Goal: Task Accomplishment & Management: Manage account settings

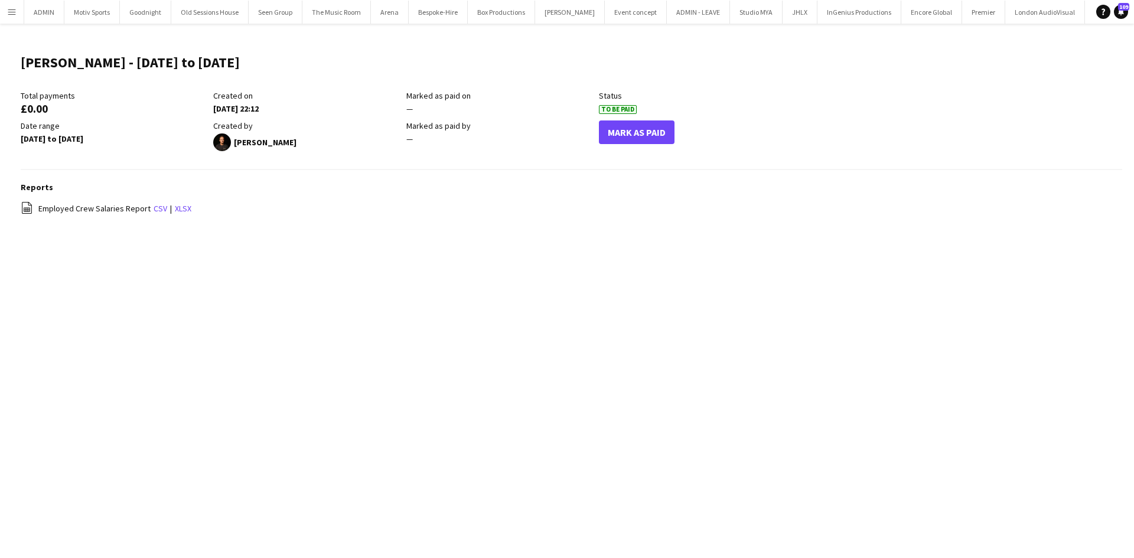
click at [12, 15] on app-icon "Menu" at bounding box center [11, 11] width 9 height 9
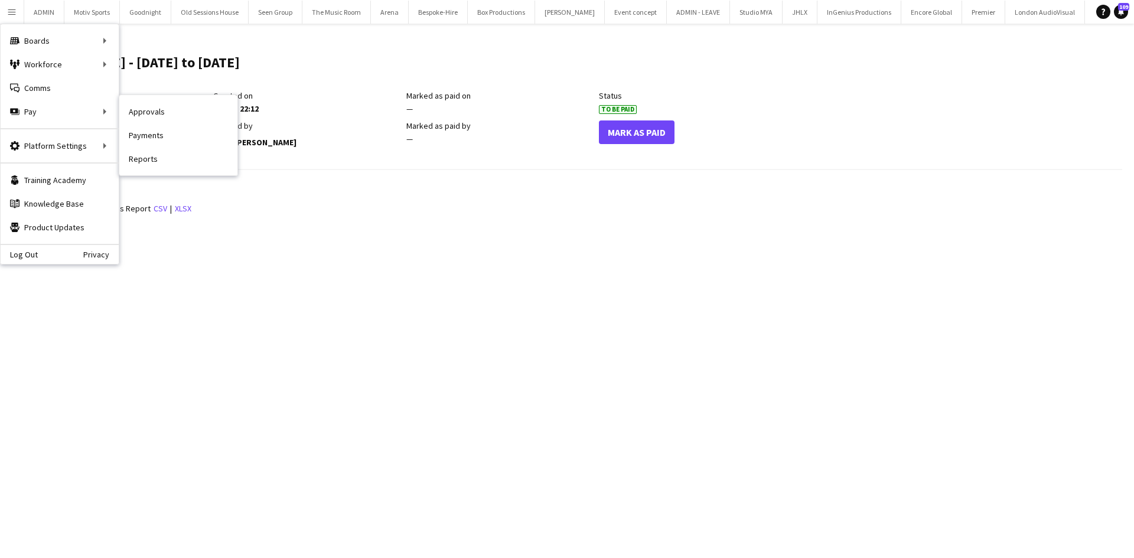
drag, startPoint x: 174, startPoint y: 140, endPoint x: 185, endPoint y: 151, distance: 15.5
click at [174, 140] on link "Payments" at bounding box center [178, 135] width 118 height 24
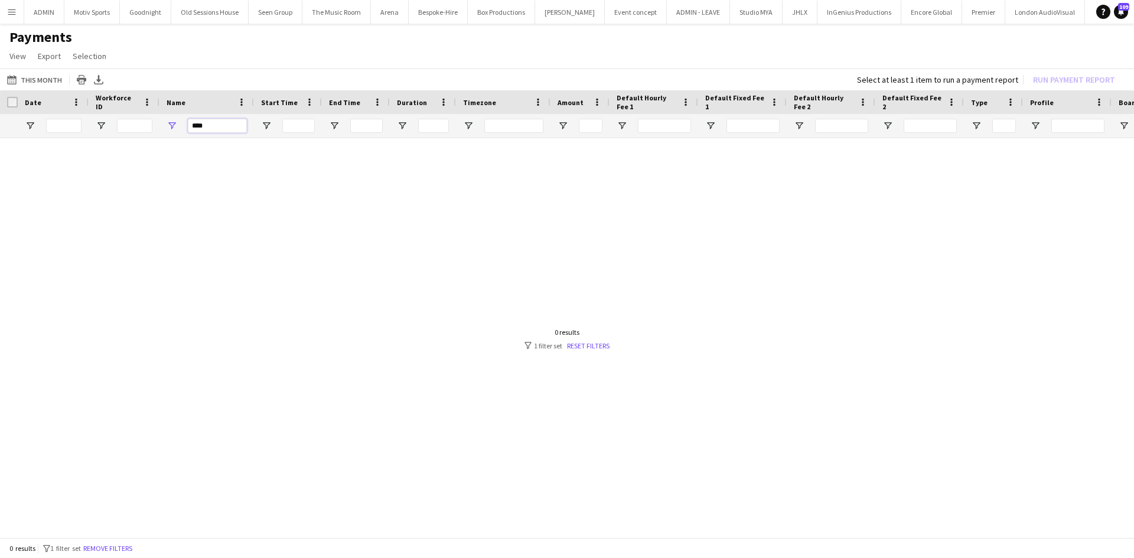
drag, startPoint x: 214, startPoint y: 128, endPoint x: 177, endPoint y: 128, distance: 37.8
click at [177, 128] on div "****" at bounding box center [207, 126] width 95 height 24
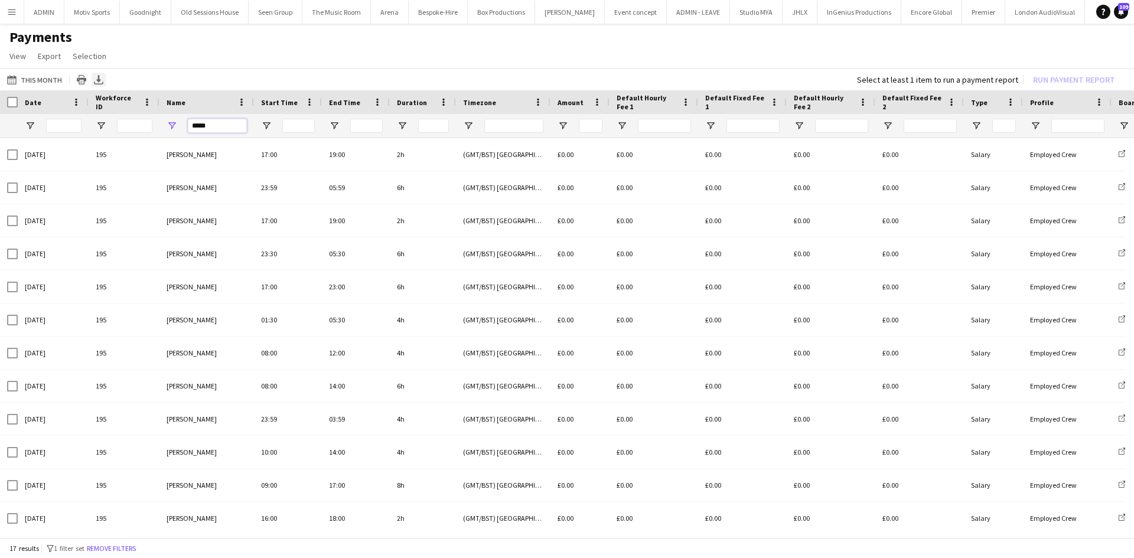
type input "*****"
click at [102, 81] on div "Export XLSX" at bounding box center [99, 80] width 14 height 14
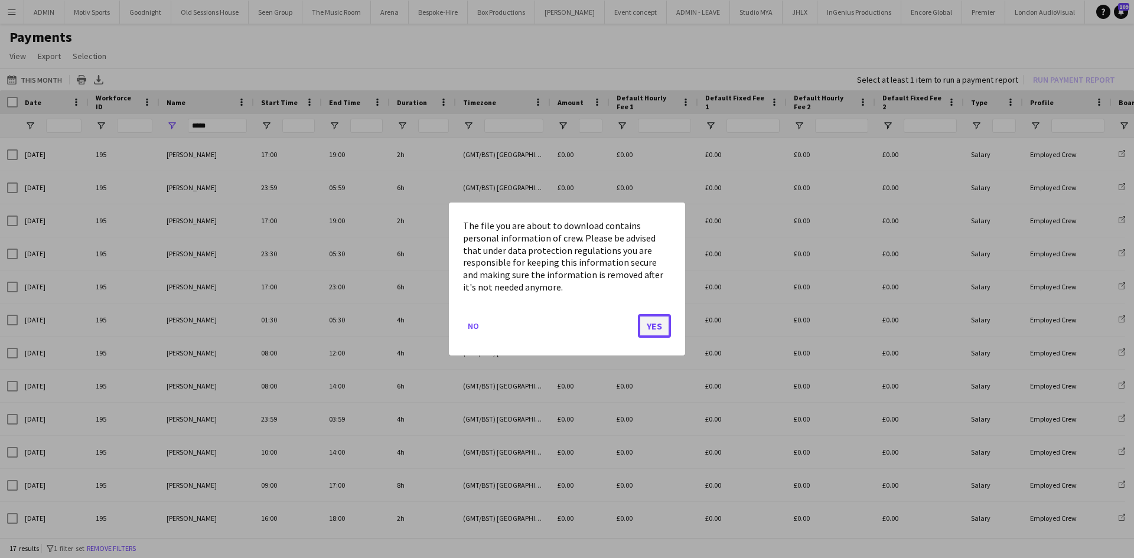
click at [647, 335] on button "Yes" at bounding box center [654, 326] width 33 height 24
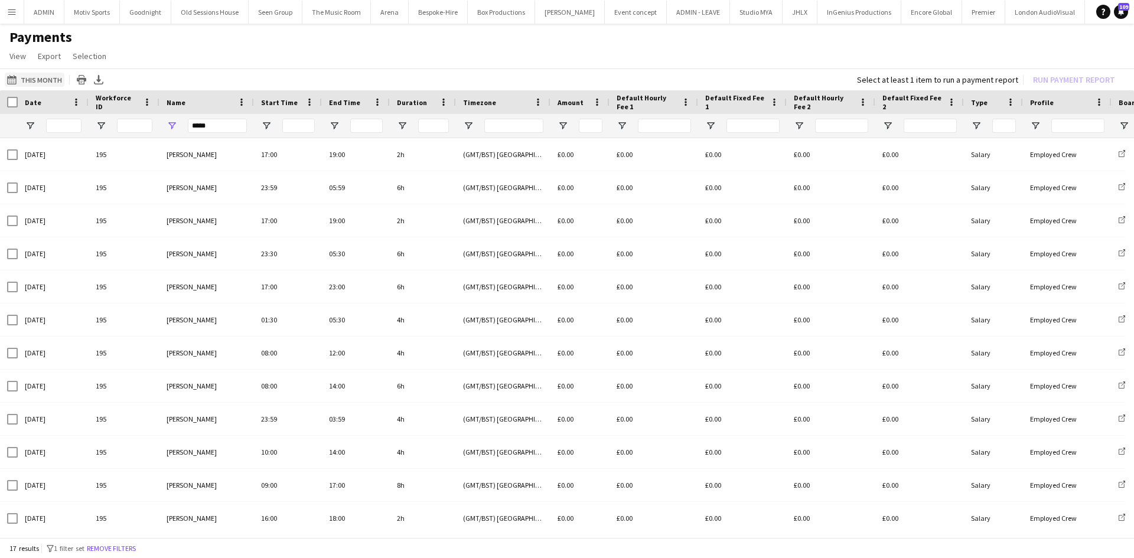
click at [38, 84] on button "This Month This Month" at bounding box center [35, 80] width 60 height 14
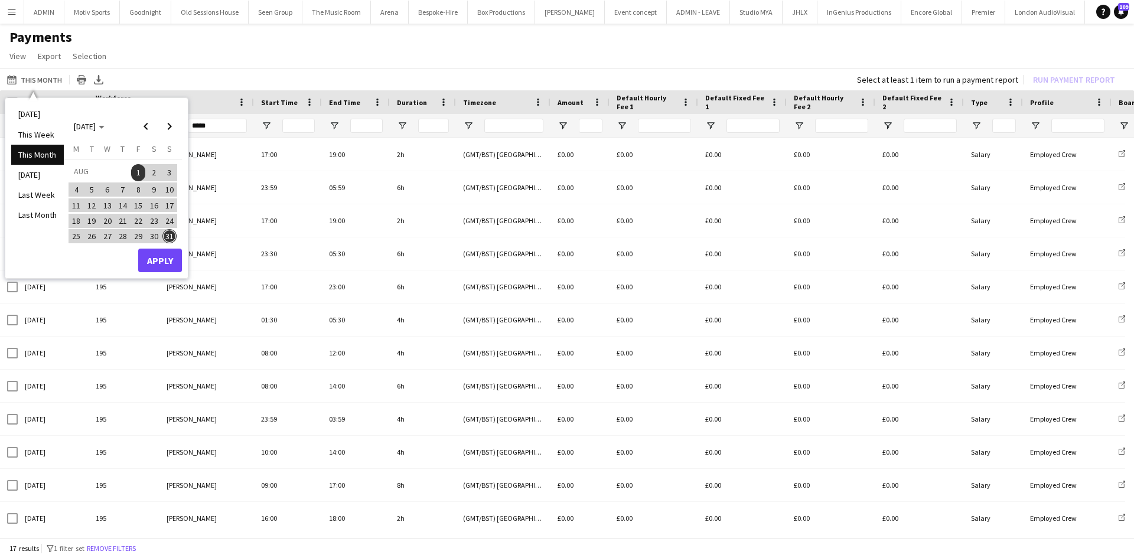
click at [111, 207] on span "13" at bounding box center [107, 205] width 14 height 14
click at [92, 236] on span "26" at bounding box center [92, 236] width 14 height 14
click at [165, 265] on button "Apply" at bounding box center [160, 261] width 44 height 24
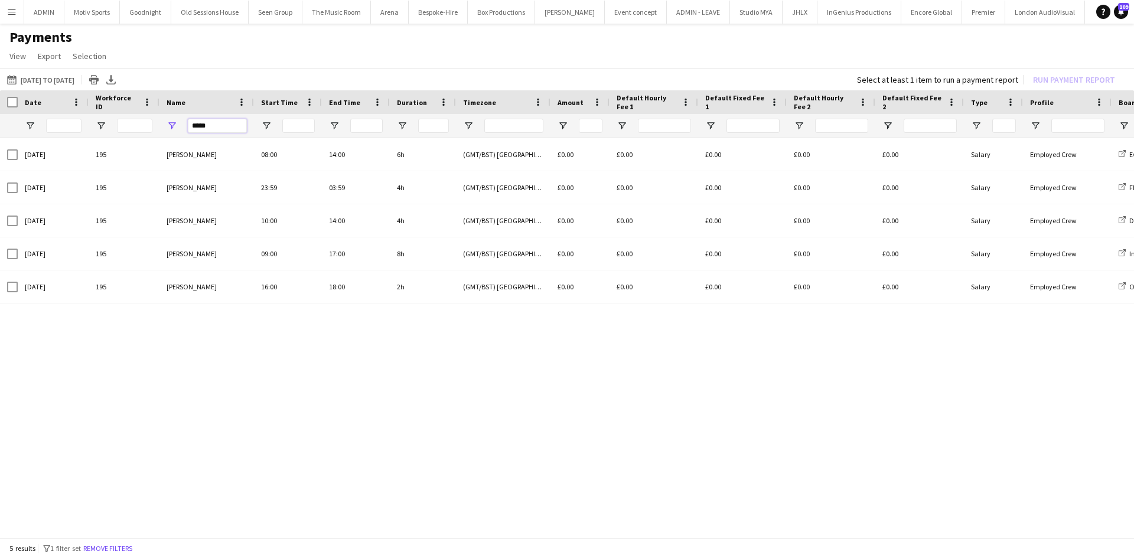
click at [221, 129] on input "*****" at bounding box center [217, 126] width 59 height 14
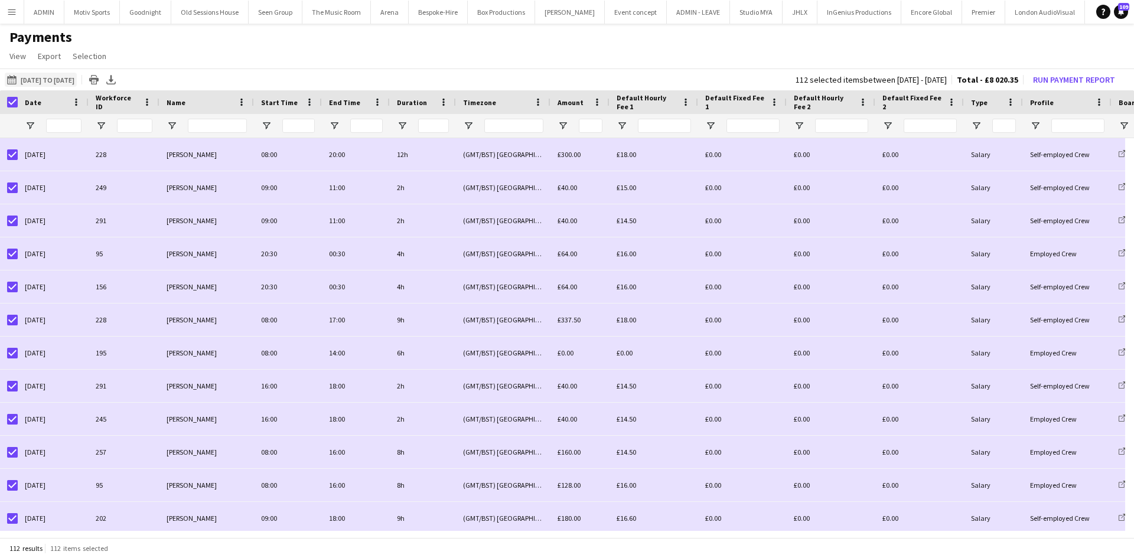
click at [77, 80] on button "This Month 13-08-2025 to 26-08-2025" at bounding box center [41, 80] width 72 height 14
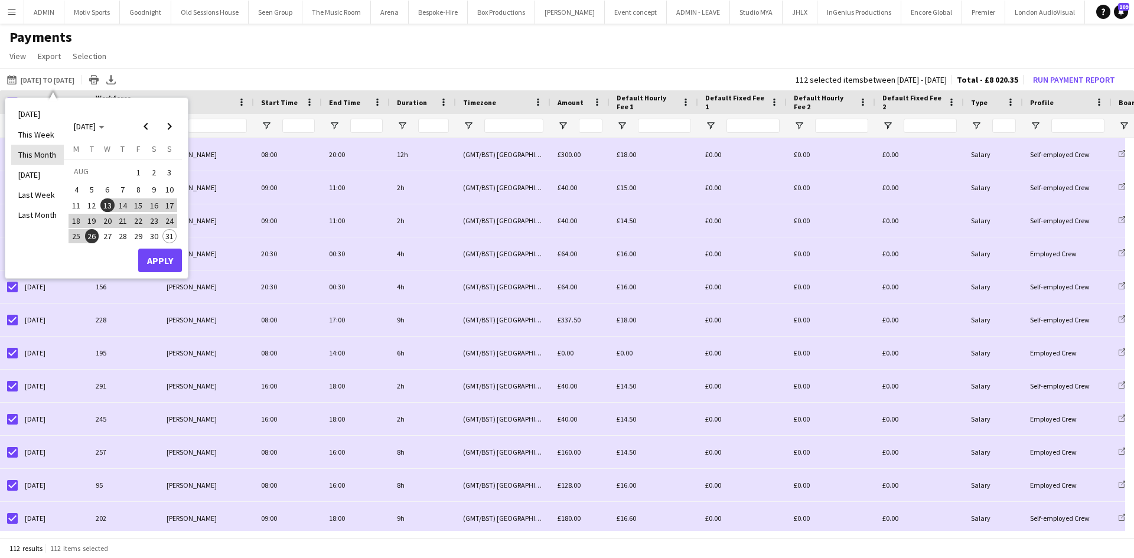
click at [50, 151] on li "This Month" at bounding box center [37, 155] width 53 height 20
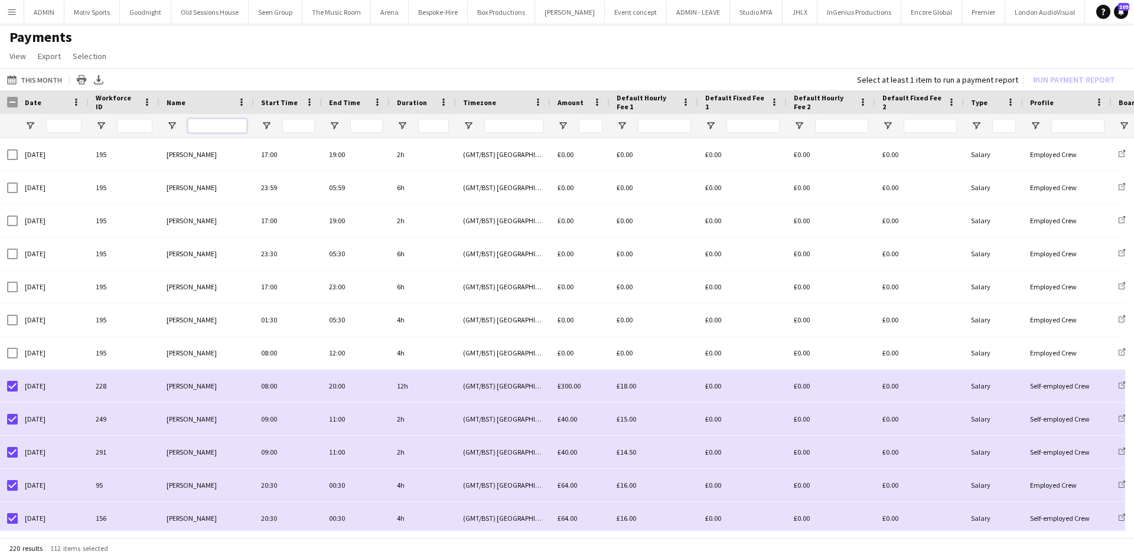
click at [227, 120] on input "Name Filter Input" at bounding box center [217, 126] width 59 height 14
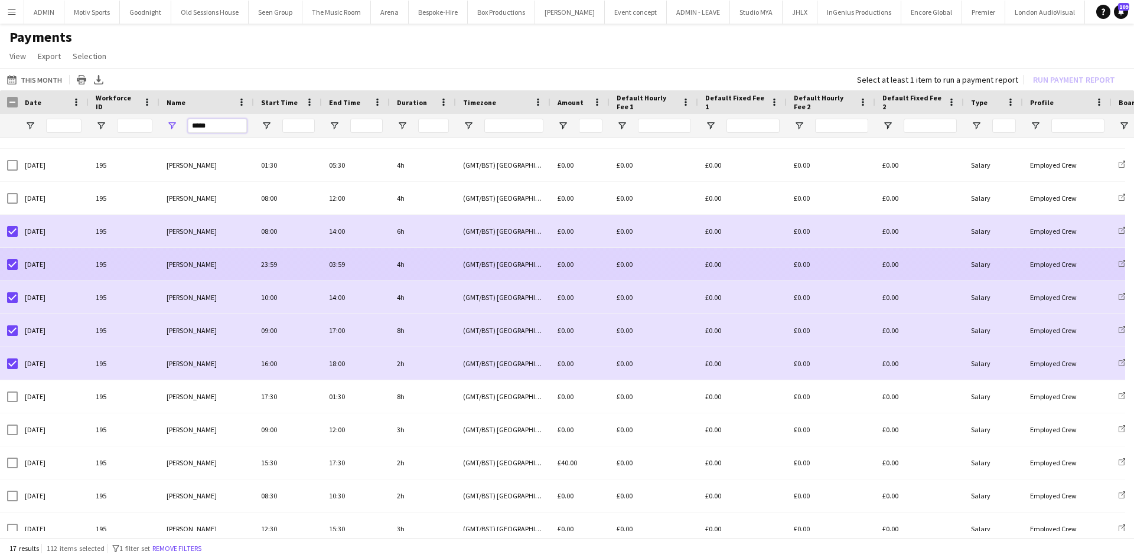
scroll to position [170, 0]
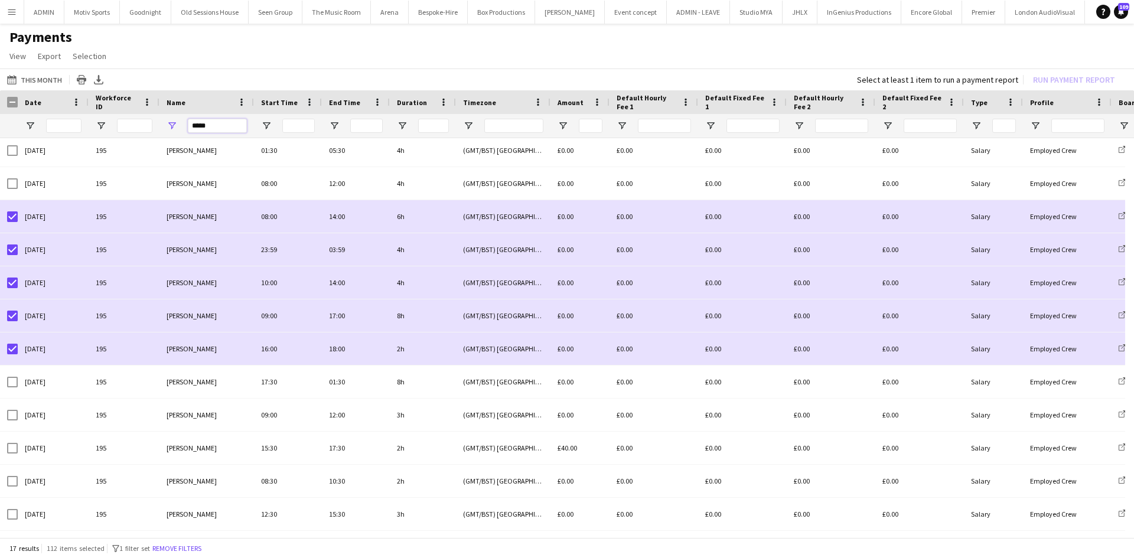
type input "*****"
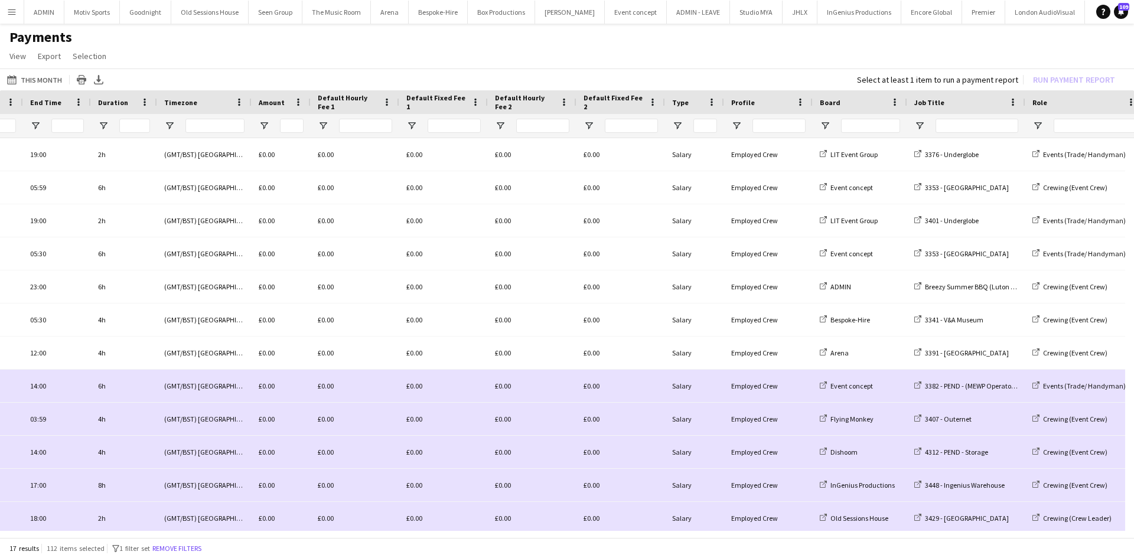
scroll to position [0, 0]
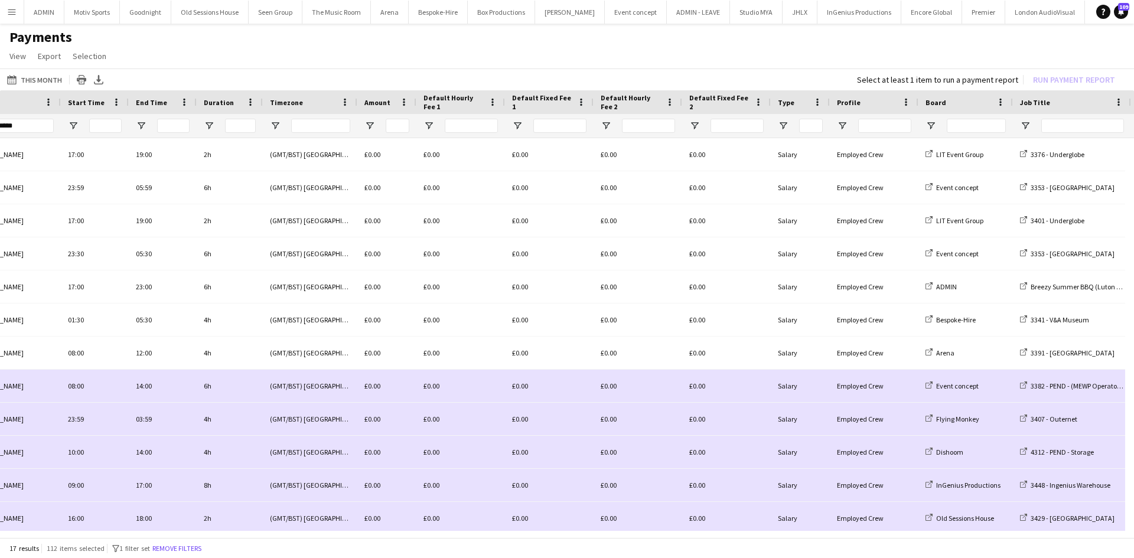
drag, startPoint x: 275, startPoint y: 541, endPoint x: 141, endPoint y: 535, distance: 134.8
click at [141, 535] on div "This Month This Month Today This Week This Month Yesterday Last Week Last Month…" at bounding box center [567, 304] width 1134 height 471
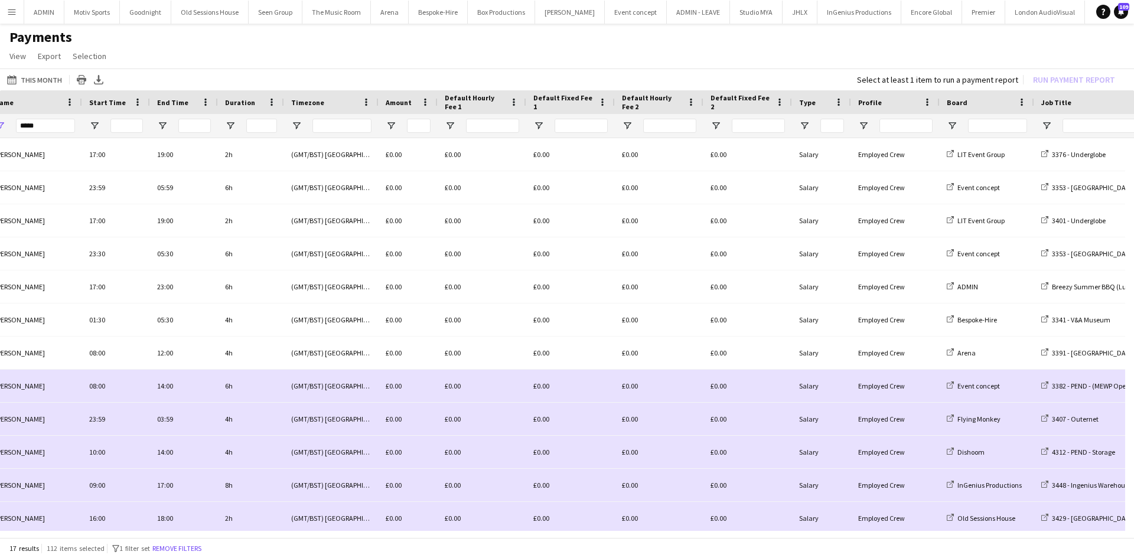
scroll to position [0, 147]
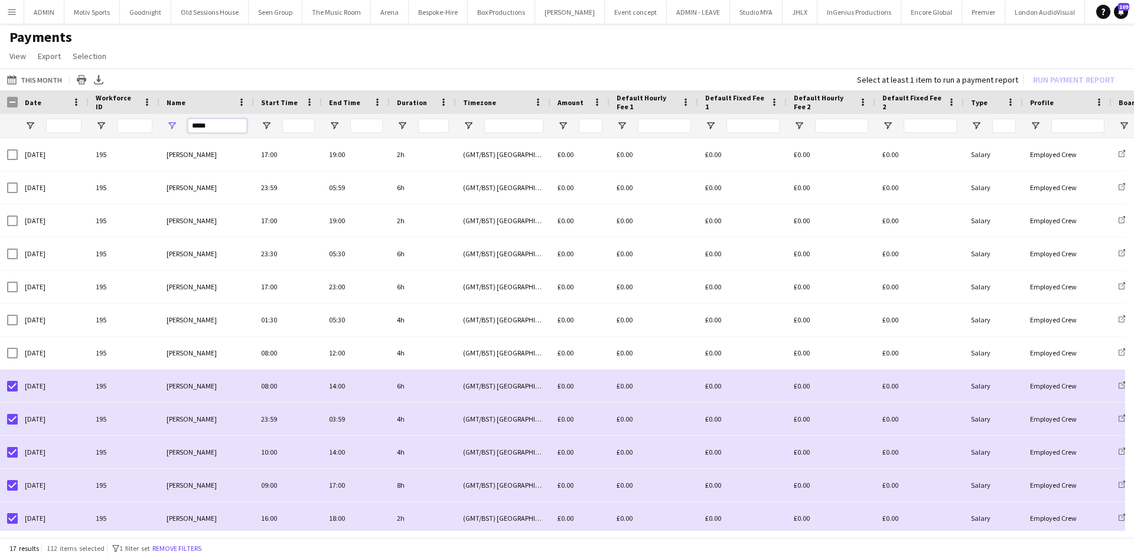
click at [230, 127] on input "*****" at bounding box center [217, 126] width 59 height 14
click at [253, 49] on app-page-menu "View Customise view Customise filters Reset Filters Reset View Reset All Export…" at bounding box center [567, 57] width 1134 height 22
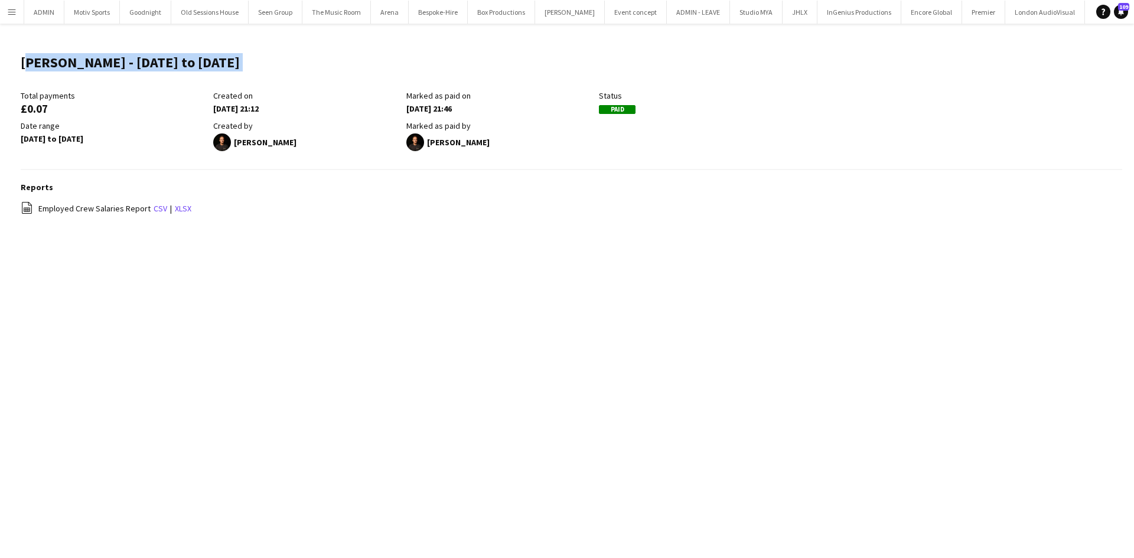
click at [13, 9] on app-icon "Menu" at bounding box center [11, 11] width 9 height 9
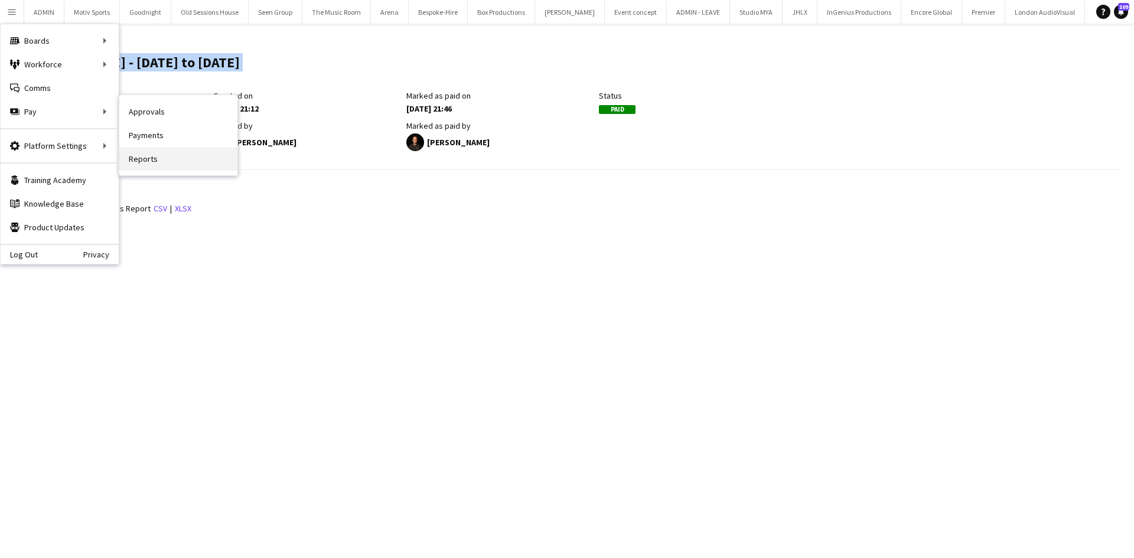
click at [169, 154] on link "Reports" at bounding box center [178, 159] width 118 height 24
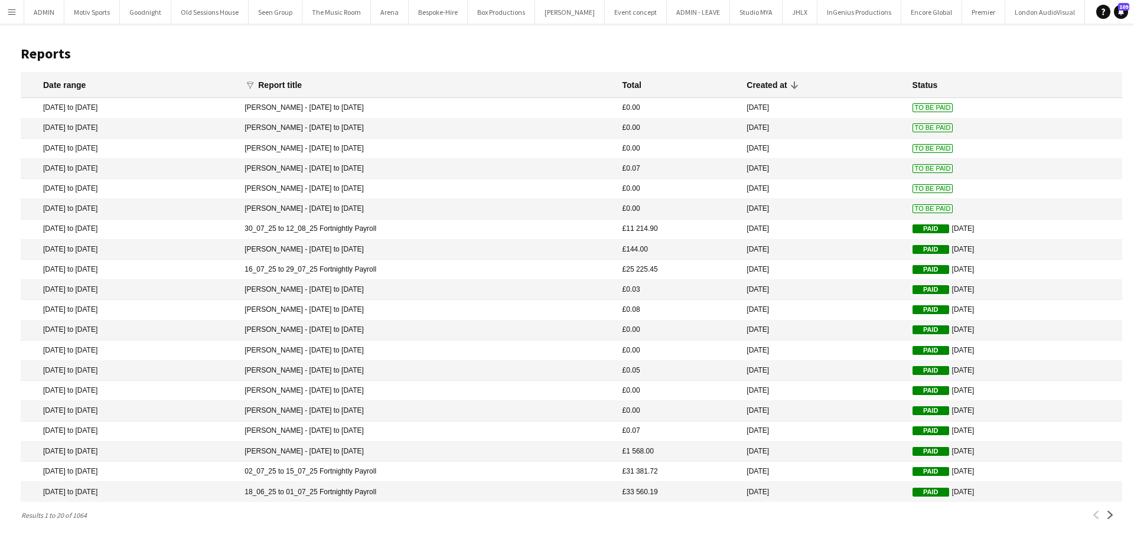
click at [500, 211] on mat-cell "Christopher Ames - 01/08/25 to 31/08/25" at bounding box center [427, 209] width 377 height 20
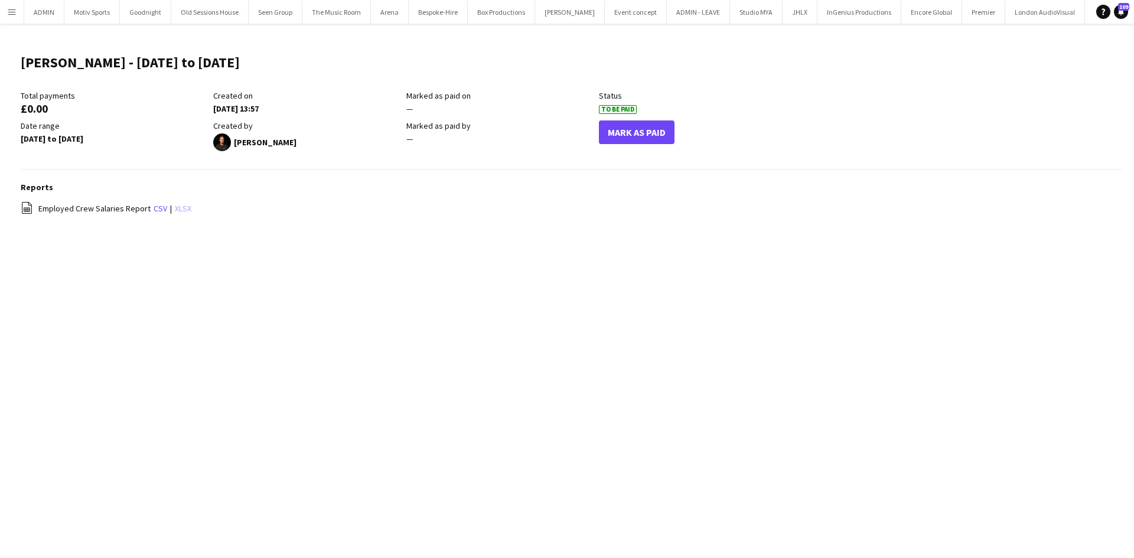
click at [184, 207] on link "xlsx" at bounding box center [183, 208] width 17 height 11
click at [12, 5] on button "Menu" at bounding box center [12, 12] width 24 height 24
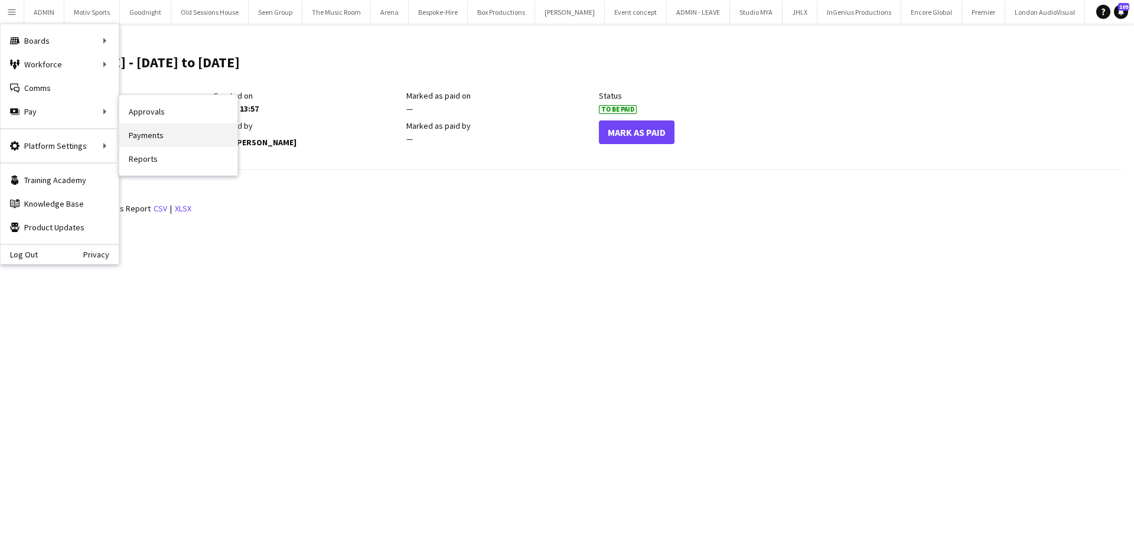
click at [187, 135] on link "Payments" at bounding box center [178, 135] width 118 height 24
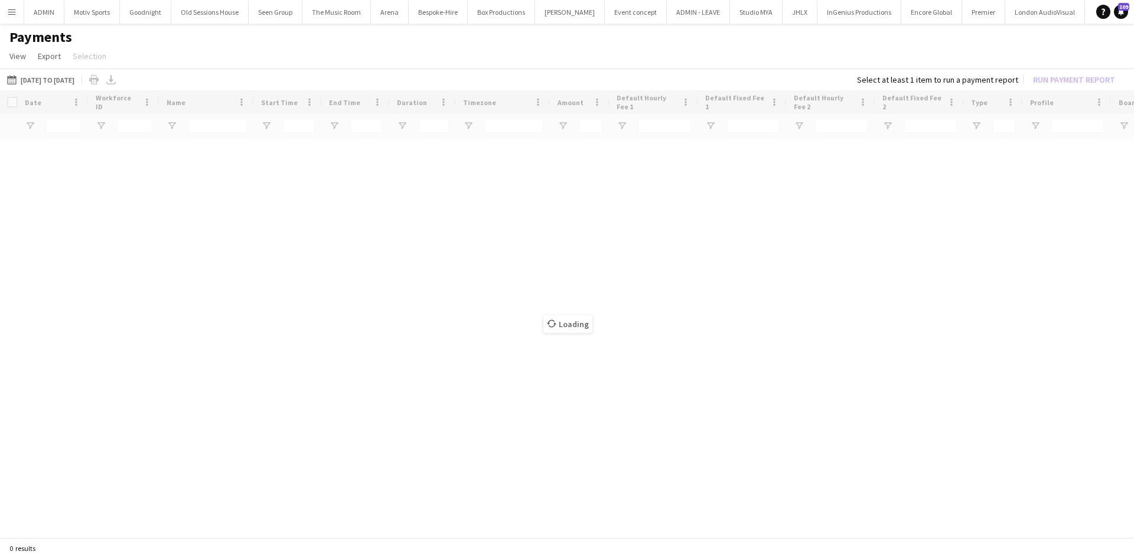
click at [19, 11] on button "Menu" at bounding box center [12, 12] width 24 height 24
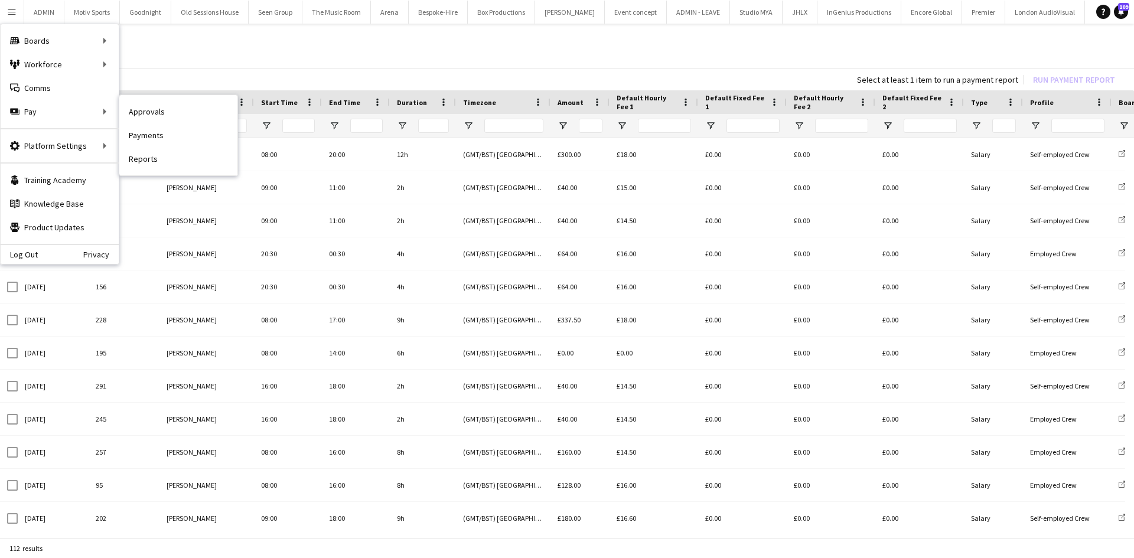
click at [186, 173] on nav "Approvals Payments Reports" at bounding box center [178, 135] width 118 height 80
click at [183, 165] on link "Reports" at bounding box center [178, 159] width 118 height 24
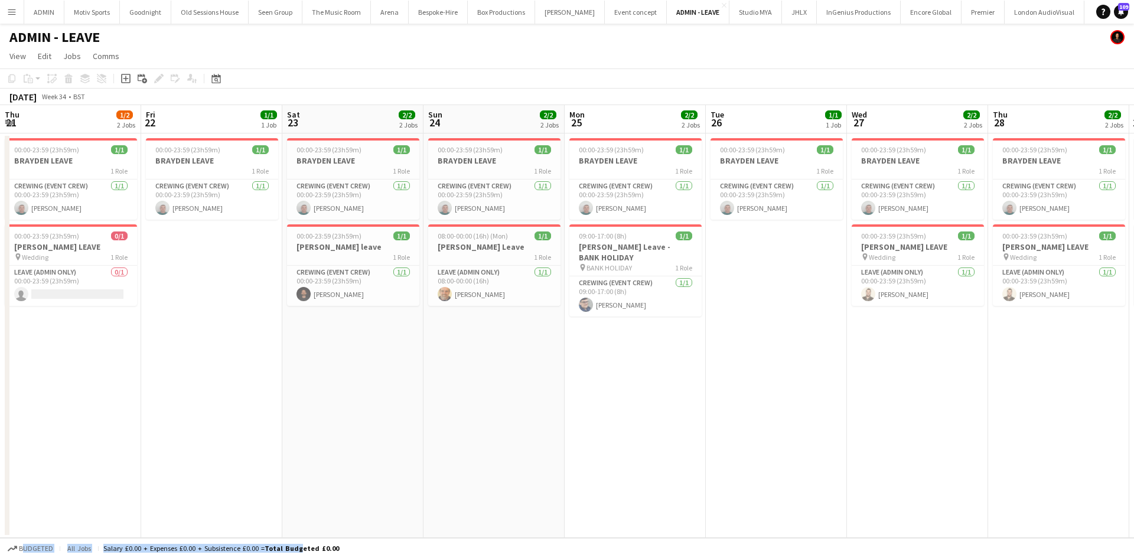
scroll to position [0, 543]
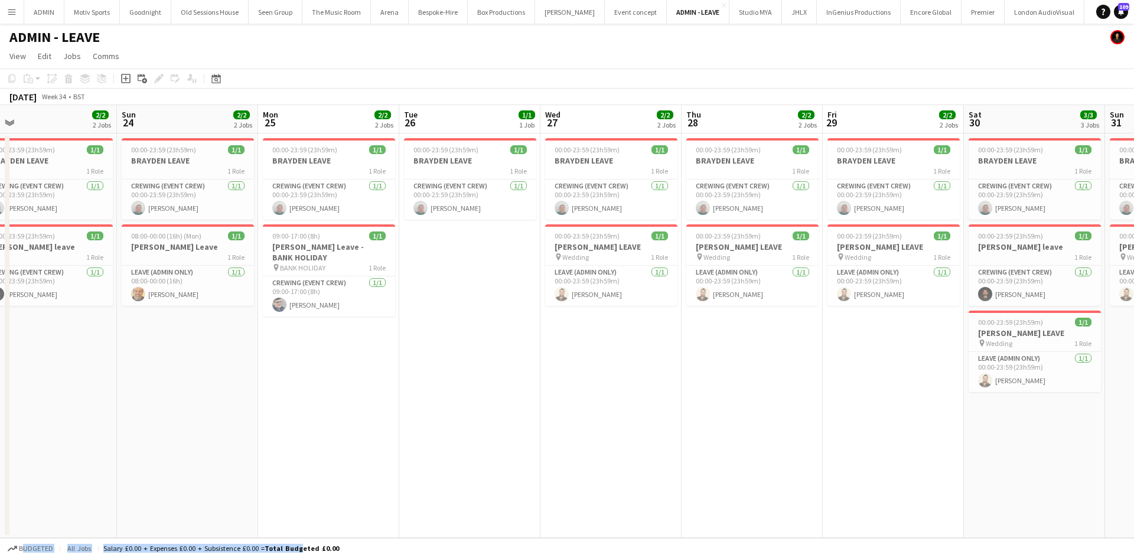
drag, startPoint x: 512, startPoint y: 429, endPoint x: 776, endPoint y: 388, distance: 267.4
click at [776, 388] on app-calendar-viewport "Thu 21 1/2 2 Jobs Fri 22 1/1 1 Job Sat 23 2/2 2 Jobs Sun 24 2/2 2 Jobs Mon 25 2…" at bounding box center [567, 321] width 1134 height 433
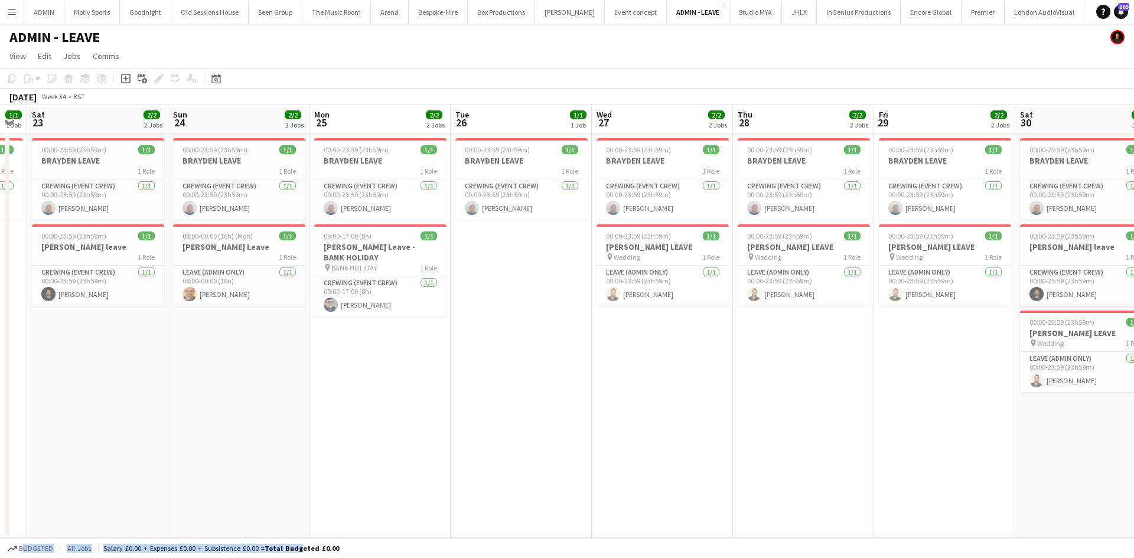
drag, startPoint x: 451, startPoint y: 435, endPoint x: 792, endPoint y: 429, distance: 340.9
click at [792, 429] on app-calendar-viewport "Thu 21 1/2 2 Jobs Fri 22 1/1 1 Job Sat 23 2/2 2 Jobs Sun 24 2/2 2 Jobs Mon 25 2…" at bounding box center [567, 321] width 1134 height 433
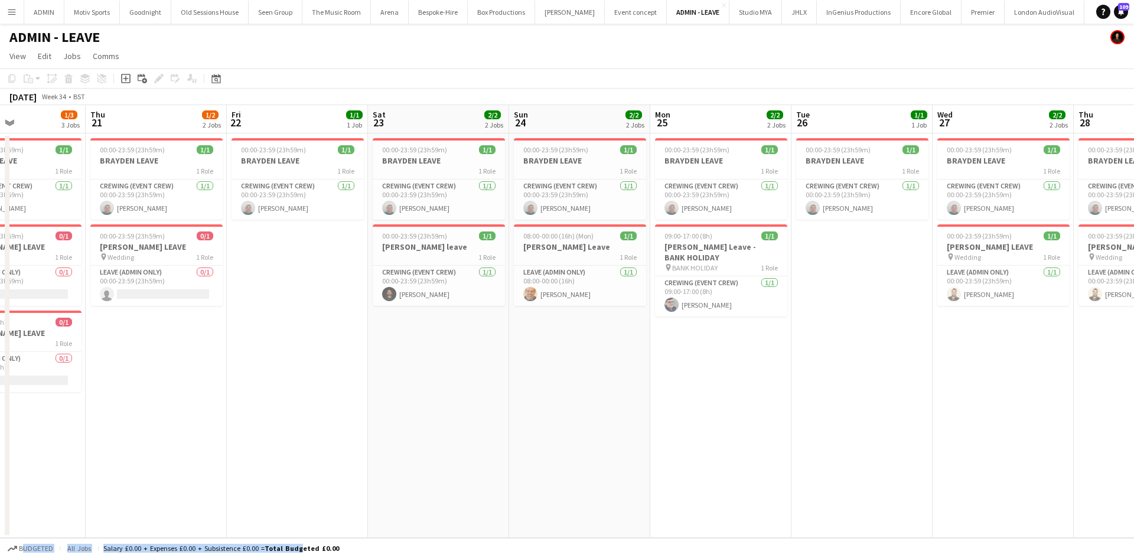
drag, startPoint x: 317, startPoint y: 480, endPoint x: 695, endPoint y: 464, distance: 378.4
click at [675, 468] on app-calendar-viewport "Mon 18 2/2 2 Jobs Tue 19 1/2 2 Jobs Wed 20 1/3 3 Jobs Thu 21 1/2 2 Jobs Fri 22 …" at bounding box center [567, 321] width 1134 height 433
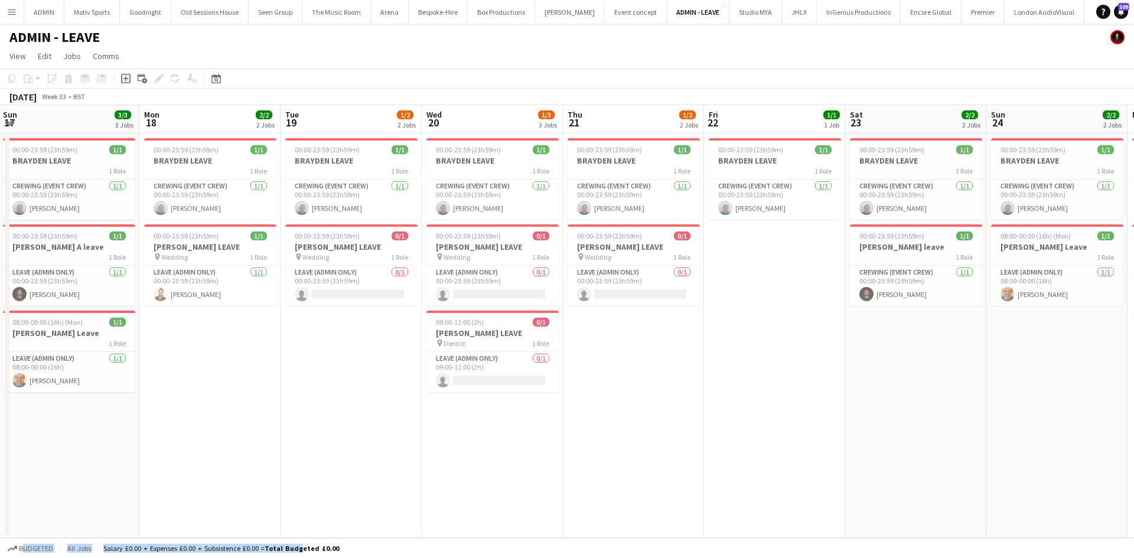
drag, startPoint x: 465, startPoint y: 489, endPoint x: 893, endPoint y: 442, distance: 430.2
click at [895, 445] on app-calendar-viewport "Fri 15 2/2 2 Jobs Sat 16 2/2 2 Jobs Sun 17 3/3 3 Jobs Mon 18 2/2 2 Jobs Tue 19 …" at bounding box center [567, 321] width 1134 height 433
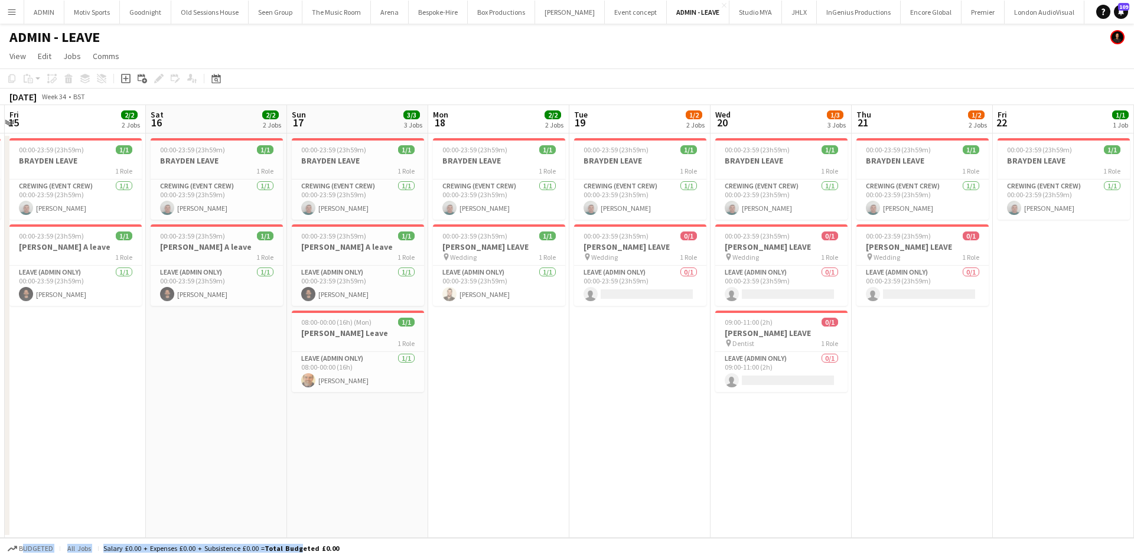
drag, startPoint x: 597, startPoint y: 467, endPoint x: 598, endPoint y: 455, distance: 11.3
click at [965, 434] on app-calendar-viewport "Wed 13 2/2 2 Jobs Thu 14 1/1 1 Job Fri 15 2/2 2 Jobs Sat 16 2/2 2 Jobs Sun 17 3…" at bounding box center [567, 321] width 1134 height 433
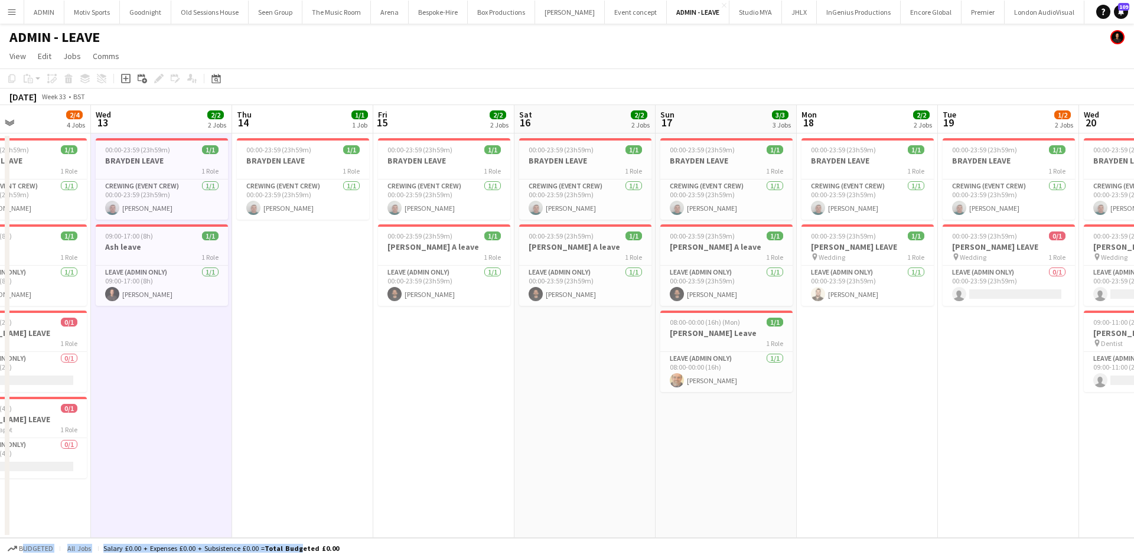
drag, startPoint x: 534, startPoint y: 472, endPoint x: 777, endPoint y: 458, distance: 243.8
click at [692, 470] on app-calendar-viewport "Sun 10 2/2 2 Jobs Mon 11 2/2 2 Jobs Tue 12 2/4 4 Jobs Wed 13 2/2 2 Jobs Thu 14 …" at bounding box center [567, 321] width 1134 height 433
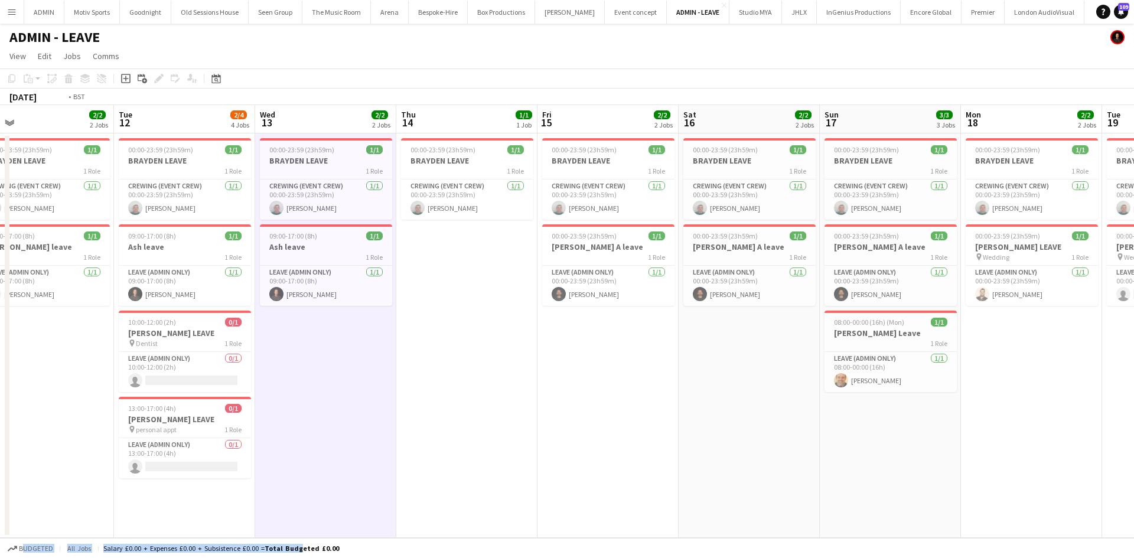
drag, startPoint x: 610, startPoint y: 484, endPoint x: 777, endPoint y: 459, distance: 169.0
click at [767, 468] on app-calendar-viewport "Sat 9 2/2 2 Jobs Sun 10 2/2 2 Jobs Mon 11 2/2 2 Jobs Tue 12 2/4 4 Jobs Wed 13 2…" at bounding box center [567, 321] width 1134 height 433
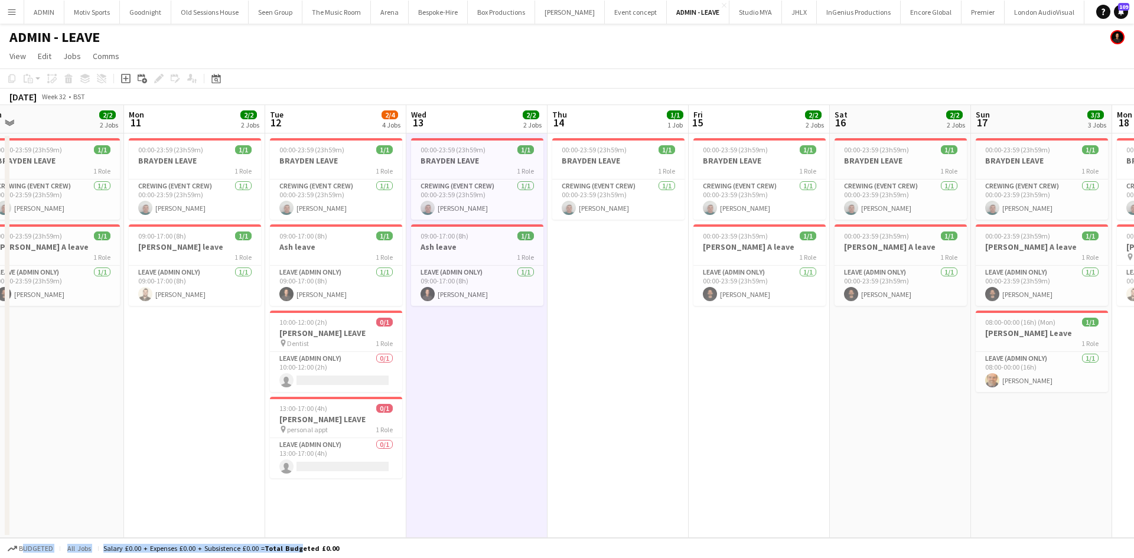
drag, startPoint x: 570, startPoint y: 505, endPoint x: 611, endPoint y: 503, distance: 41.4
click at [838, 479] on app-calendar-viewport "Fri 8 2/2 2 Jobs Sat 9 2/2 2 Jobs Sun 10 2/2 2 Jobs Mon 11 2/2 2 Jobs Tue 12 2/…" at bounding box center [567, 321] width 1134 height 433
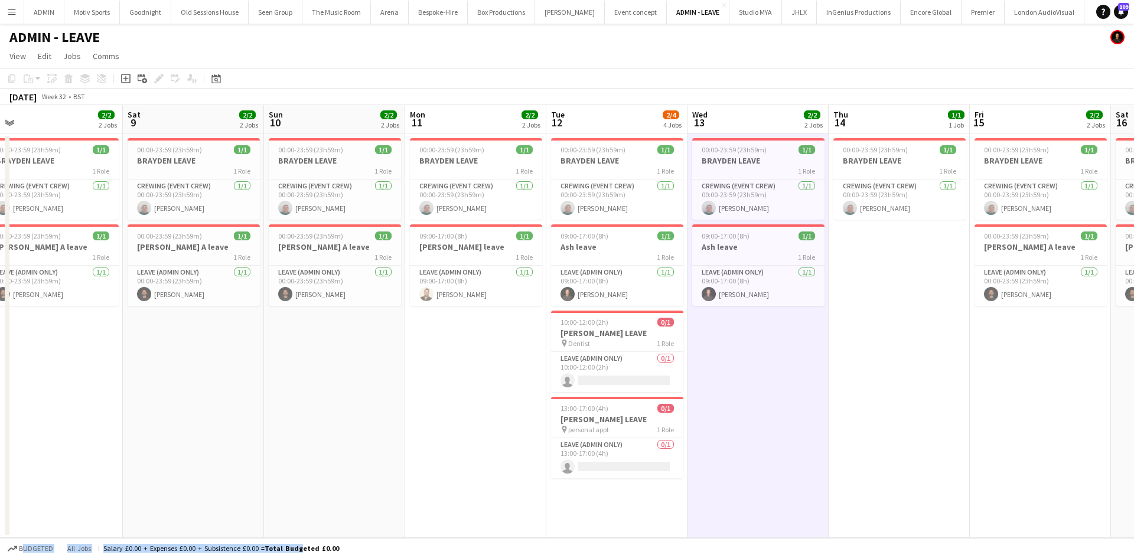
drag, startPoint x: 536, startPoint y: 523, endPoint x: 712, endPoint y: 510, distance: 177.1
click at [656, 522] on app-calendar-viewport "Wed 6 1/1 1 Job Thu 7 1/1 1 Job Fri 8 2/2 2 Jobs Sat 9 2/2 2 Jobs Sun 10 2/2 2 …" at bounding box center [567, 321] width 1134 height 433
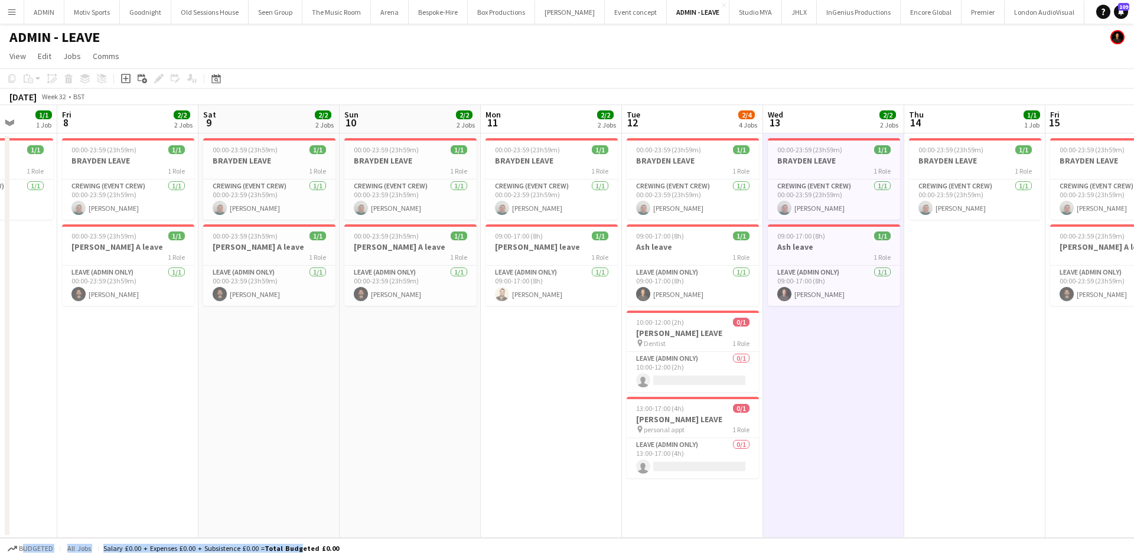
drag, startPoint x: 321, startPoint y: 552, endPoint x: 620, endPoint y: 519, distance: 300.7
click at [600, 523] on app-board "ADMIN - LEAVE View Day view expanded Day view collapsed Month view Date picker …" at bounding box center [567, 291] width 1134 height 535
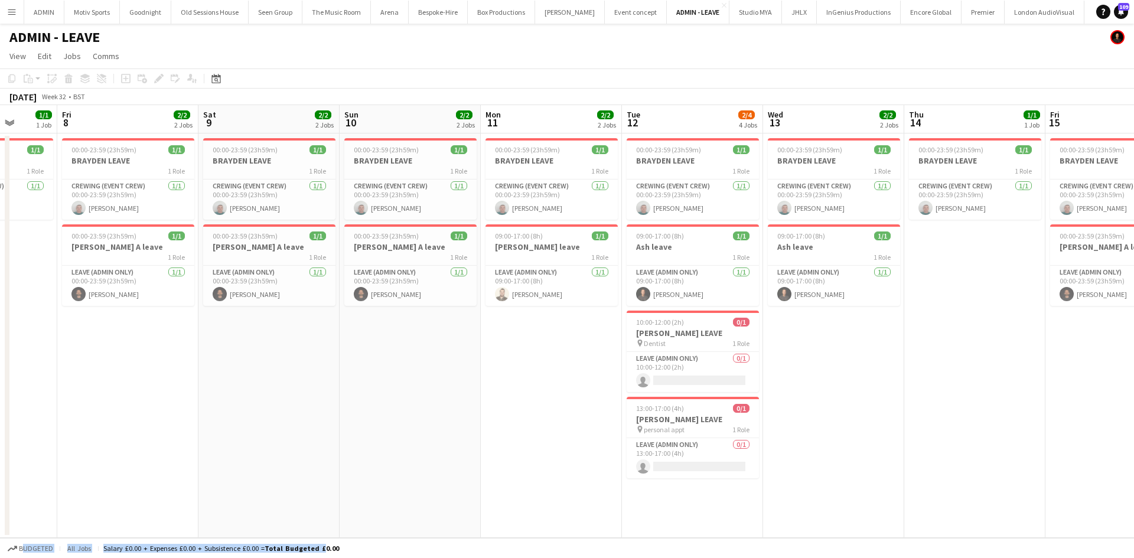
drag, startPoint x: 226, startPoint y: 480, endPoint x: 414, endPoint y: 475, distance: 187.9
click at [414, 475] on app-calendar-viewport "Tue 5 1/1 1 Job Wed 6 1/1 1 Job Thu 7 1/1 1 Job Fri 8 2/2 2 Jobs Sat 9 2/2 2 Jo…" at bounding box center [567, 321] width 1134 height 433
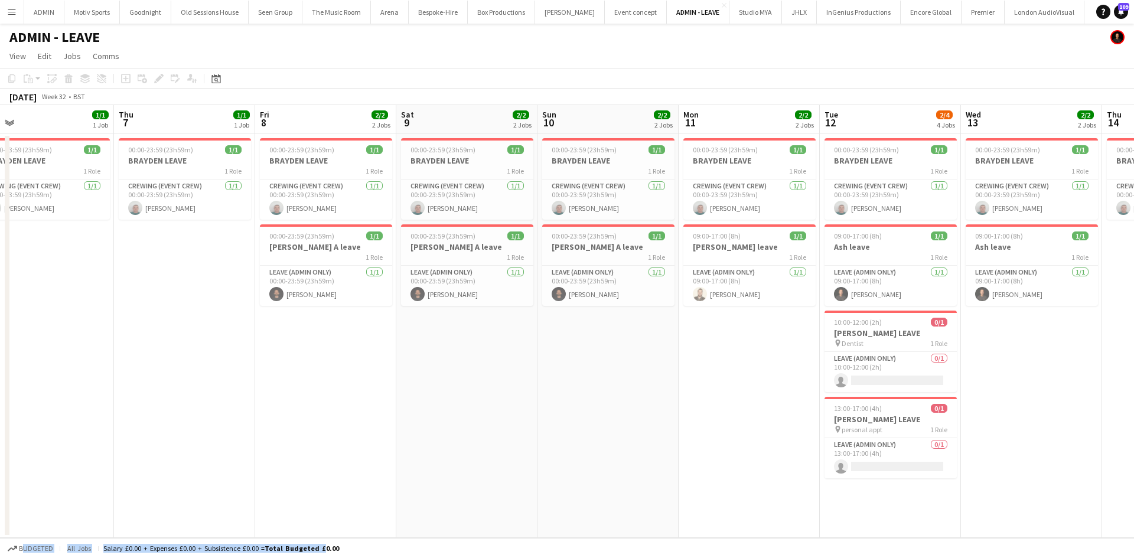
drag, startPoint x: 279, startPoint y: 488, endPoint x: 641, endPoint y: 429, distance: 366.8
click at [608, 437] on app-calendar-viewport "Mon 4 Tue 5 1/1 1 Job Wed 6 1/1 1 Job Thu 7 1/1 1 Job Fri 8 2/2 2 Jobs Sat 9 2/…" at bounding box center [567, 321] width 1134 height 433
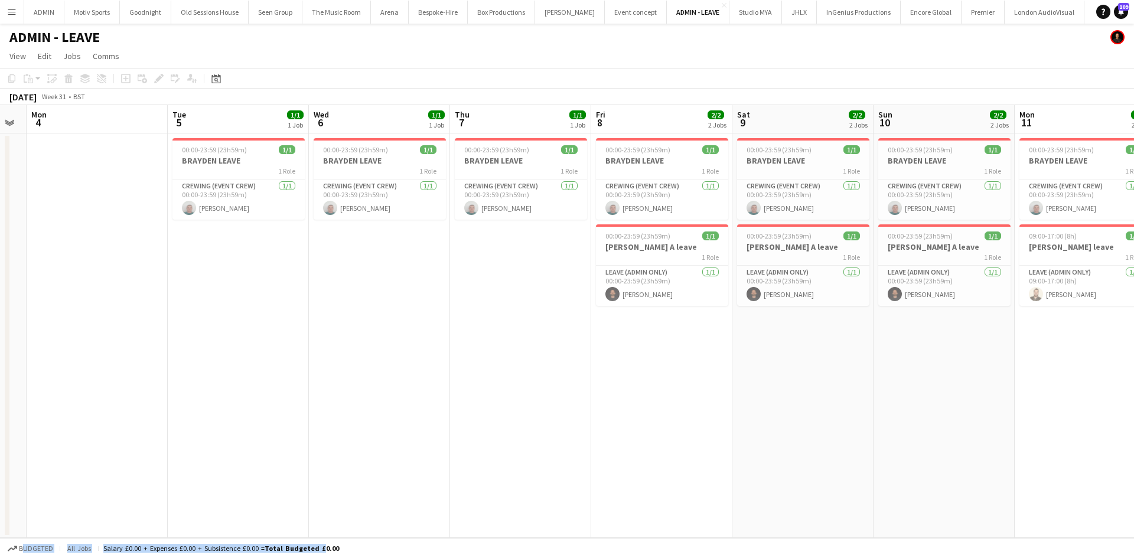
click at [658, 440] on app-calendar-viewport "Sat 2 1/1 1 Job Sun 3 Mon 4 Tue 5 1/1 1 Job Wed 6 1/1 1 Job Thu 7 1/1 1 Job Fri…" at bounding box center [567, 321] width 1134 height 433
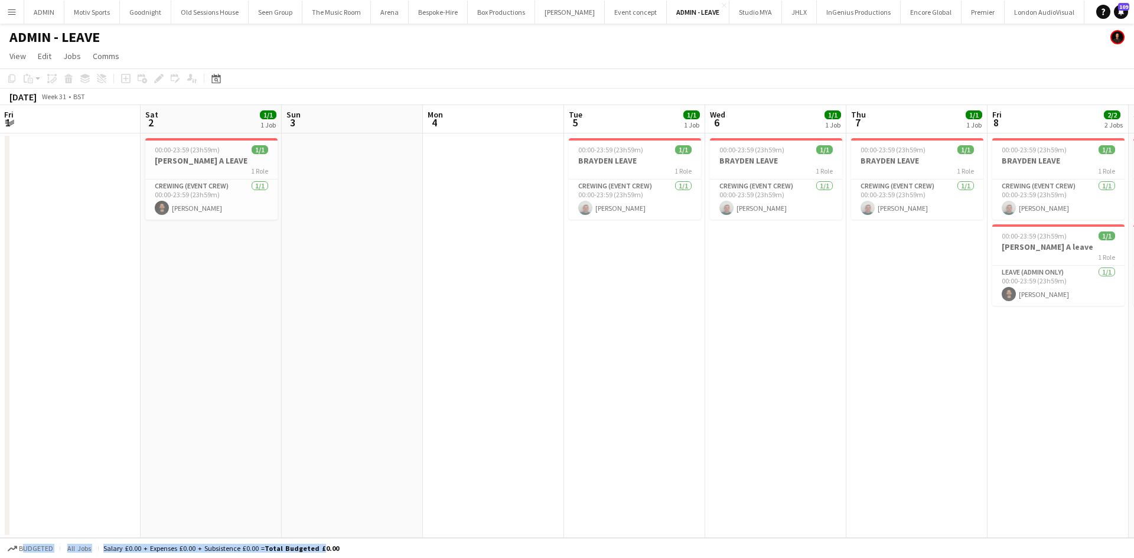
drag, startPoint x: 304, startPoint y: 466, endPoint x: 418, endPoint y: 461, distance: 113.5
click at [418, 461] on app-calendar-viewport "Wed 30 Thu 31 Fri 1 Sat 2 1/1 1 Job Sun 3 Mon 4 Tue 5 1/1 1 Job Wed 6 1/1 1 Job…" at bounding box center [567, 321] width 1134 height 433
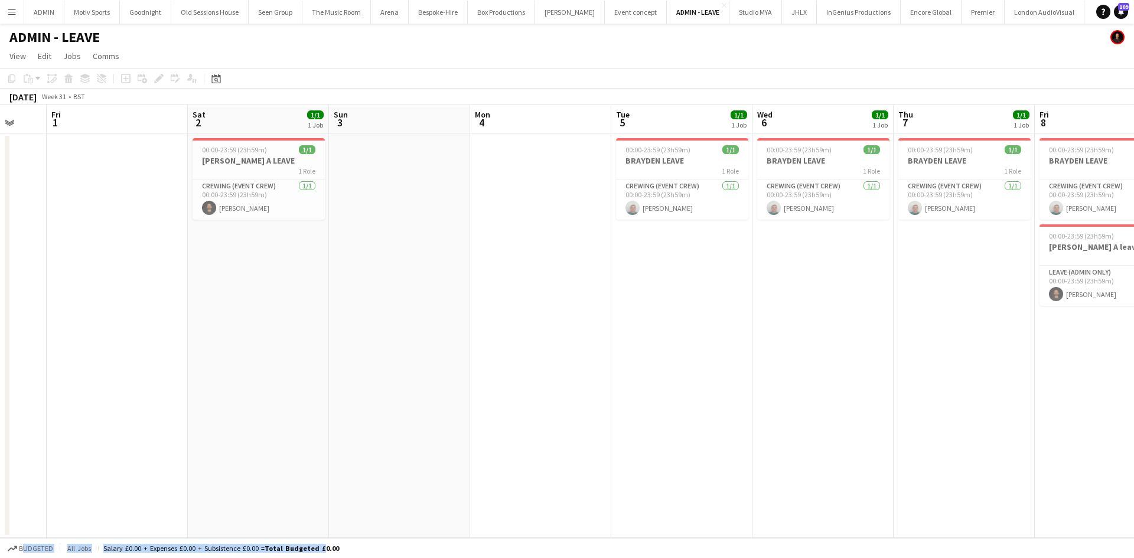
drag, startPoint x: 339, startPoint y: 467, endPoint x: 381, endPoint y: 467, distance: 41.9
click at [381, 467] on app-calendar-viewport "Tue 29 1/1 1 Job Wed 30 Thu 31 Fri 1 Sat 2 1/1 1 Job Sun 3 Mon 4 Tue 5 1/1 1 Jo…" at bounding box center [567, 321] width 1134 height 433
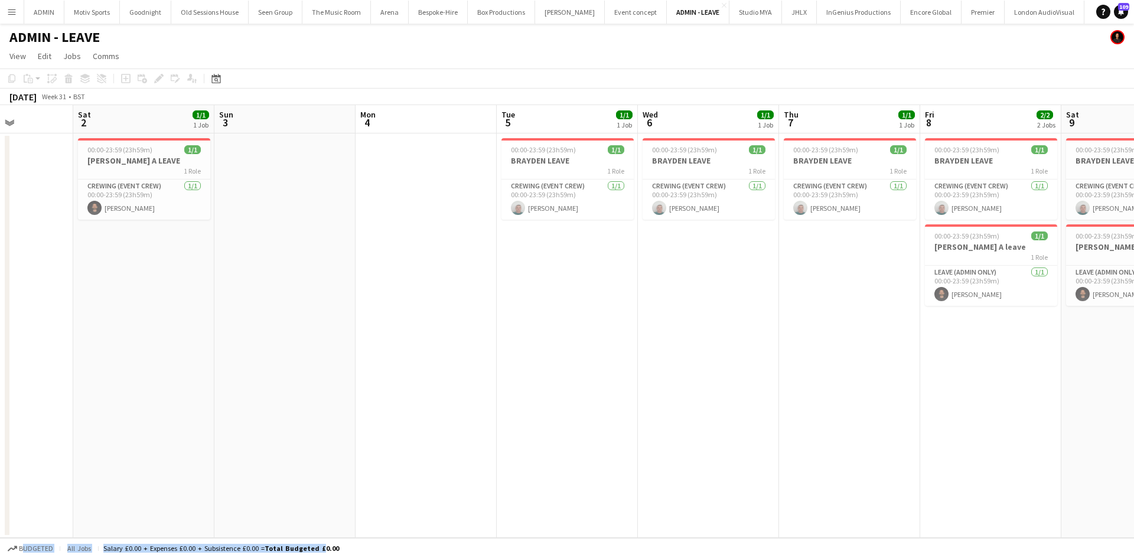
click at [377, 467] on app-calendar-viewport "Tue 29 1/1 1 Job Wed 30 Thu 31 Fri 1 Sat 2 1/1 1 Job Sun 3 Mon 4 Tue 5 1/1 1 Jo…" at bounding box center [567, 321] width 1134 height 433
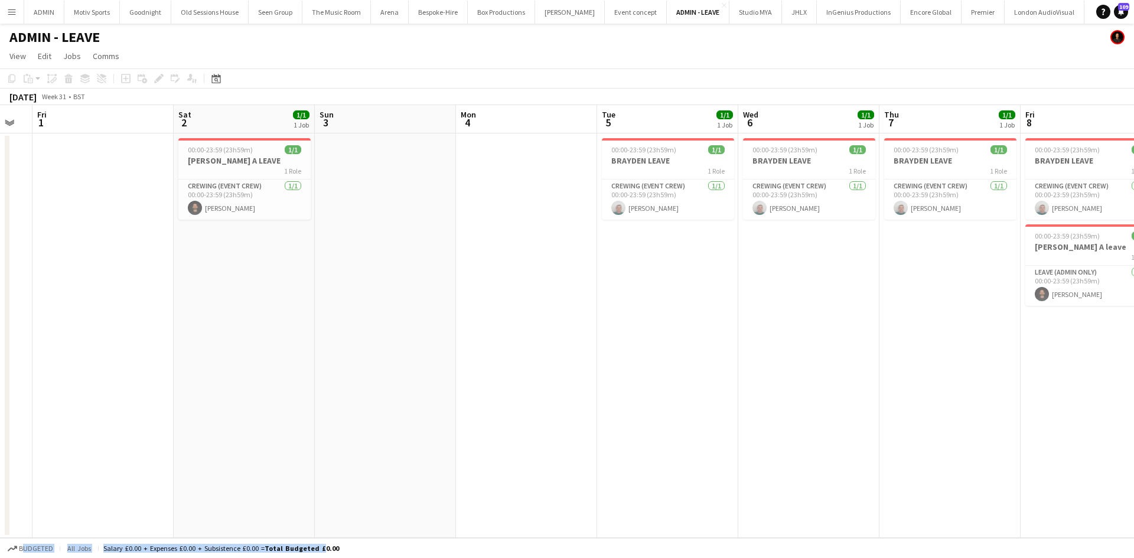
drag, startPoint x: 672, startPoint y: 442, endPoint x: 487, endPoint y: 469, distance: 186.3
click at [489, 468] on app-calendar-viewport "Tue 29 1/1 1 Job Wed 30 Thu 31 Fri 1 Sat 2 1/1 1 Job Sun 3 Mon 4 Tue 5 1/1 1 Jo…" at bounding box center [567, 321] width 1134 height 433
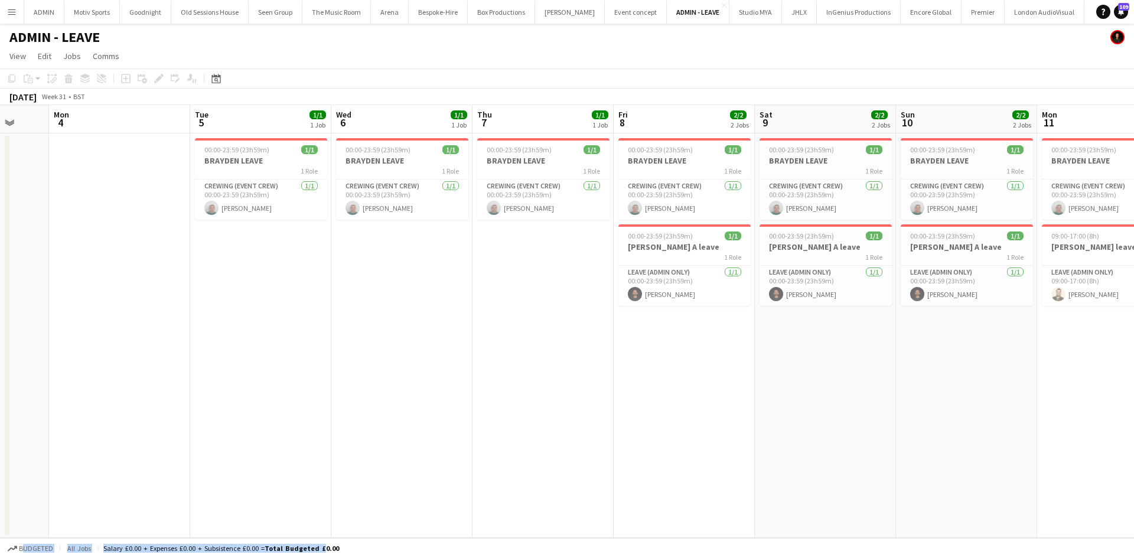
drag, startPoint x: 630, startPoint y: 457, endPoint x: 500, endPoint y: 472, distance: 130.9
click at [490, 472] on app-calendar-viewport "Thu 31 Fri 1 Sat 2 1/1 1 Job Sun 3 Mon 4 Tue 5 1/1 1 Job Wed 6 1/1 1 Job Thu 7 …" at bounding box center [567, 321] width 1134 height 433
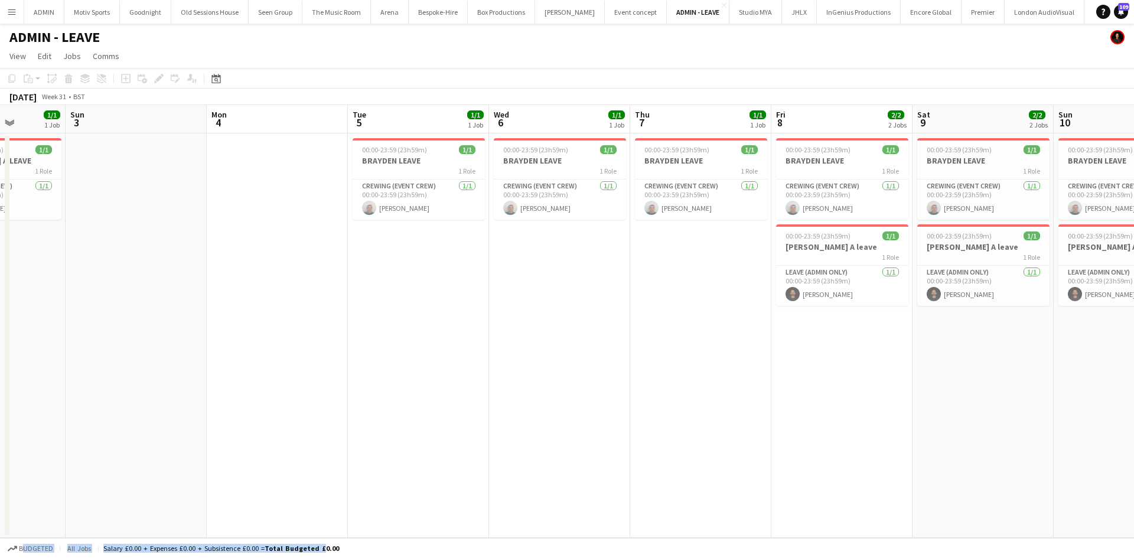
drag, startPoint x: 477, startPoint y: 467, endPoint x: 783, endPoint y: 444, distance: 306.9
click at [783, 444] on app-calendar-viewport "Thu 31 Fri 1 Sat 2 1/1 1 Job Sun 3 Mon 4 Tue 5 1/1 1 Job Wed 6 1/1 1 Job Thu 7 …" at bounding box center [567, 321] width 1134 height 433
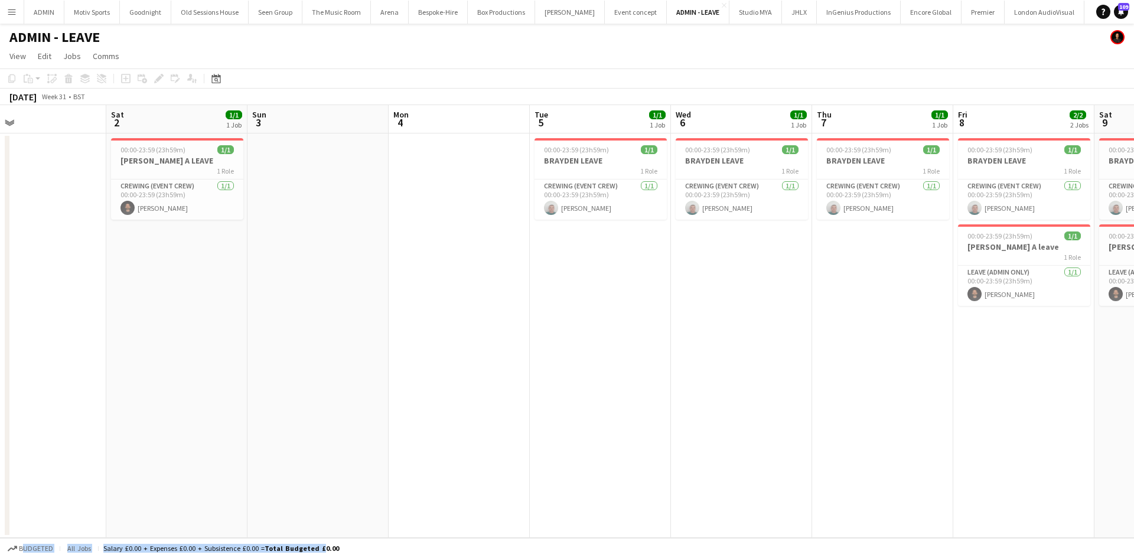
drag, startPoint x: 604, startPoint y: 453, endPoint x: 785, endPoint y: 447, distance: 180.9
click at [785, 447] on app-calendar-viewport "Wed 30 Thu 31 Fri 1 Sat 2 1/1 1 Job Sun 3 Mon 4 Tue 5 1/1 1 Job Wed 6 1/1 1 Job…" at bounding box center [567, 321] width 1134 height 433
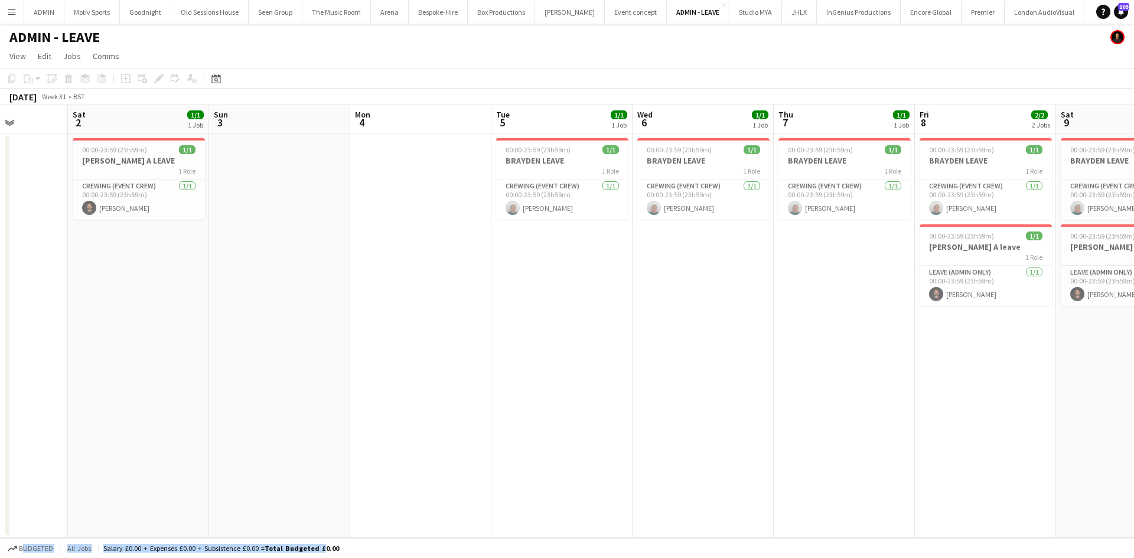
drag, startPoint x: 789, startPoint y: 447, endPoint x: 578, endPoint y: 473, distance: 212.0
click at [582, 473] on app-calendar-viewport "Tue 29 1/1 1 Job Wed 30 Thu 31 Fri 1 Sat 2 1/1 1 Job Sun 3 Mon 4 Tue 5 1/1 1 Jo…" at bounding box center [567, 321] width 1134 height 433
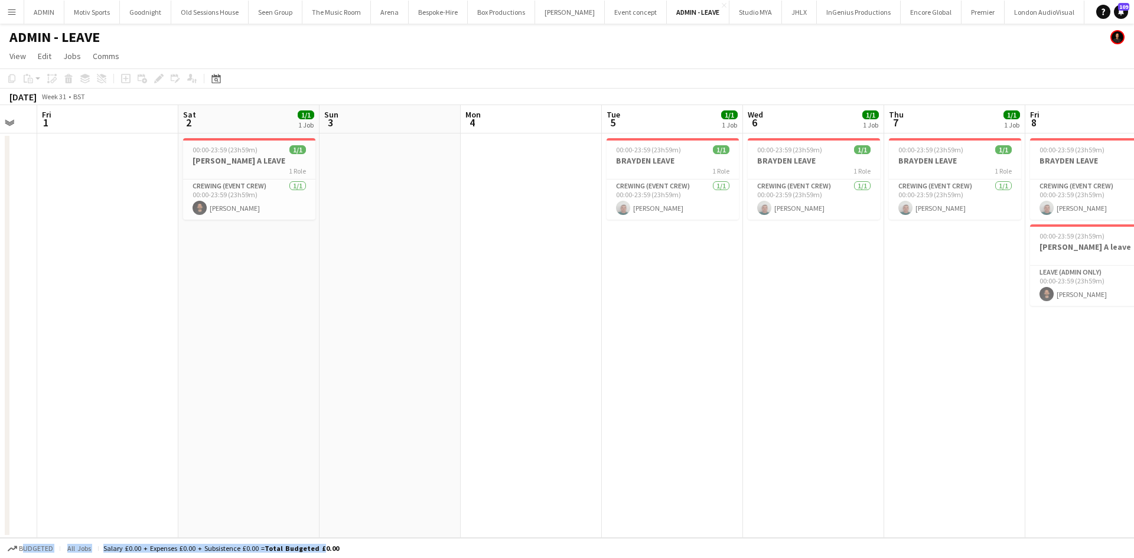
drag, startPoint x: 609, startPoint y: 461, endPoint x: 592, endPoint y: 463, distance: 17.2
click at [599, 461] on app-calendar-viewport "Tue 29 1/1 1 Job Wed 30 Thu 31 Fri 1 Sat 2 1/1 1 Job Sun 3 Mon 4 Tue 5 1/1 1 Jo…" at bounding box center [567, 321] width 1134 height 433
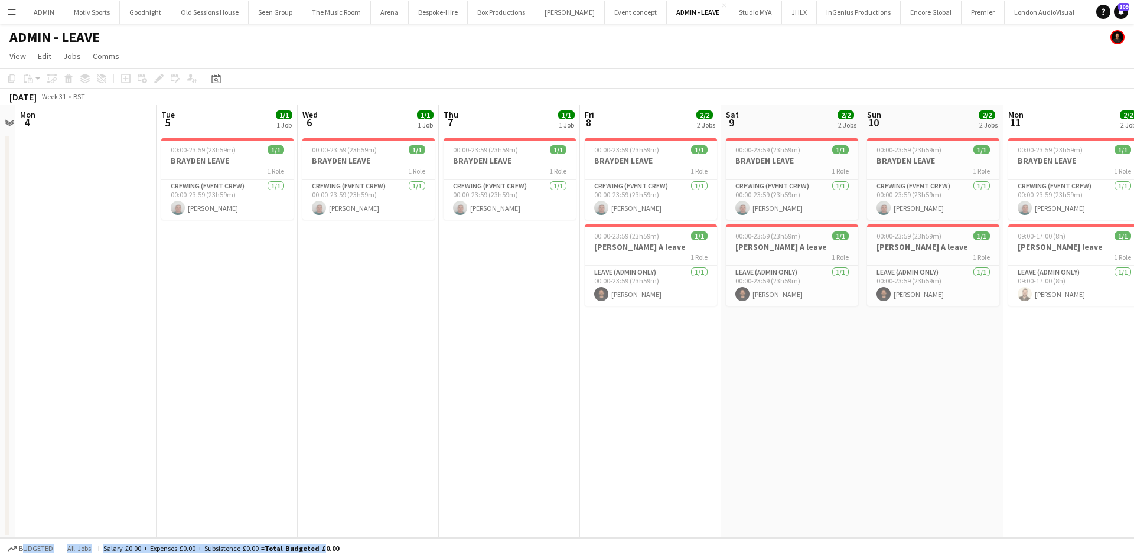
drag, startPoint x: 813, startPoint y: 450, endPoint x: 701, endPoint y: 459, distance: 112.1
click at [701, 459] on app-calendar-viewport "Thu 31 Fri 1 Sat 2 1/1 1 Job Sun 3 Mon 4 Tue 5 1/1 1 Job Wed 6 1/1 1 Job Thu 7 …" at bounding box center [567, 321] width 1134 height 433
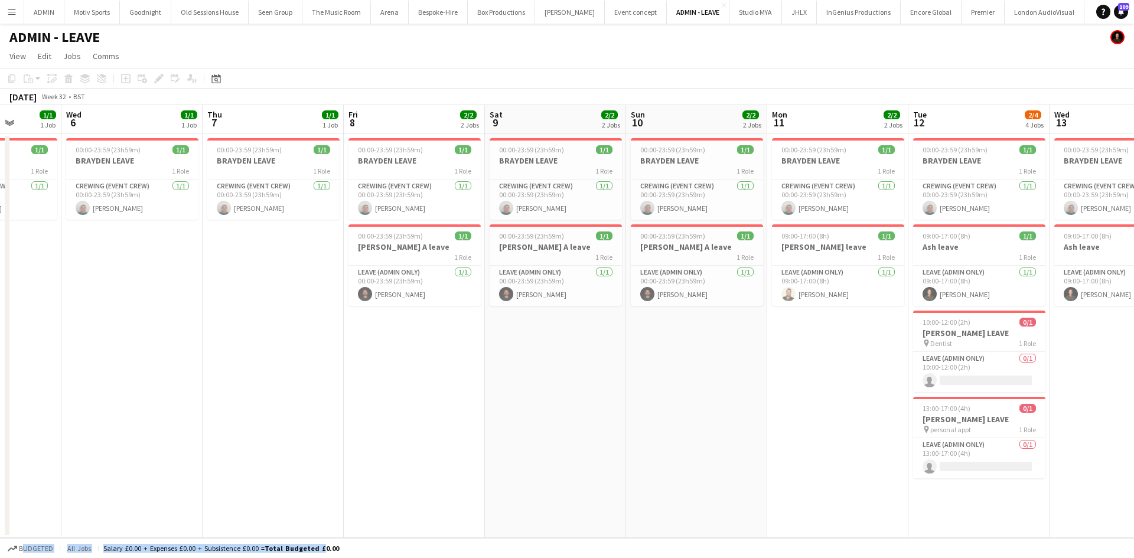
drag, startPoint x: 805, startPoint y: 442, endPoint x: 570, endPoint y: 444, distance: 235.1
click at [570, 444] on app-calendar-viewport "Sat 2 1/1 1 Job Sun 3 Mon 4 Tue 5 1/1 1 Job Wed 6 1/1 1 Job Thu 7 1/1 1 Job Fri…" at bounding box center [567, 321] width 1134 height 433
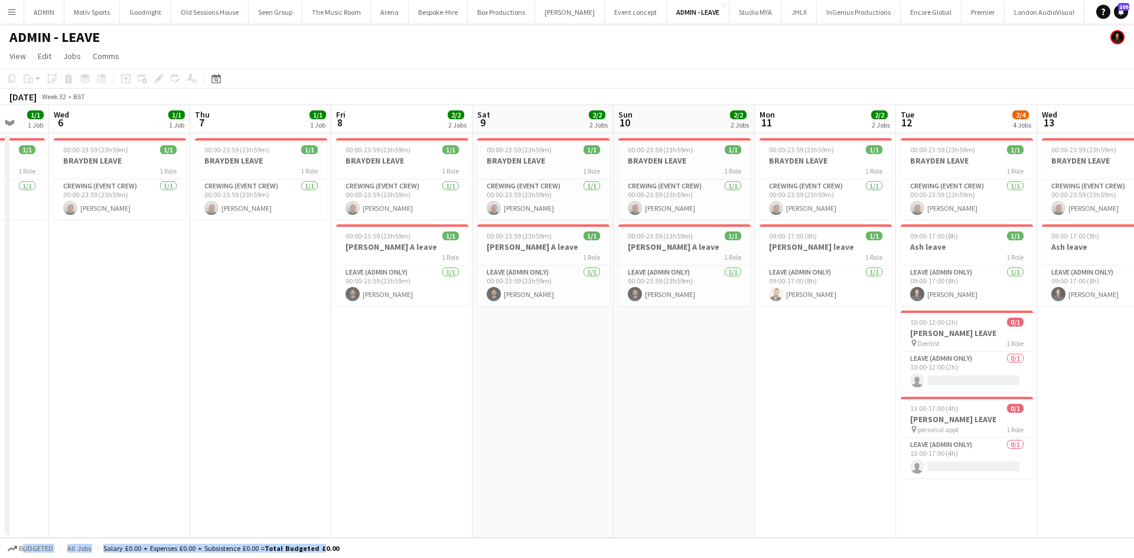
scroll to position [0, 516]
drag, startPoint x: 735, startPoint y: 435, endPoint x: 729, endPoint y: 435, distance: 6.5
click at [729, 435] on app-calendar-viewport "Sat 2 1/1 1 Job Sun 3 Mon 4 Tue 5 1/1 1 Job Wed 6 1/1 1 Job Thu 7 1/1 1 Job Fri…" at bounding box center [567, 321] width 1134 height 433
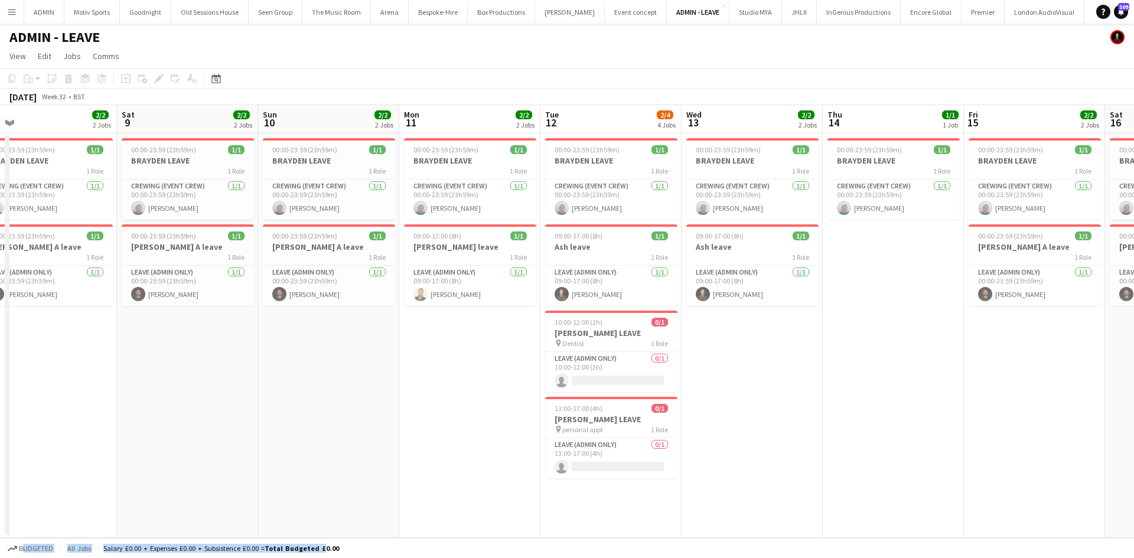
scroll to position [0, 486]
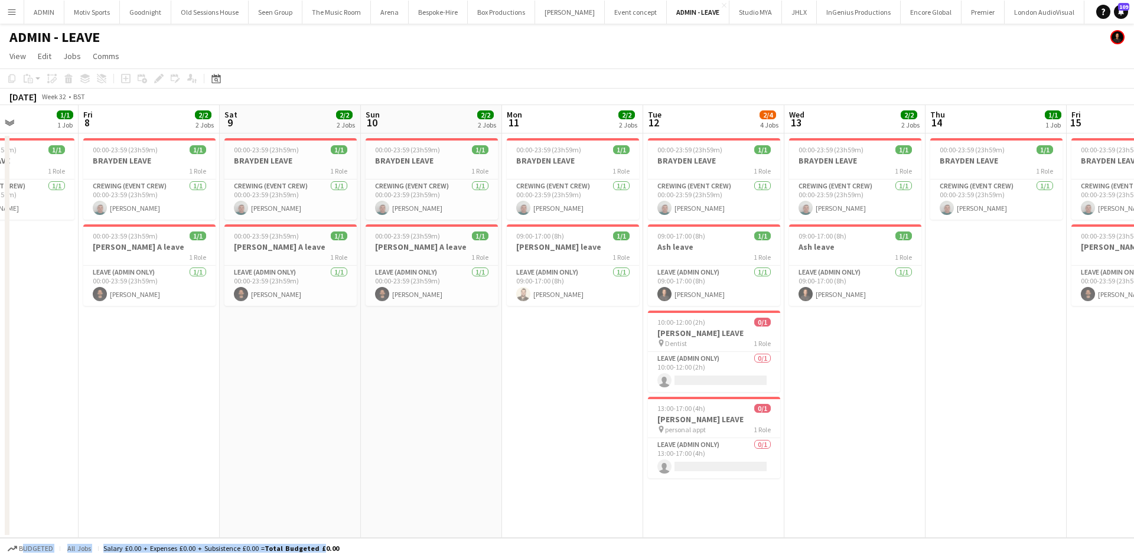
drag, startPoint x: 1053, startPoint y: 490, endPoint x: 801, endPoint y: 491, distance: 252.3
click at [801, 491] on app-calendar-viewport "Mon 4 Tue 5 1/1 1 Job Wed 6 1/1 1 Job Thu 7 1/1 1 Job Fri 8 2/2 2 Jobs Sat 9 2/…" at bounding box center [567, 321] width 1134 height 433
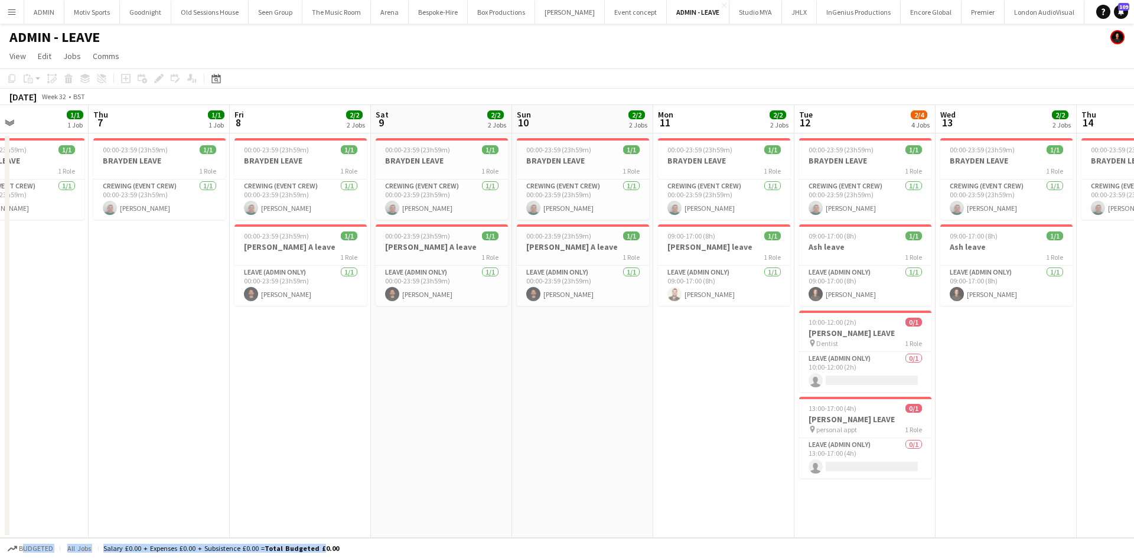
drag, startPoint x: 951, startPoint y: 458, endPoint x: 819, endPoint y: 463, distance: 131.2
click at [819, 463] on app-calendar-viewport "Mon 4 Tue 5 1/1 1 Job Wed 6 1/1 1 Job Thu 7 1/1 1 Job Fri 8 2/2 2 Jobs Sat 9 2/…" at bounding box center [567, 321] width 1134 height 433
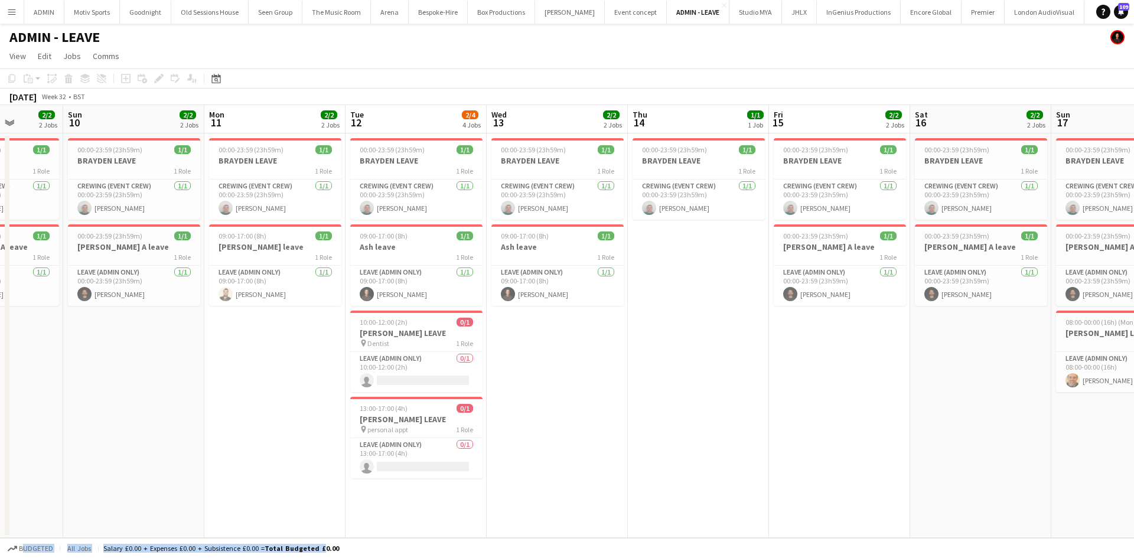
drag, startPoint x: 935, startPoint y: 441, endPoint x: 751, endPoint y: 467, distance: 185.6
click at [751, 467] on app-calendar-viewport "Wed 6 1/1 1 Job Thu 7 1/1 1 Job Fri 8 2/2 2 Jobs Sat 9 2/2 2 Jobs Sun 10 2/2 2 …" at bounding box center [567, 321] width 1134 height 433
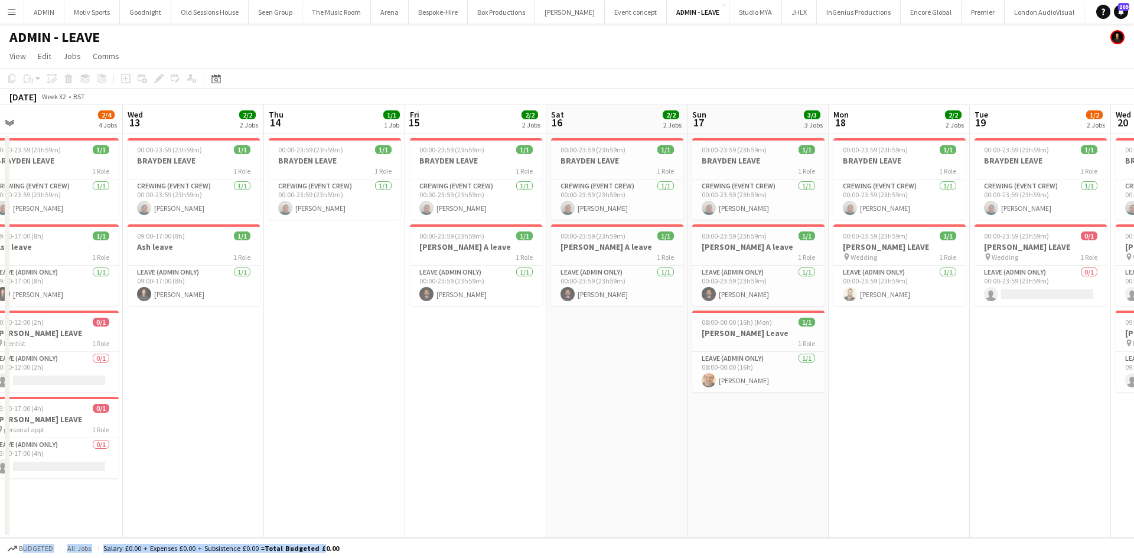
drag, startPoint x: 803, startPoint y: 447, endPoint x: 669, endPoint y: 435, distance: 134.1
click at [669, 435] on app-calendar-viewport "Fri 8 2/2 2 Jobs Sat 9 2/2 2 Jobs Sun 10 2/2 2 Jobs Mon 11 2/2 2 Jobs Tue 12 2/…" at bounding box center [567, 321] width 1134 height 433
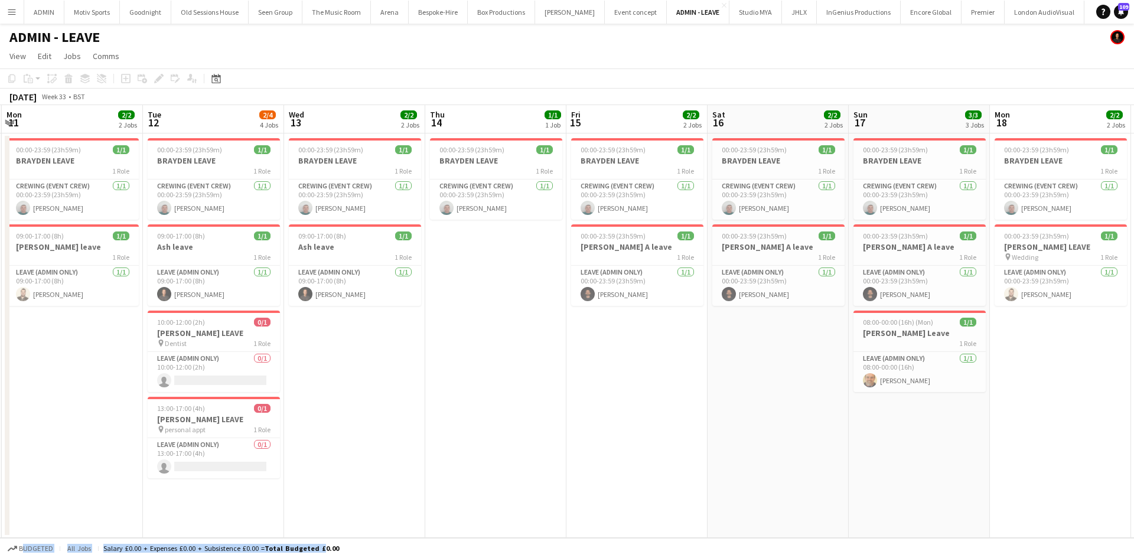
scroll to position [0, 470]
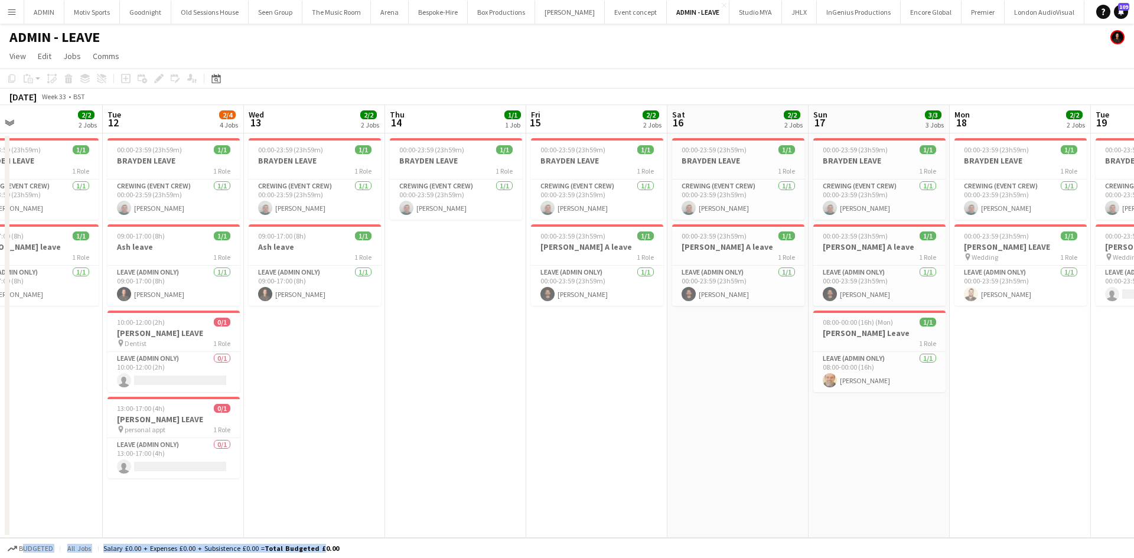
drag, startPoint x: 791, startPoint y: 418, endPoint x: 691, endPoint y: 430, distance: 100.5
click at [691, 430] on app-calendar-viewport "Fri 8 2/2 2 Jobs Sat 9 2/2 2 Jobs Sun 10 2/2 2 Jobs Mon 11 2/2 2 Jobs Tue 12 2/…" at bounding box center [567, 321] width 1134 height 433
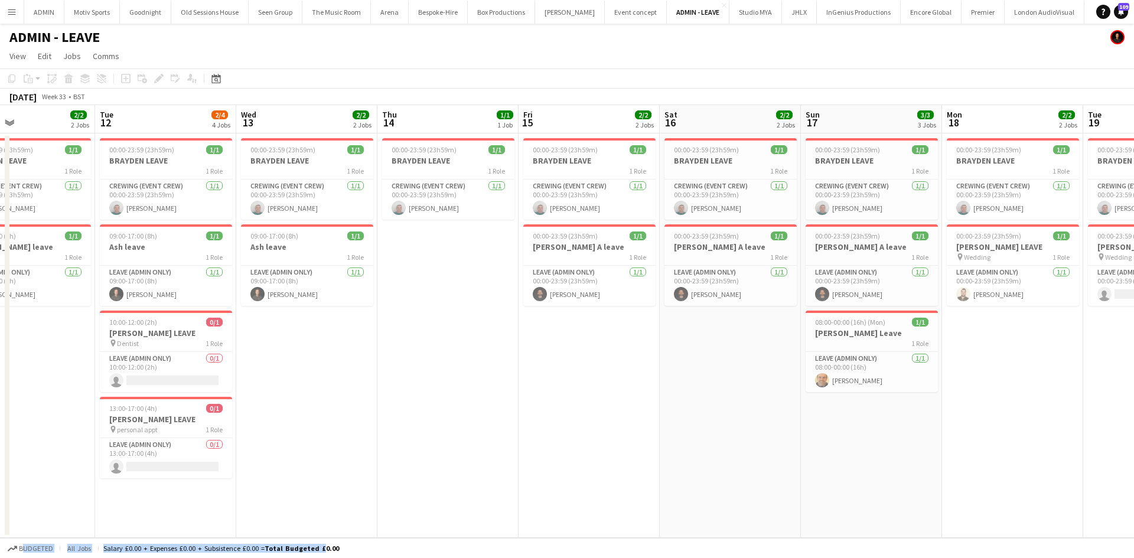
scroll to position [0, 514]
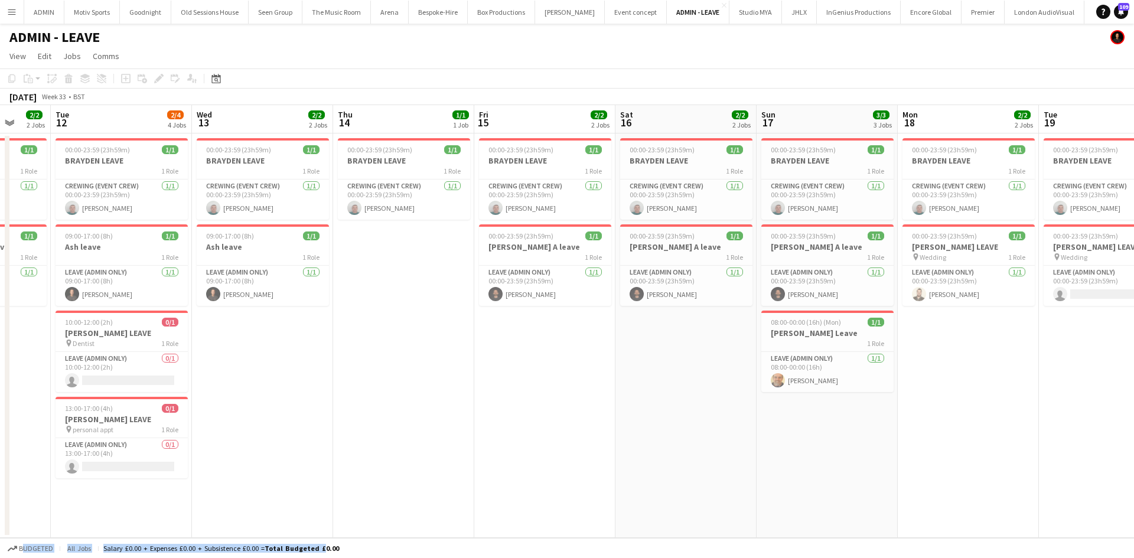
drag, startPoint x: 858, startPoint y: 474, endPoint x: 813, endPoint y: 477, distance: 44.4
click at [813, 477] on app-calendar-viewport "Fri 8 2/2 2 Jobs Sat 9 2/2 2 Jobs Sun 10 2/2 2 Jobs Mon 11 2/2 2 Jobs Tue 12 2/…" at bounding box center [567, 321] width 1134 height 433
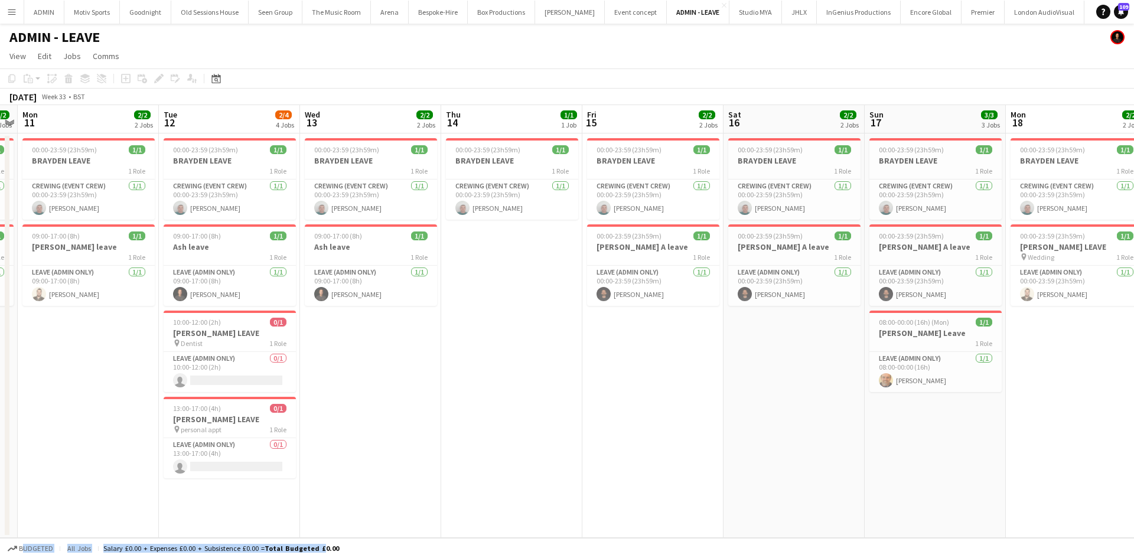
drag, startPoint x: 901, startPoint y: 466, endPoint x: 727, endPoint y: 490, distance: 175.9
click at [727, 490] on app-calendar-viewport "Fri 8 2/2 2 Jobs Sat 9 2/2 2 Jobs Sun 10 2/2 2 Jobs Mon 11 2/2 2 Jobs Tue 12 2/…" at bounding box center [567, 321] width 1134 height 433
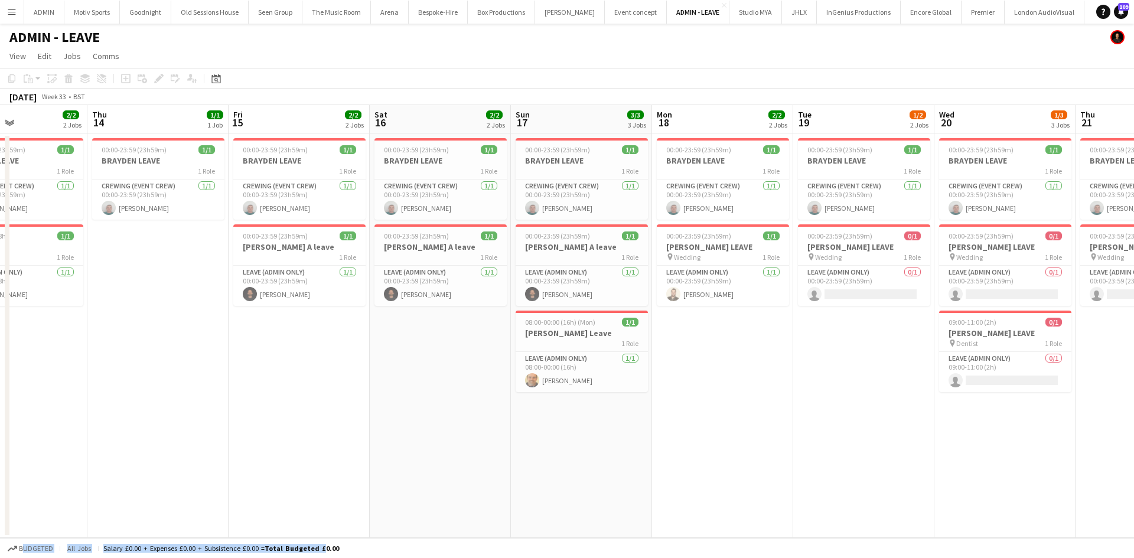
scroll to position [0, 518]
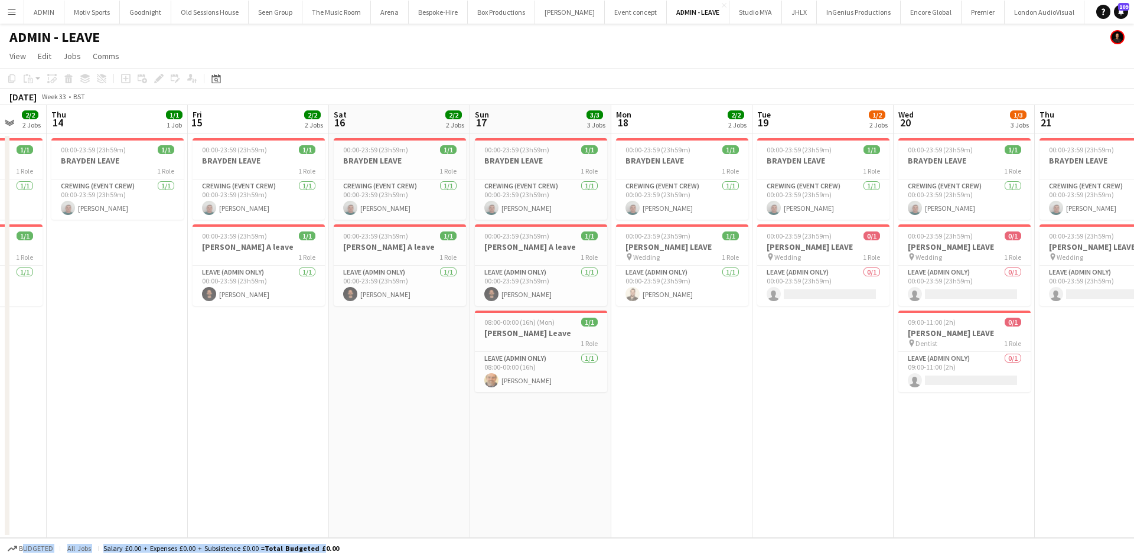
drag, startPoint x: 848, startPoint y: 481, endPoint x: 736, endPoint y: 480, distance: 112.3
click at [736, 480] on app-calendar-viewport "Sun 10 2/2 2 Jobs Mon 11 2/2 2 Jobs Tue 12 2/4 4 Jobs Wed 13 2/2 2 Jobs Thu 14 …" at bounding box center [567, 321] width 1134 height 433
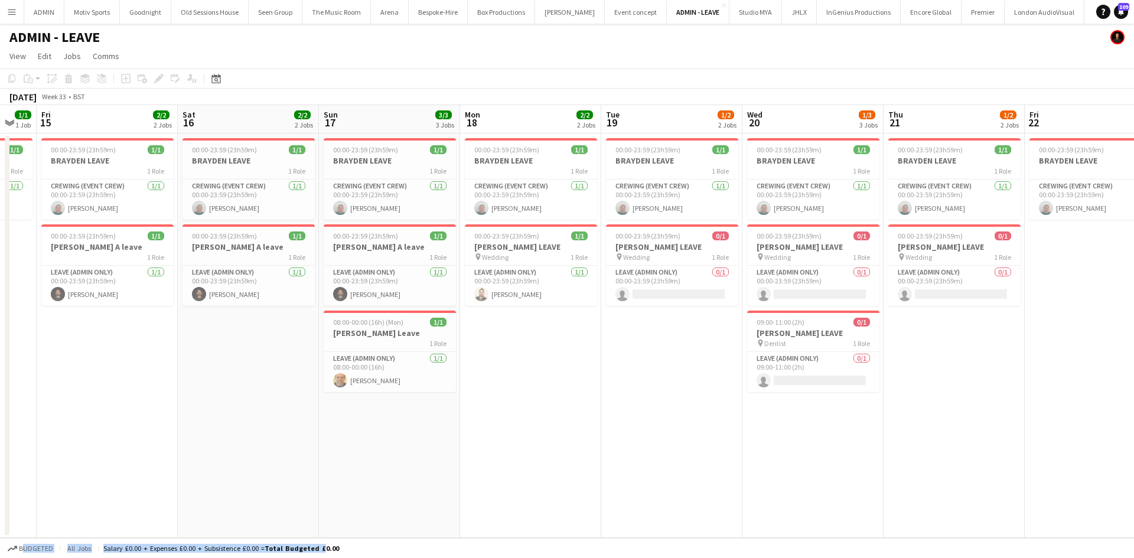
drag, startPoint x: 969, startPoint y: 472, endPoint x: 816, endPoint y: 482, distance: 153.9
click at [816, 482] on app-calendar-viewport "Tue 12 2/4 4 Jobs Wed 13 2/2 2 Jobs Thu 14 1/1 1 Job Fri 15 2/2 2 Jobs Sat 16 2…" at bounding box center [567, 321] width 1134 height 433
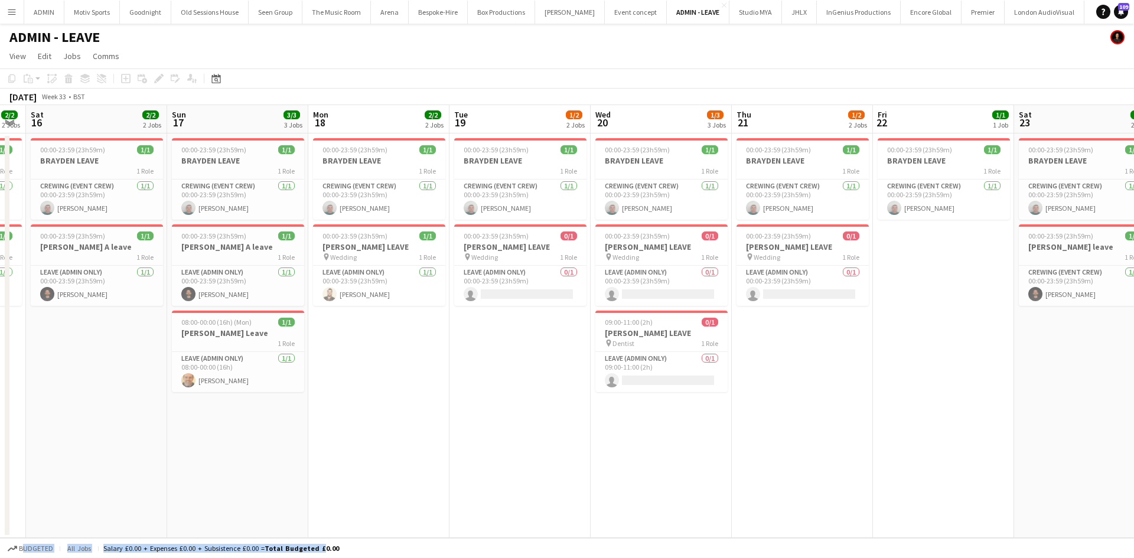
drag, startPoint x: 945, startPoint y: 468, endPoint x: 757, endPoint y: 486, distance: 188.6
click at [748, 486] on app-calendar-viewport "Tue 12 2/4 4 Jobs Wed 13 2/2 2 Jobs Thu 14 1/1 1 Job Fri 15 2/2 2 Jobs Sat 16 2…" at bounding box center [567, 321] width 1134 height 433
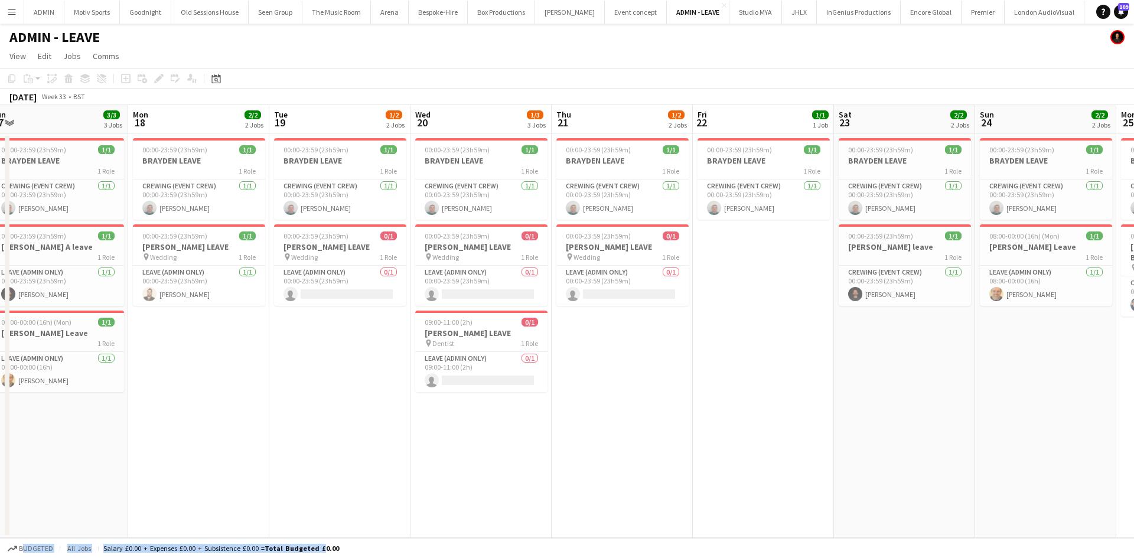
drag, startPoint x: 948, startPoint y: 467, endPoint x: 815, endPoint y: 474, distance: 133.7
click at [815, 474] on app-calendar-viewport "Thu 14 1/1 1 Job Fri 15 2/2 2 Jobs Sat 16 2/2 2 Jobs Sun 17 3/3 3 Jobs Mon 18 2…" at bounding box center [567, 321] width 1134 height 433
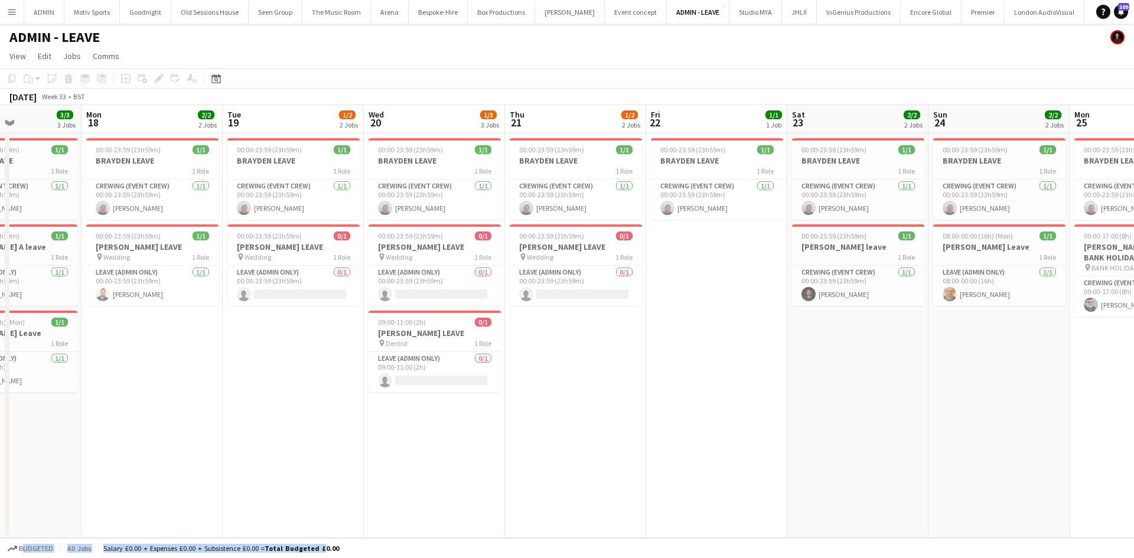
scroll to position [0, 532]
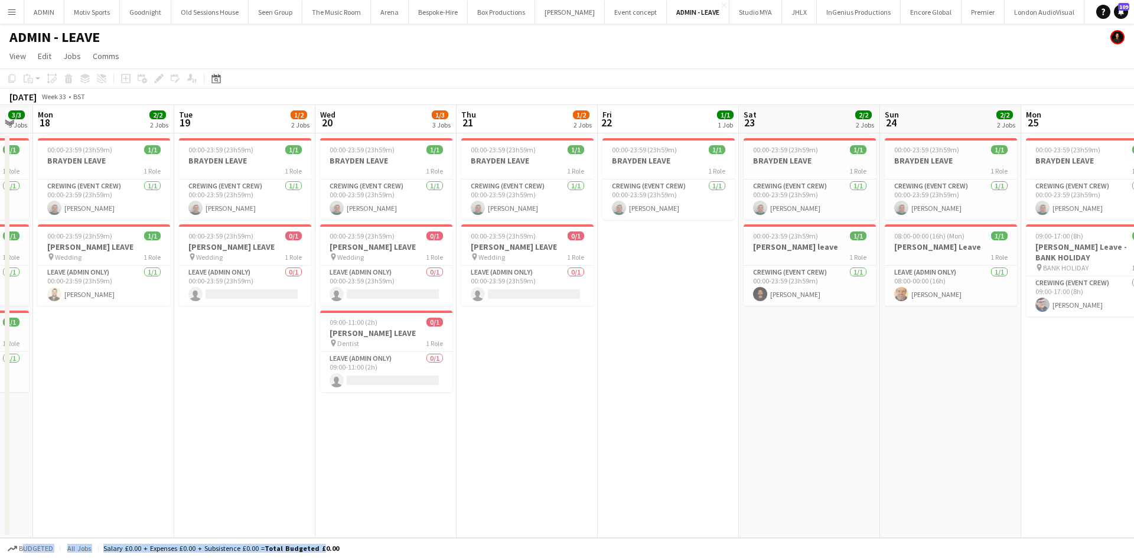
drag, startPoint x: 969, startPoint y: 450, endPoint x: 874, endPoint y: 450, distance: 95.1
click at [874, 450] on app-calendar-viewport "Thu 14 1/1 1 Job Fri 15 2/2 2 Jobs Sat 16 2/2 2 Jobs Sun 17 3/3 3 Jobs Mon 18 2…" at bounding box center [567, 321] width 1134 height 433
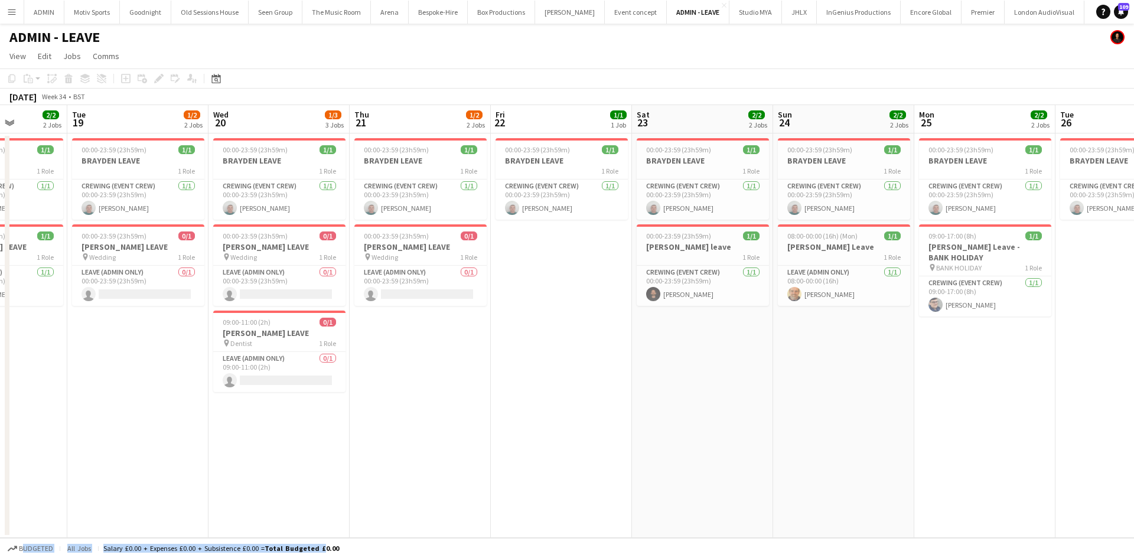
scroll to position [0, 390]
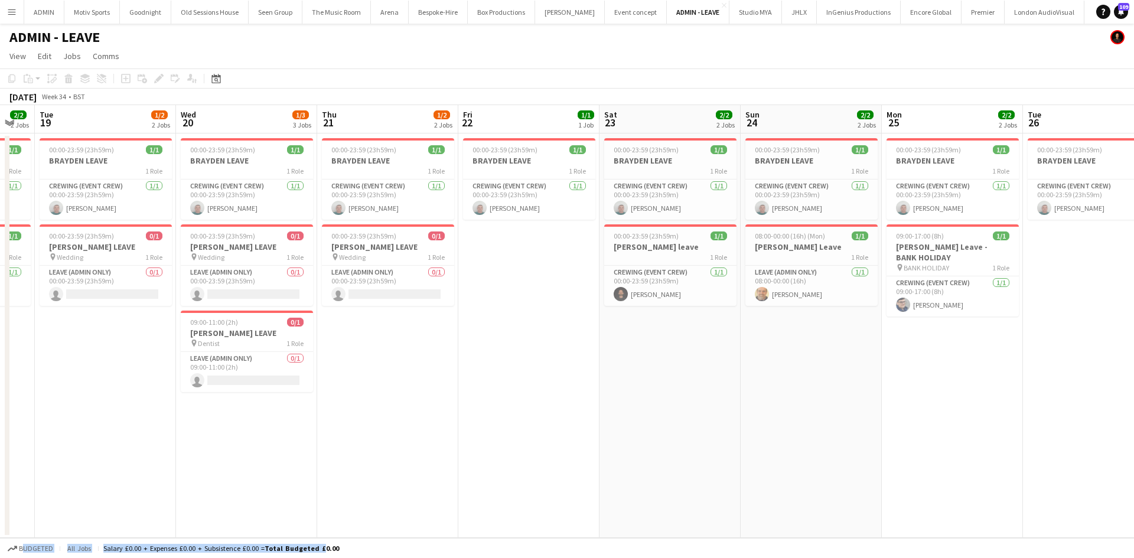
drag, startPoint x: 956, startPoint y: 447, endPoint x: 816, endPoint y: 457, distance: 140.4
click at [815, 457] on app-calendar-viewport "Sat 16 2/2 2 Jobs Sun 17 3/3 3 Jobs Mon 18 2/2 2 Jobs Tue 19 1/2 2 Jobs Wed 20 …" at bounding box center [567, 321] width 1134 height 433
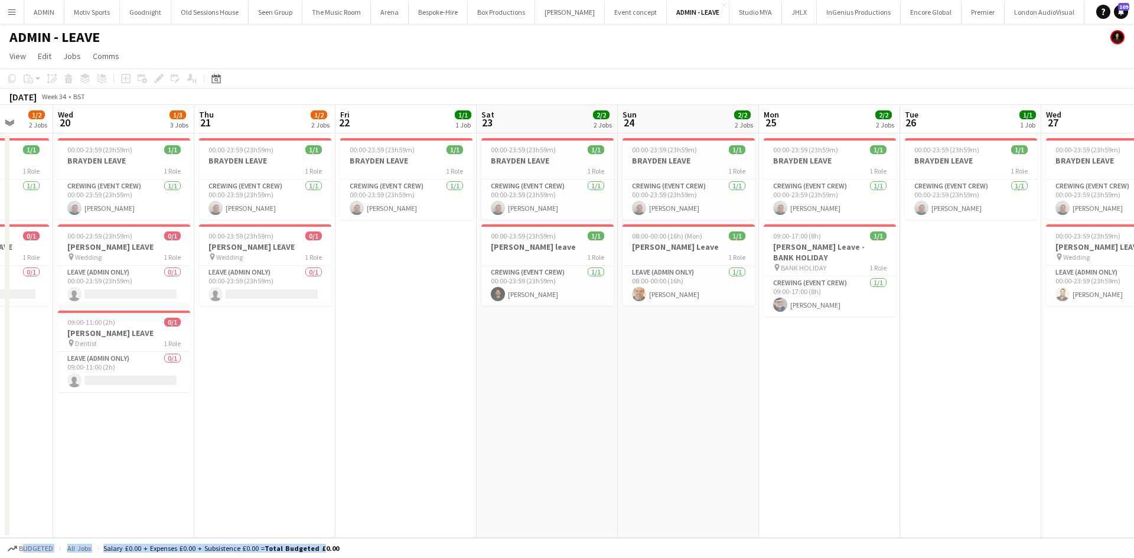
drag, startPoint x: 939, startPoint y: 451, endPoint x: 816, endPoint y: 453, distance: 122.3
click at [817, 453] on app-calendar-viewport "Sat 16 2/2 2 Jobs Sun 17 3/3 3 Jobs Mon 18 2/2 2 Jobs Tue 19 1/2 2 Jobs Wed 20 …" at bounding box center [567, 321] width 1134 height 433
drag, startPoint x: 914, startPoint y: 432, endPoint x: 754, endPoint y: 437, distance: 159.6
click at [754, 437] on app-calendar-viewport "Sat 16 2/2 2 Jobs Sun 17 3/3 3 Jobs Mon 18 2/2 2 Jobs Tue 19 1/2 2 Jobs Wed 20 …" at bounding box center [567, 321] width 1134 height 433
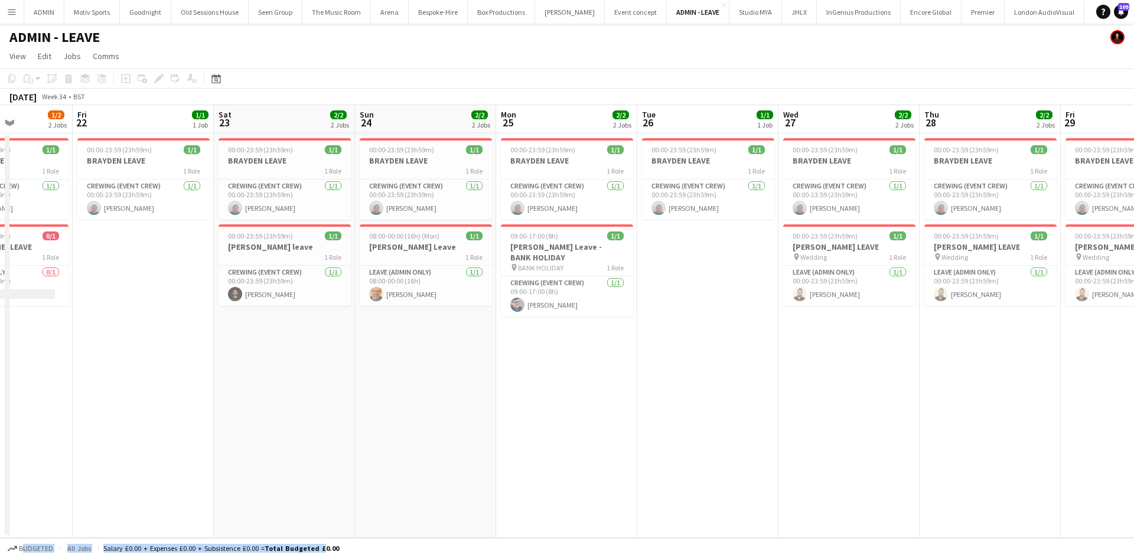
drag, startPoint x: 903, startPoint y: 392, endPoint x: 755, endPoint y: 412, distance: 149.0
click at [756, 412] on app-calendar-viewport "Mon 18 2/2 2 Jobs Tue 19 1/2 2 Jobs Wed 20 1/3 3 Jobs Thu 21 1/2 2 Jobs Fri 22 …" at bounding box center [567, 321] width 1134 height 433
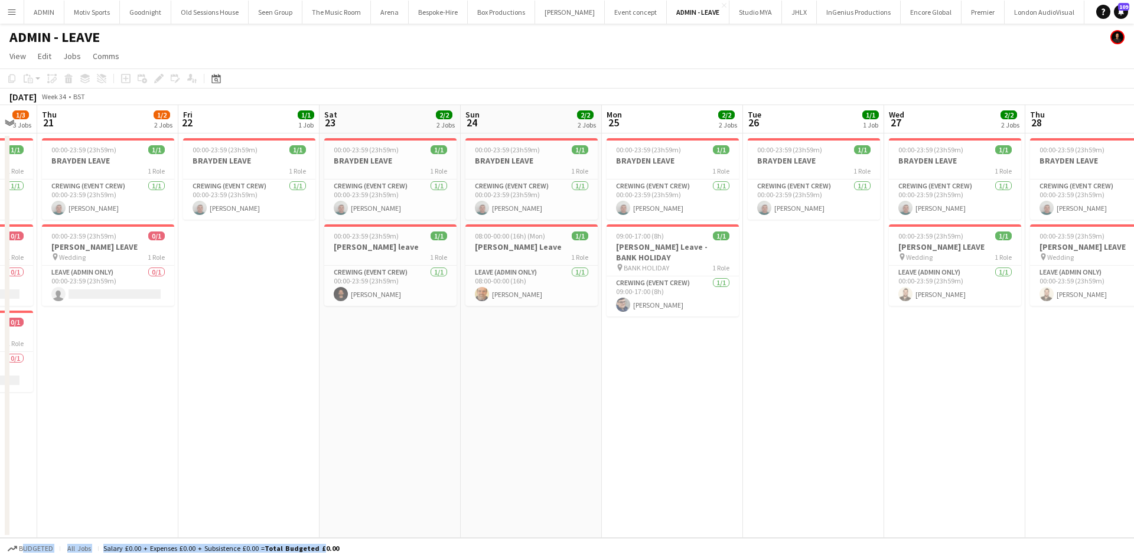
drag, startPoint x: 864, startPoint y: 399, endPoint x: 730, endPoint y: 409, distance: 133.9
click at [730, 409] on app-calendar-viewport "Mon 18 2/2 2 Jobs Tue 19 1/2 2 Jobs Wed 20 1/3 3 Jobs Thu 21 1/2 2 Jobs Fri 22 …" at bounding box center [567, 321] width 1134 height 433
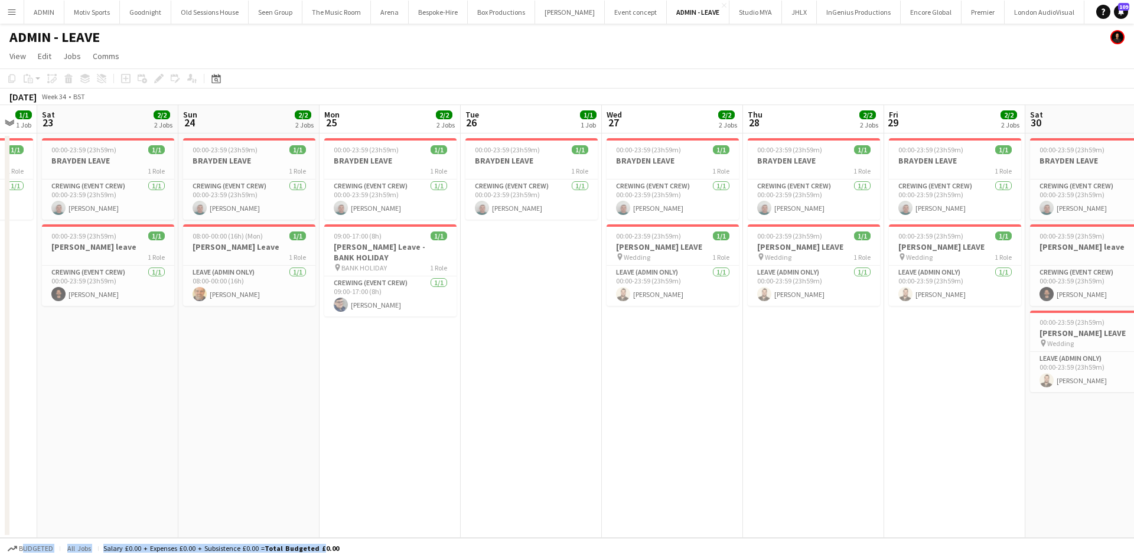
scroll to position [0, 387]
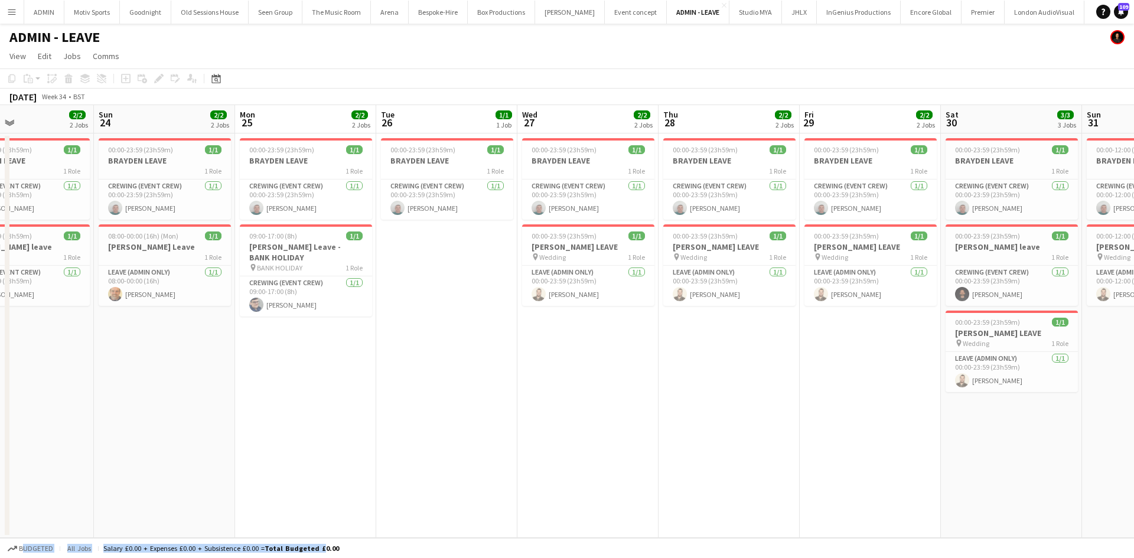
drag, startPoint x: 870, startPoint y: 418, endPoint x: 786, endPoint y: 423, distance: 84.0
click at [786, 423] on app-calendar-viewport "Wed 20 1/3 3 Jobs Thu 21 1/2 2 Jobs Fri 22 1/1 1 Job Sat 23 2/2 2 Jobs Sun 24 2…" at bounding box center [567, 321] width 1134 height 433
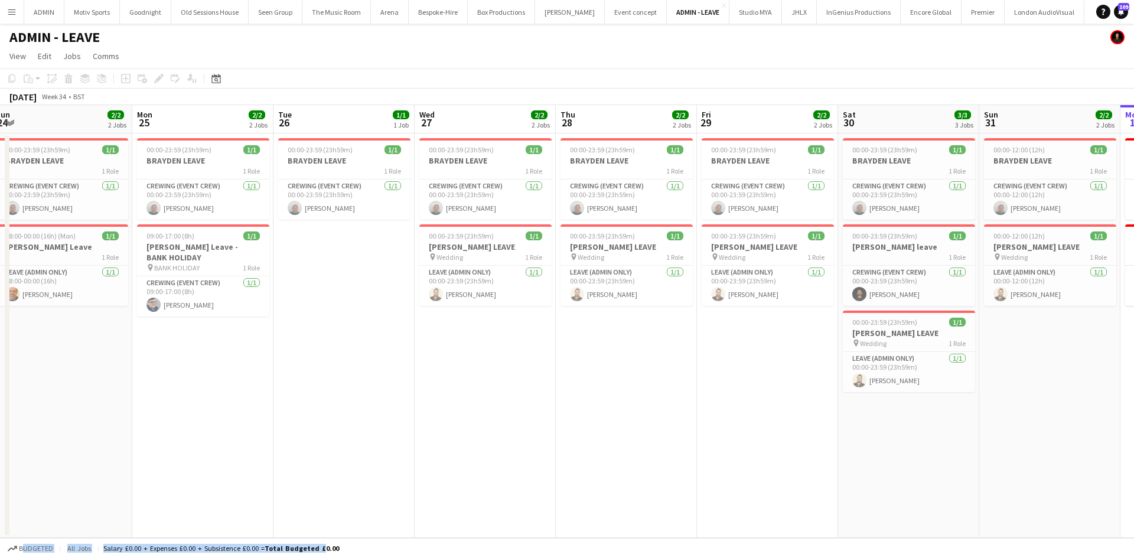
drag, startPoint x: 927, startPoint y: 434, endPoint x: 815, endPoint y: 437, distance: 112.3
click at [817, 437] on app-calendar-viewport "Wed 20 1/3 3 Jobs Thu 21 1/2 2 Jobs Fri 22 1/1 1 Job Sat 23 2/2 2 Jobs Sun 24 2…" at bounding box center [567, 321] width 1134 height 433
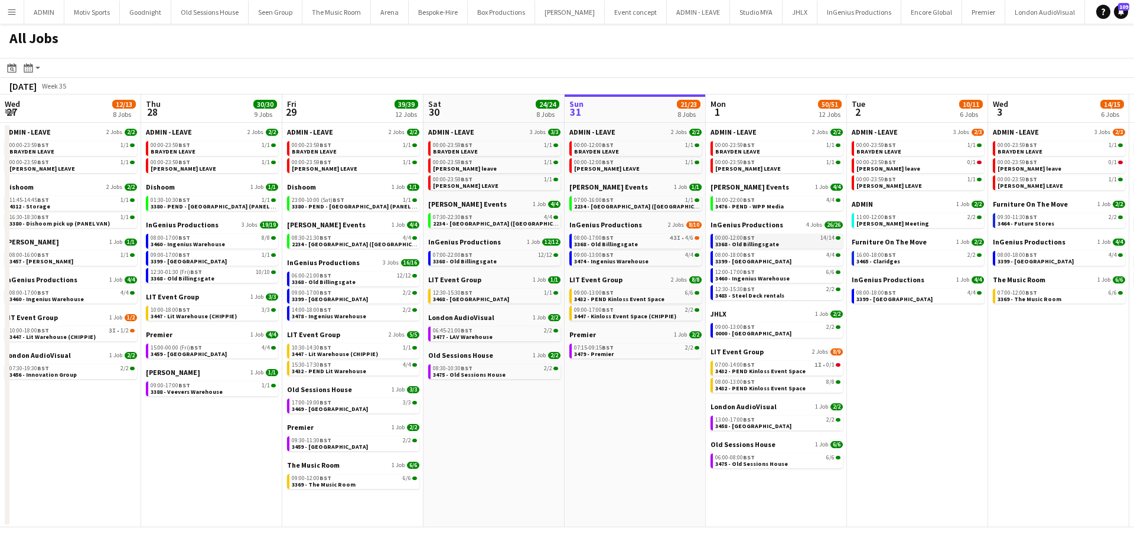
scroll to position [0, 284]
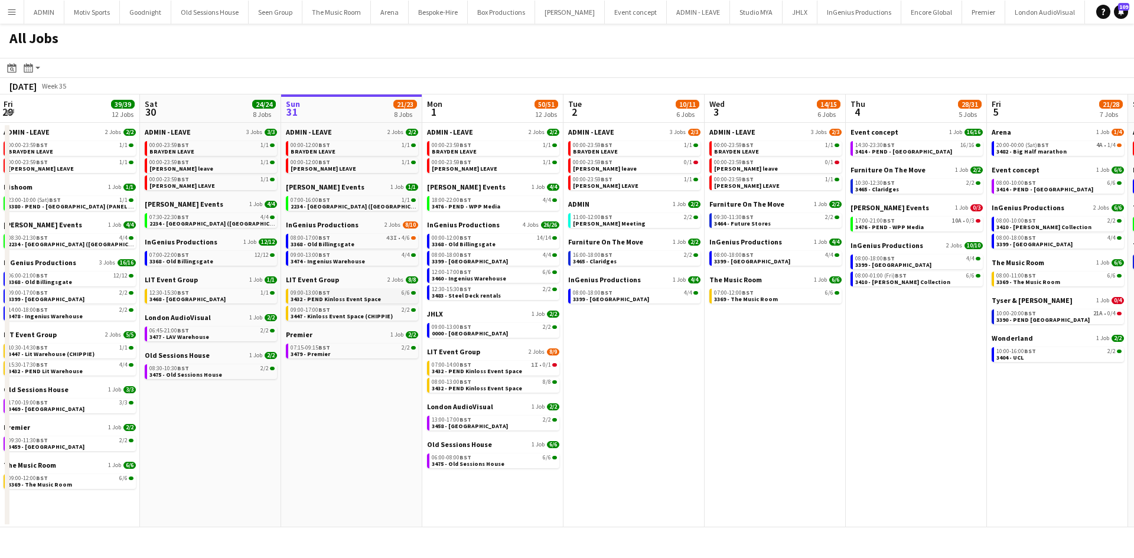
click at [360, 298] on span "3432 - PEND Kinloss Event Space" at bounding box center [336, 299] width 90 height 8
click at [362, 240] on div "08:00-17:00 BST 43I • 4/6" at bounding box center [352, 238] width 125 height 6
click at [320, 202] on span "BST" at bounding box center [324, 200] width 12 height 8
click at [382, 350] on div "07:15-09:15 BST 2/2" at bounding box center [352, 348] width 125 height 6
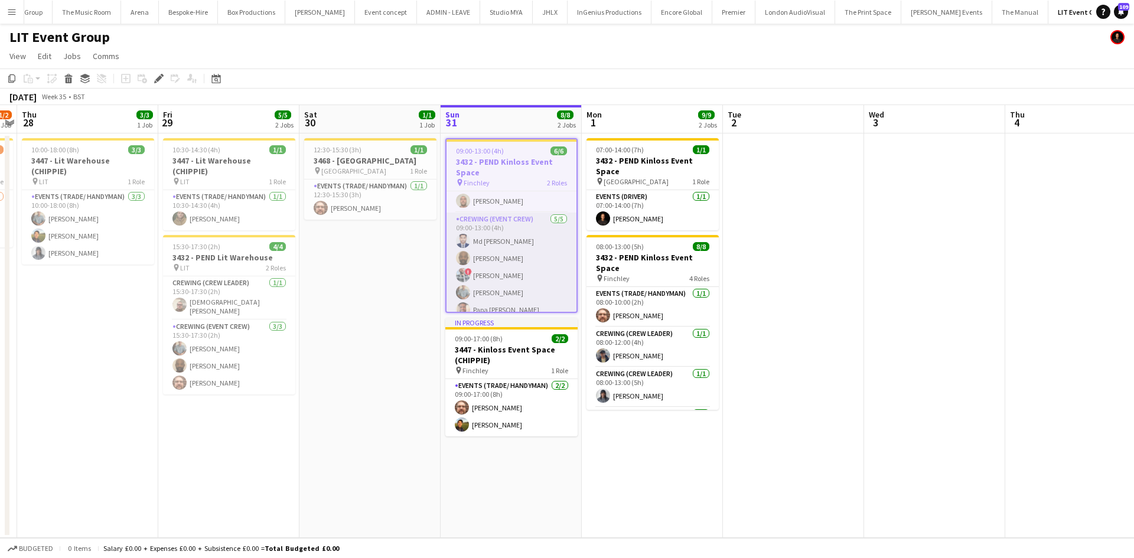
scroll to position [28, 0]
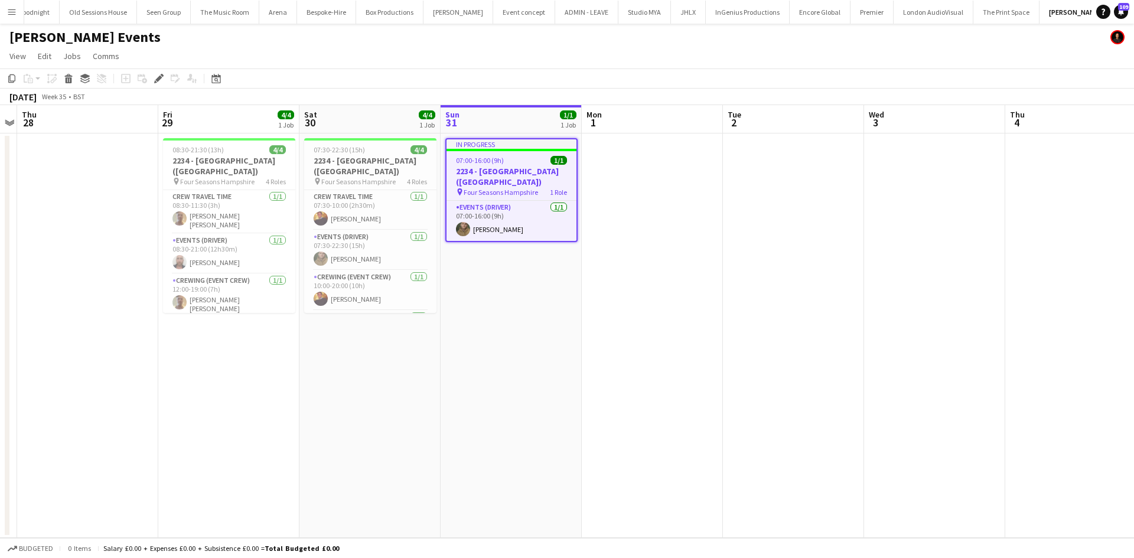
scroll to position [0, 129]
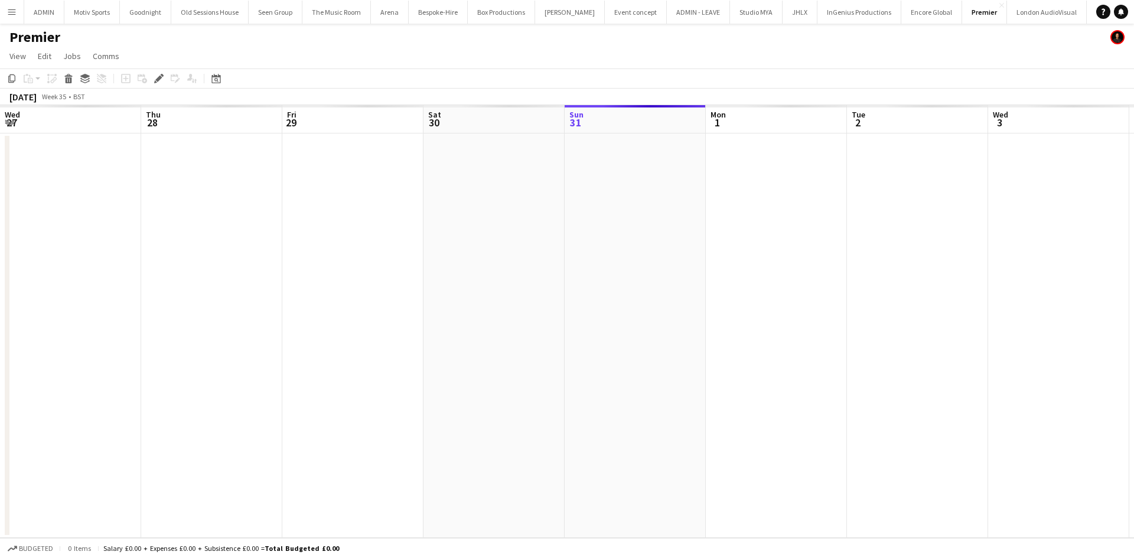
scroll to position [0, 406]
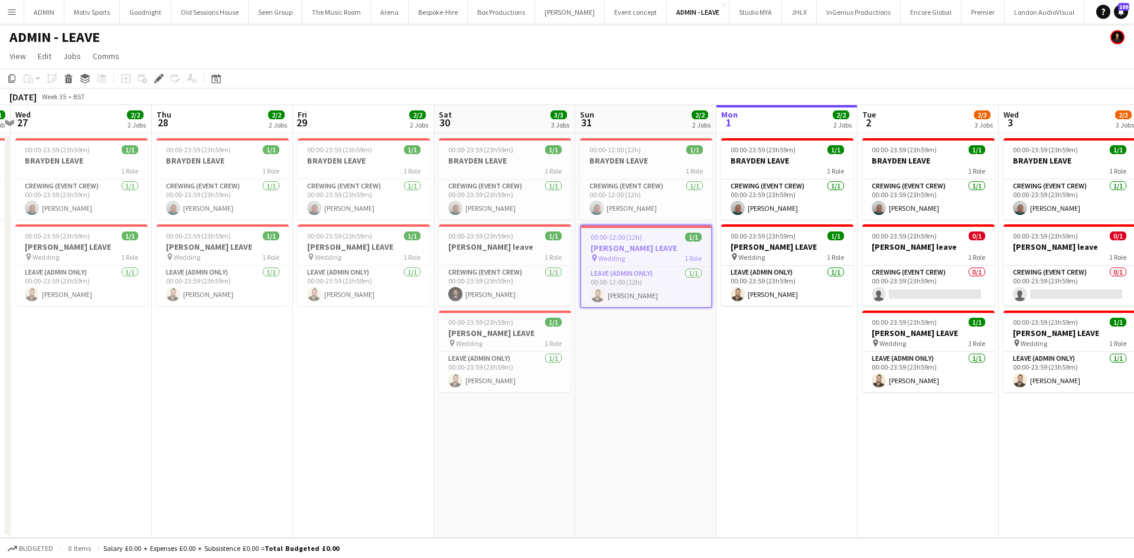
drag, startPoint x: 428, startPoint y: 496, endPoint x: 767, endPoint y: 440, distance: 343.8
click at [825, 443] on app-calendar-viewport "Mon 25 2/2 2 Jobs Tue 26 1/1 1 Job Wed 27 2/2 2 Jobs Thu 28 2/2 2 Jobs Fri 29 2…" at bounding box center [567, 321] width 1134 height 433
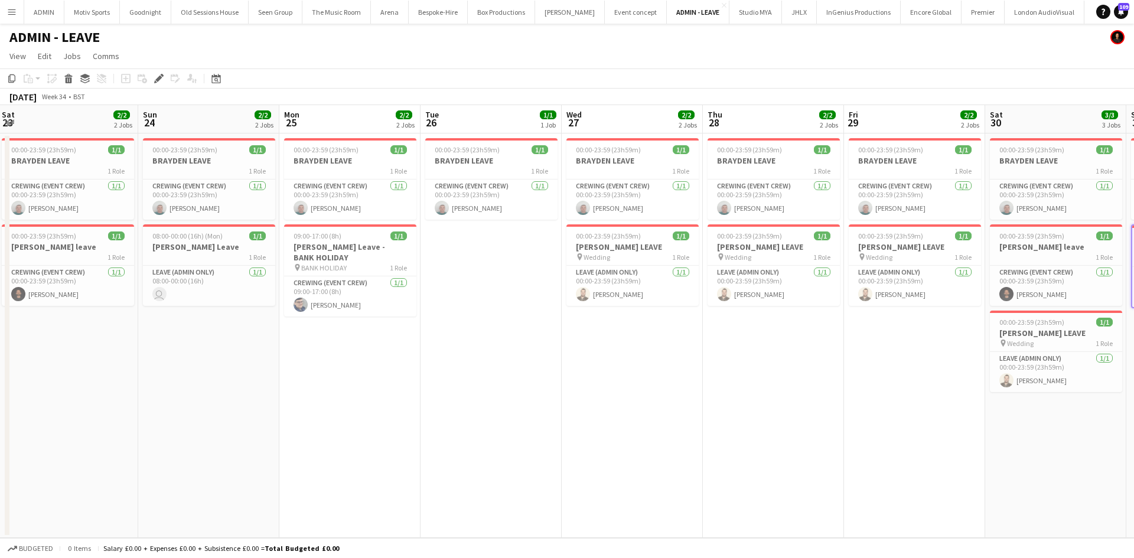
drag, startPoint x: 607, startPoint y: 458, endPoint x: 913, endPoint y: 418, distance: 308.6
click at [912, 418] on app-calendar-viewport "Thu 21 Fri 22 Sat 23 2/2 2 Jobs Sun 24 2/2 2 Jobs Mon 25 2/2 2 Jobs Tue 26 1/1 …" at bounding box center [567, 321] width 1134 height 433
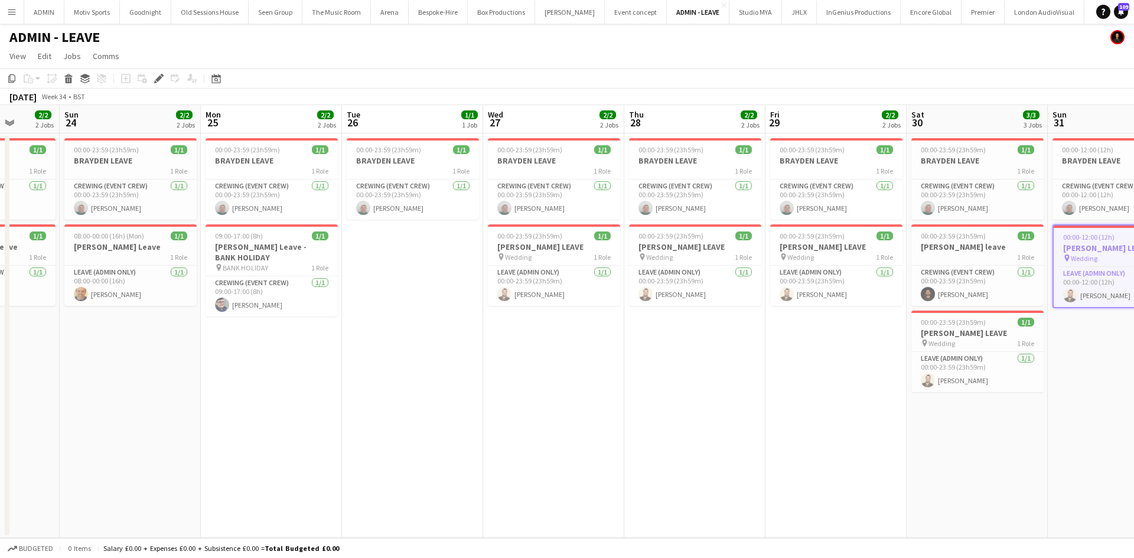
drag, startPoint x: 643, startPoint y: 455, endPoint x: 734, endPoint y: 438, distance: 92.6
click at [740, 440] on app-calendar-viewport "Thu 21 Fri 22 Sat 23 2/2 2 Jobs Sun 24 2/2 2 Jobs Mon 25 2/2 2 Jobs Tue 26 1/1 …" at bounding box center [567, 321] width 1134 height 433
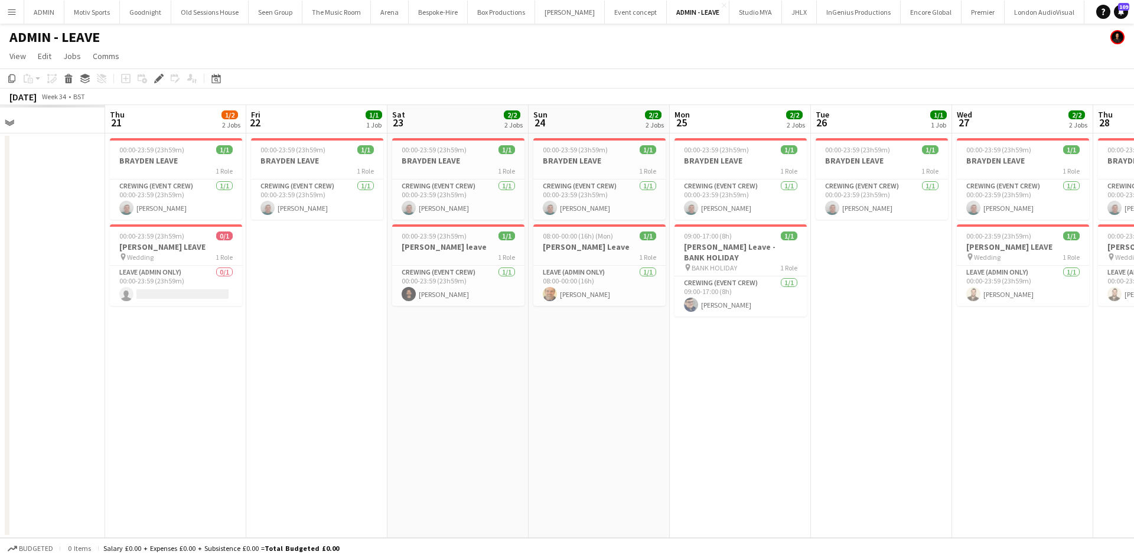
drag, startPoint x: 598, startPoint y: 472, endPoint x: 863, endPoint y: 431, distance: 267.2
click at [863, 431] on app-calendar-viewport "Mon 18 Tue 19 Wed 20 Thu 21 1/2 2 Jobs Fri 22 1/1 1 Job Sat 23 2/2 2 Jobs Sun 2…" at bounding box center [567, 321] width 1134 height 433
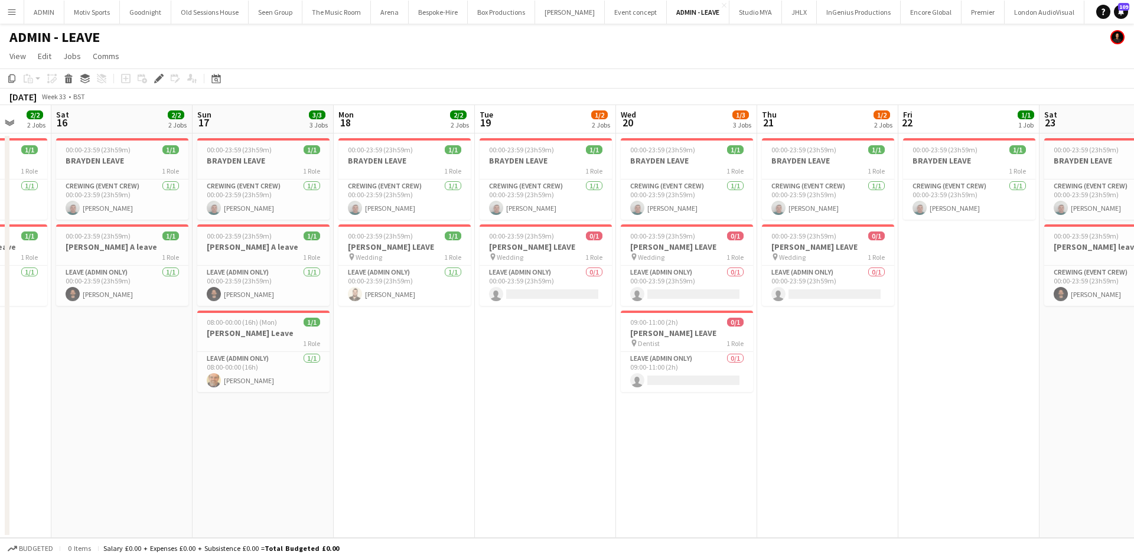
drag, startPoint x: 467, startPoint y: 470, endPoint x: 824, endPoint y: 454, distance: 356.6
click at [824, 454] on app-calendar-viewport "Thu 14 1/1 1 Job Fri 15 2/2 2 Jobs Sat 16 2/2 2 Jobs Sun 17 3/3 3 Jobs Mon 18 2…" at bounding box center [567, 321] width 1134 height 433
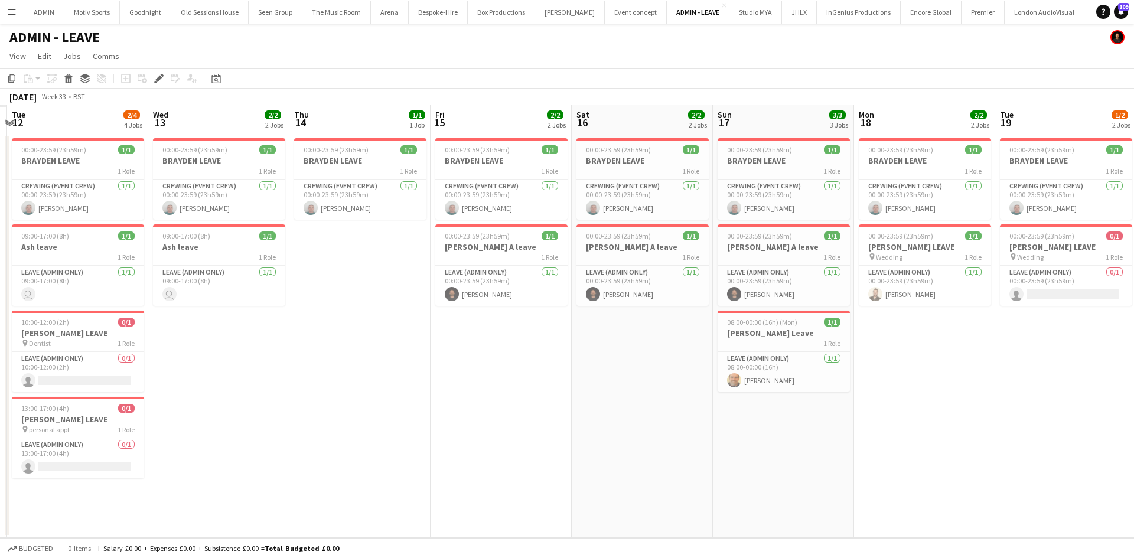
drag, startPoint x: 624, startPoint y: 464, endPoint x: 637, endPoint y: 451, distance: 18.8
click at [734, 451] on app-calendar-viewport "Sun 10 Mon 11 Tue 12 2/4 4 Jobs Wed 13 2/2 2 Jobs Thu 14 1/1 1 Job Fri 15 2/2 2…" at bounding box center [567, 321] width 1134 height 433
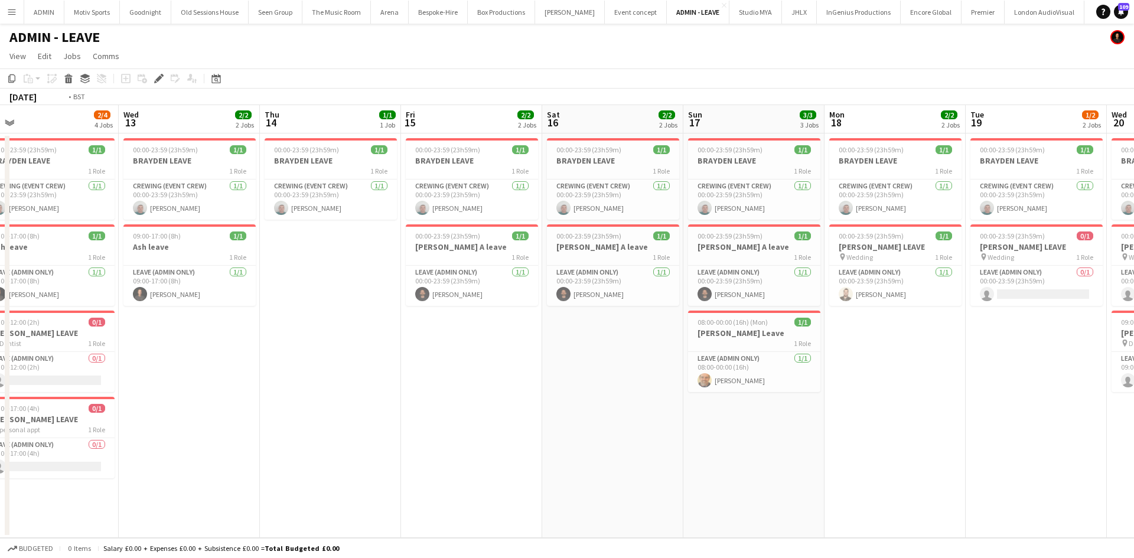
drag, startPoint x: 366, startPoint y: 472, endPoint x: 659, endPoint y: 448, distance: 293.4
click at [704, 448] on app-calendar-viewport "Sun 10 Mon 11 2/2 2 Jobs Tue 12 2/4 4 Jobs Wed 13 2/2 2 Jobs Thu 14 1/1 1 Job F…" at bounding box center [567, 321] width 1134 height 433
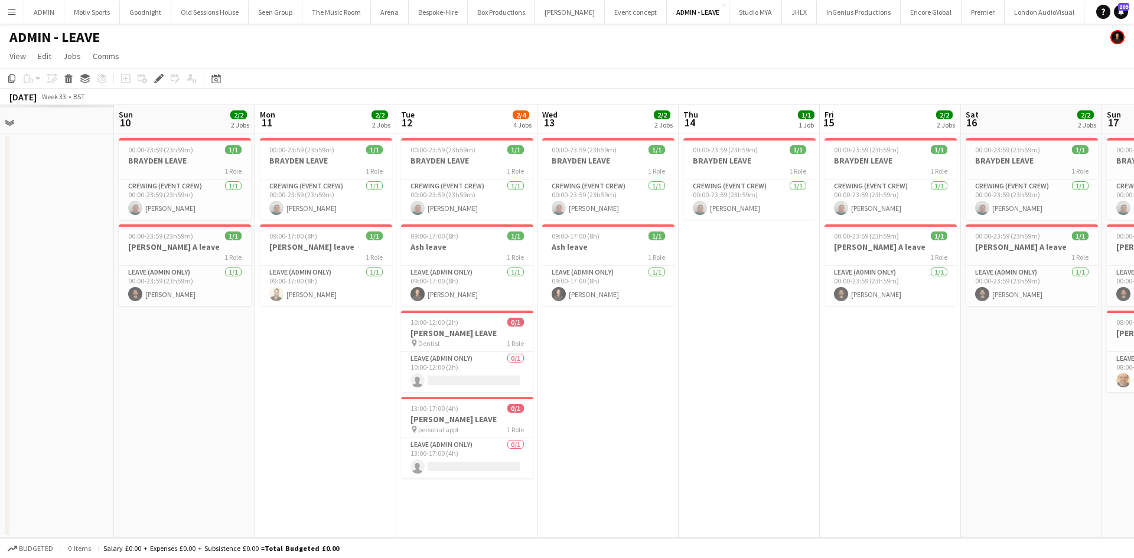
drag, startPoint x: 468, startPoint y: 484, endPoint x: 723, endPoint y: 453, distance: 257.1
click at [715, 454] on app-calendar-viewport "Thu 7 Fri 8 Sat 9 Sun 10 2/2 2 Jobs Mon 11 2/2 2 Jobs Tue 12 2/4 4 Jobs Wed 13 …" at bounding box center [567, 321] width 1134 height 433
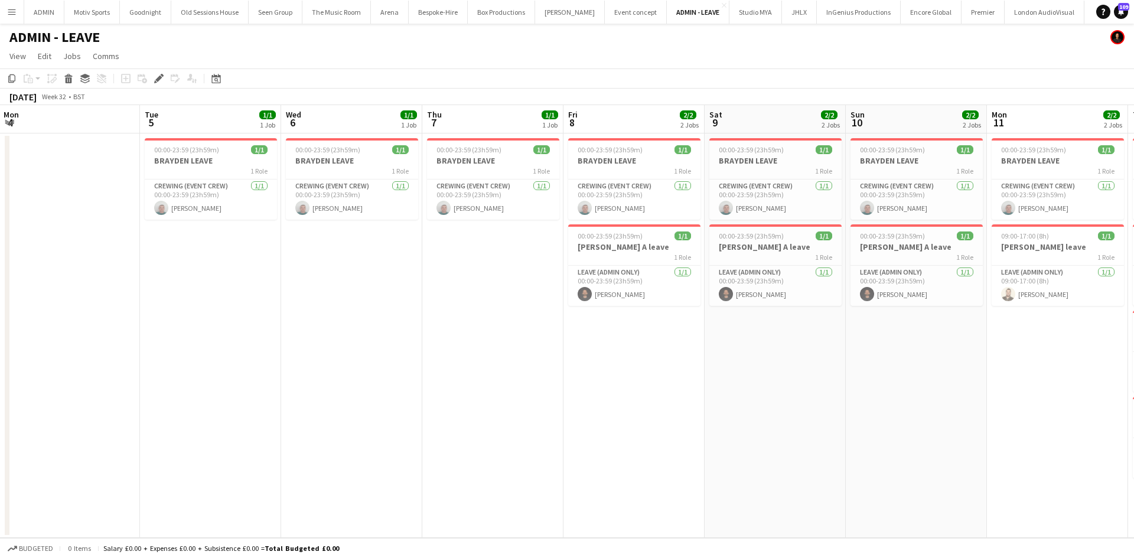
drag, startPoint x: 392, startPoint y: 488, endPoint x: 688, endPoint y: 453, distance: 298.1
click at [718, 455] on app-calendar-viewport "Sat 2 Sun 3 Mon 4 Tue 5 1/1 1 Job Wed 6 1/1 1 Job Thu 7 1/1 1 Job Fri 8 2/2 2 J…" at bounding box center [567, 321] width 1134 height 433
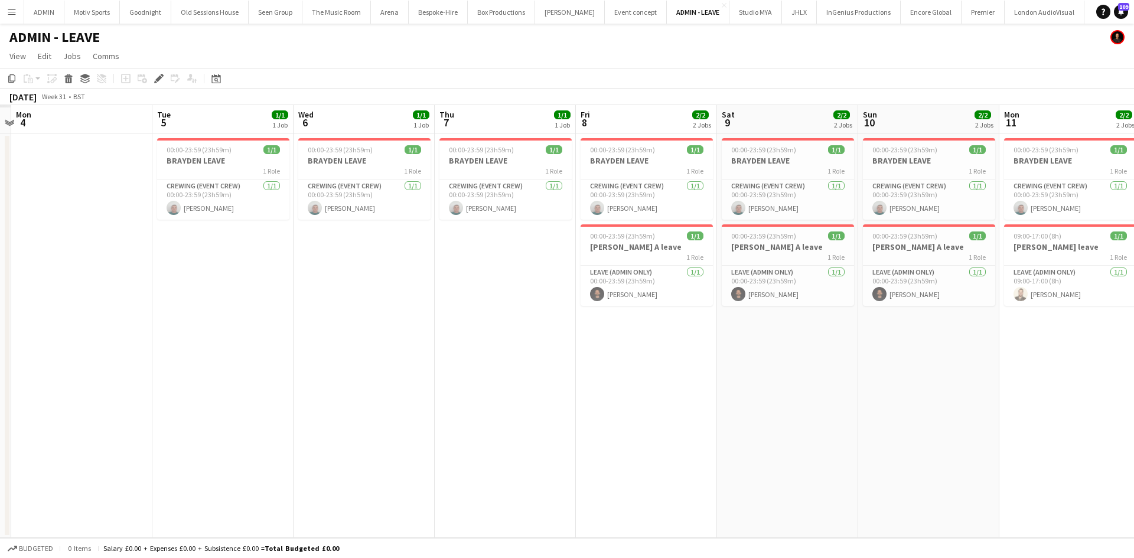
drag, startPoint x: 463, startPoint y: 464, endPoint x: 552, endPoint y: 440, distance: 91.7
click at [694, 441] on app-calendar-viewport "Sat 2 Sun 3 Mon 4 Tue 5 1/1 1 Job Wed 6 1/1 1 Job Thu 7 1/1 1 Job Fri 8 2/2 2 J…" at bounding box center [567, 321] width 1134 height 433
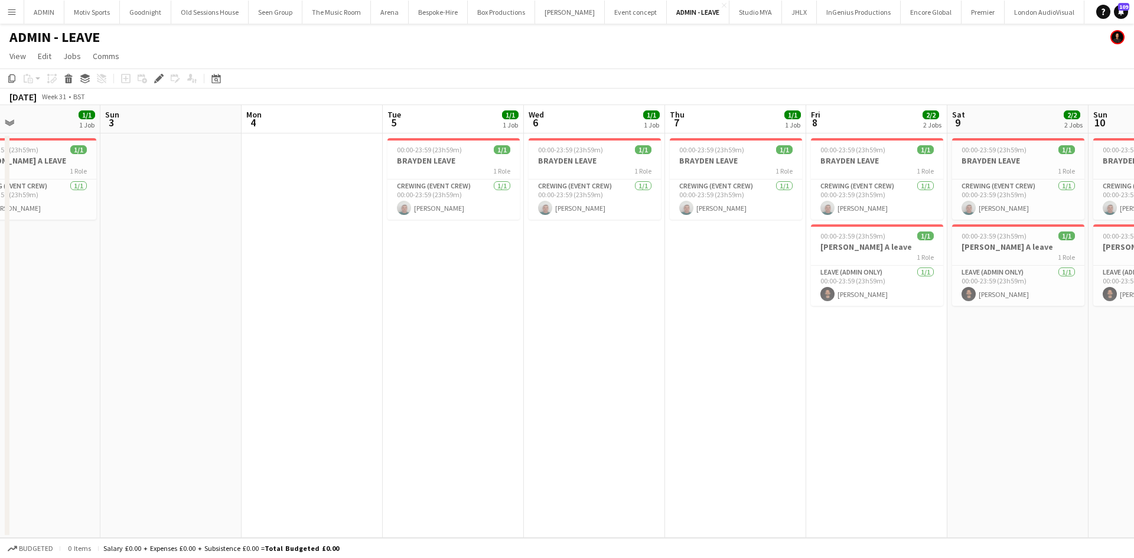
drag, startPoint x: 429, startPoint y: 455, endPoint x: 680, endPoint y: 434, distance: 252.0
click at [753, 438] on app-calendar-viewport "Thu 31 Fri 1 Sat 2 1/1 1 Job Sun 3 Mon 4 Tue 5 1/1 1 Job Wed 6 1/1 1 Job Thu 7 …" at bounding box center [567, 321] width 1134 height 433
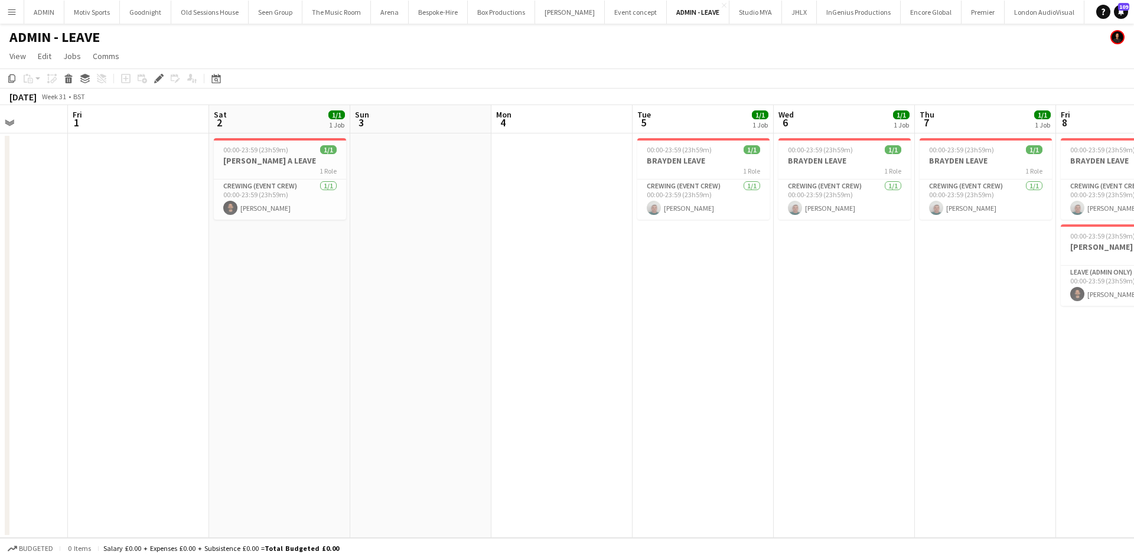
drag, startPoint x: 396, startPoint y: 455, endPoint x: 265, endPoint y: 461, distance: 131.9
click at [265, 461] on app-calendar-viewport "Tue 29 1/1 1 Job Wed 30 Thu 31 Fri 1 Sat 2 1/1 1 Job Sun 3 Mon 4 Tue 5 1/1 1 Jo…" at bounding box center [567, 321] width 1134 height 433
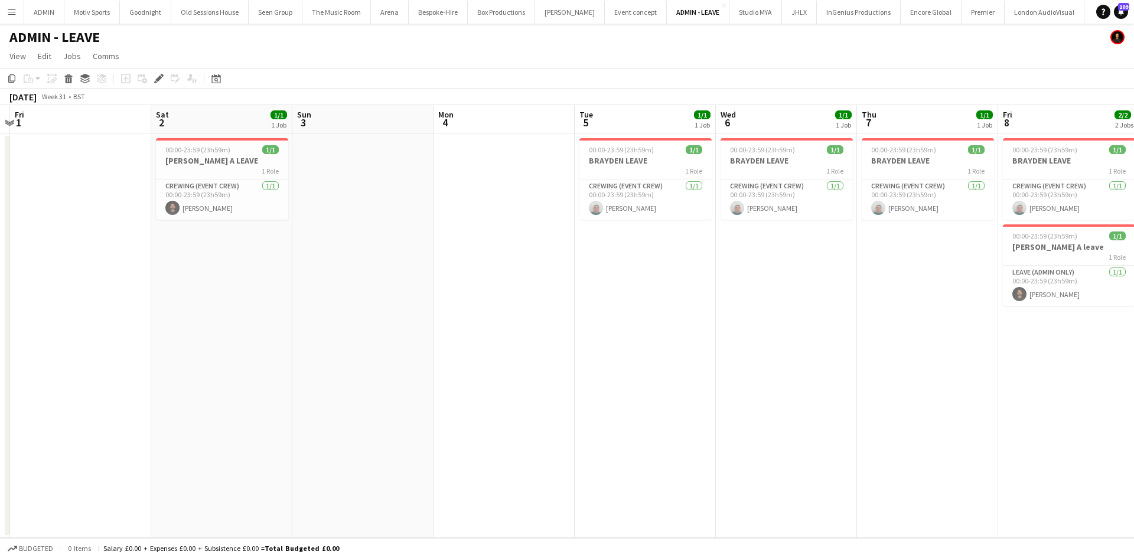
drag, startPoint x: 452, startPoint y: 436, endPoint x: 335, endPoint y: 428, distance: 117.2
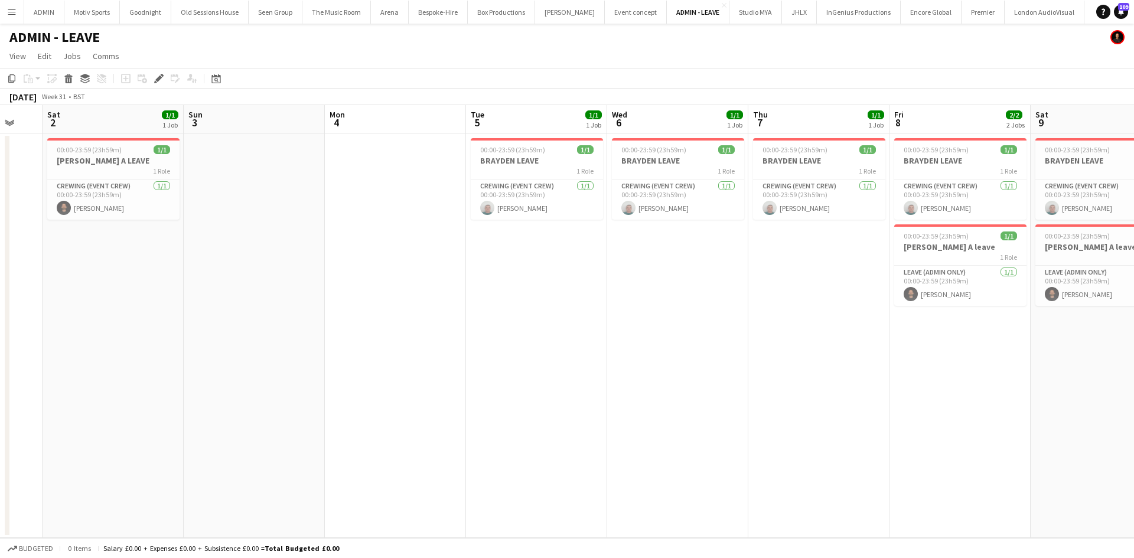
click at [343, 428] on app-calendar-viewport "Tue 29 1/1 1 Job Wed 30 Thu 31 Fri 1 Sat 2 1/1 1 Job Sun 3 Mon 4 Tue 5 1/1 1 Jo…" at bounding box center [567, 321] width 1134 height 433
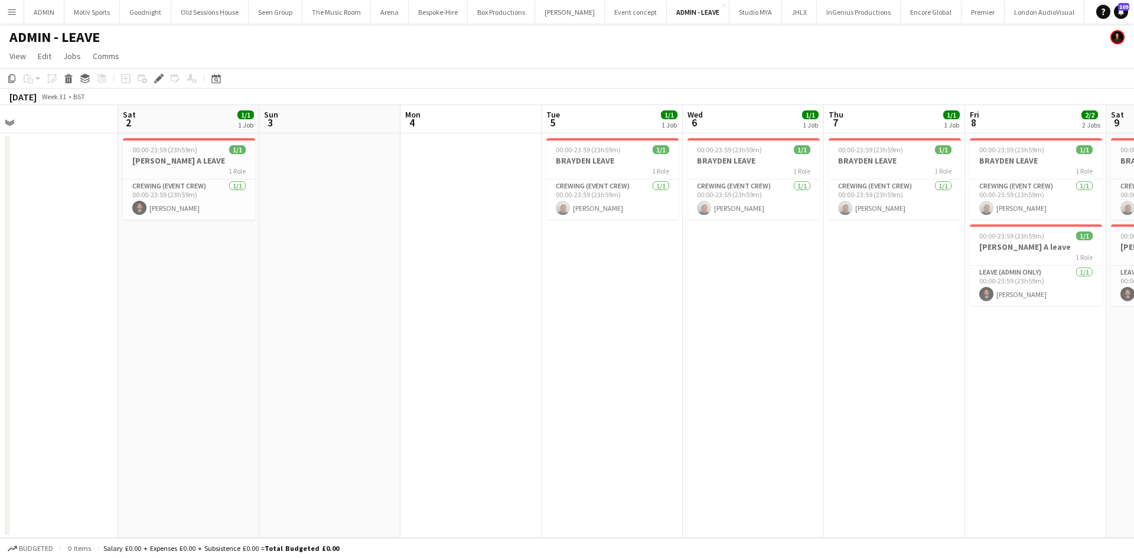
drag, startPoint x: 475, startPoint y: 428, endPoint x: 254, endPoint y: 437, distance: 221.1
click at [255, 437] on app-calendar-viewport "Tue 29 1/1 1 Job Wed 30 Thu 31 Fri 1 Sat 2 1/1 1 Job Sun 3 Mon 4 Tue 5 1/1 1 Jo…" at bounding box center [567, 321] width 1134 height 433
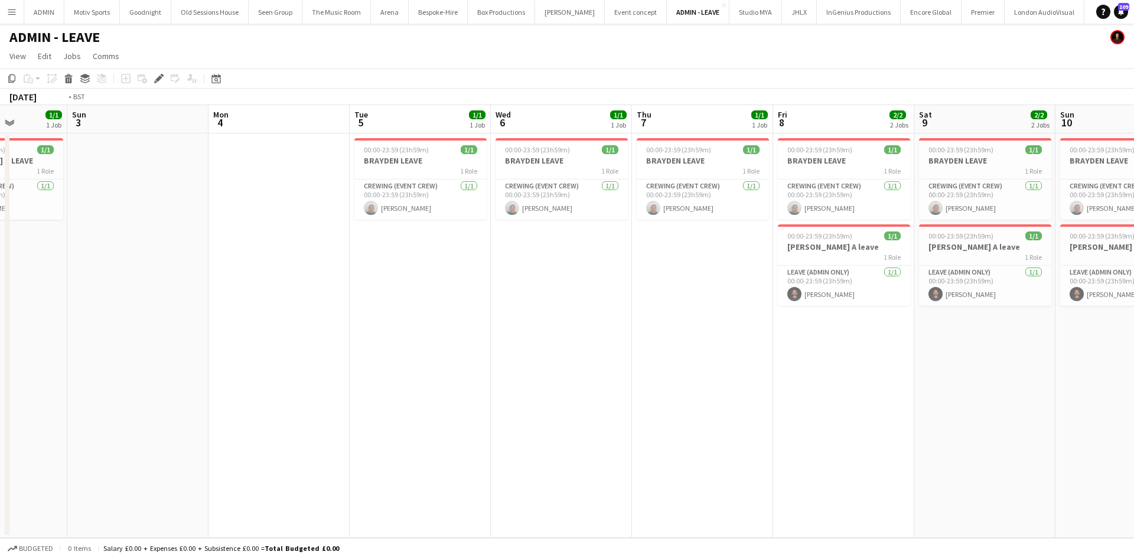
drag, startPoint x: 439, startPoint y: 447, endPoint x: 392, endPoint y: 454, distance: 47.2
click at [354, 454] on app-calendar-viewport "Thu 31 Fri 1 Sat 2 1/1 1 Job Sun 3 Mon 4 Tue 5 1/1 1 Job Wed 6 1/1 1 Job Thu 7 …" at bounding box center [567, 321] width 1134 height 433
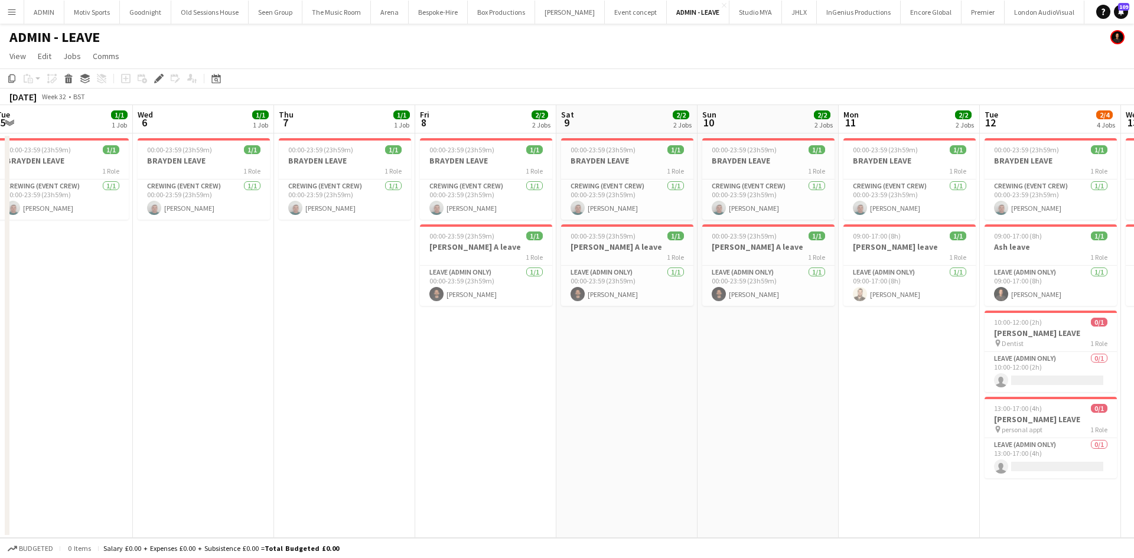
drag, startPoint x: 513, startPoint y: 454, endPoint x: 380, endPoint y: 478, distance: 135.7
click at [380, 478] on app-calendar-viewport "Sat 2 1/1 1 Job Sun 3 Mon 4 Tue 5 1/1 1 Job Wed 6 1/1 1 Job Thu 7 1/1 1 Job Fri…" at bounding box center [567, 321] width 1134 height 433
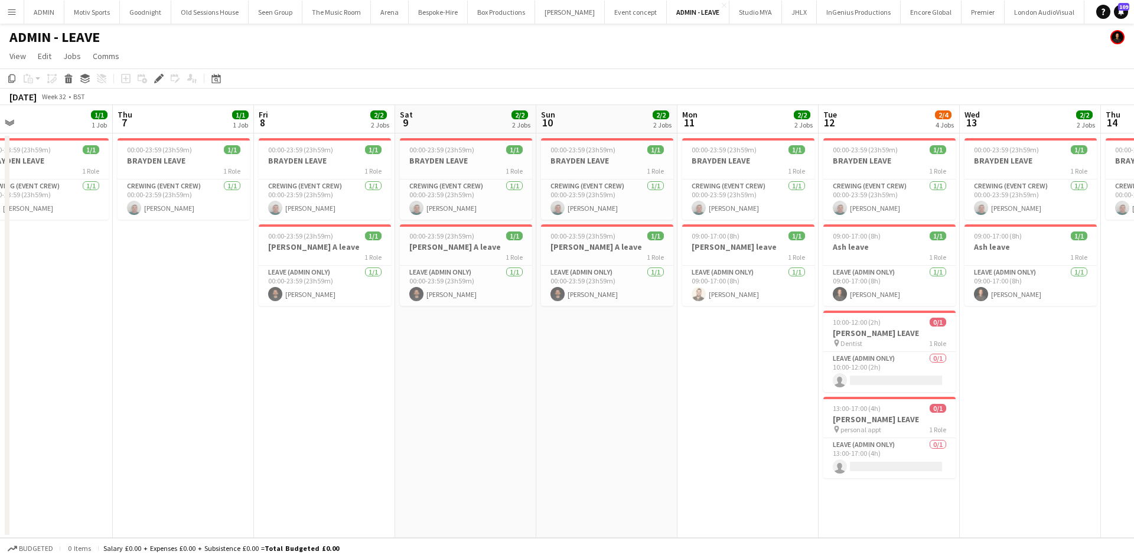
click at [525, 489] on app-calendar-viewport "Sat 2 1/1 1 Job Sun 3 Mon 4 Tue 5 1/1 1 Job Wed 6 1/1 1 Job Thu 7 1/1 1 Job Fri…" at bounding box center [567, 321] width 1134 height 433
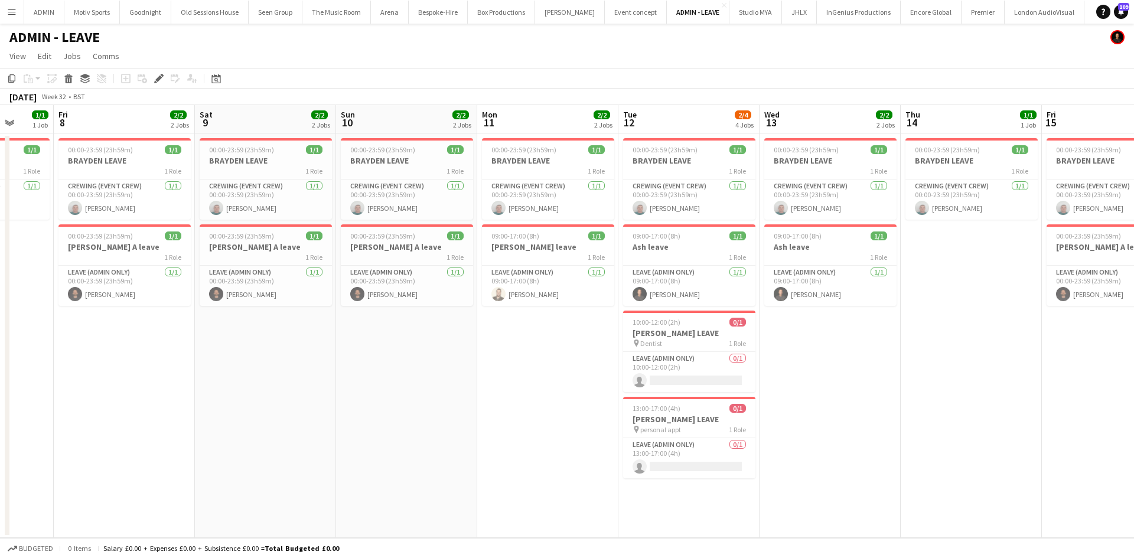
drag, startPoint x: 583, startPoint y: 485, endPoint x: 395, endPoint y: 485, distance: 187.9
click at [395, 485] on app-calendar-viewport "Mon 4 Tue 5 1/1 1 Job Wed 6 1/1 1 Job Thu 7 1/1 1 Job Fri 8 2/2 2 Jobs Sat 9 2/…" at bounding box center [567, 321] width 1134 height 433
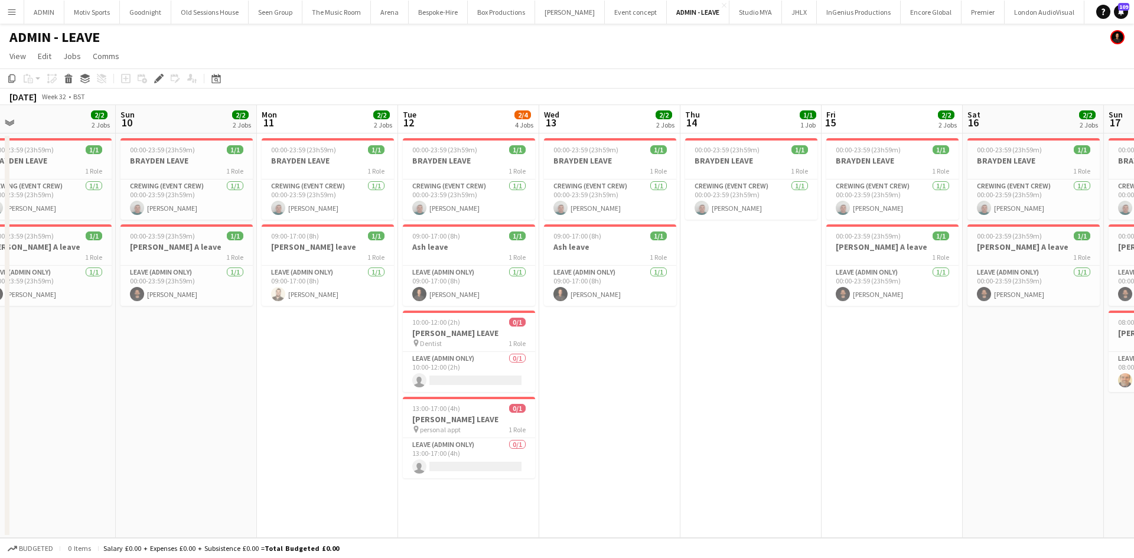
drag, startPoint x: 927, startPoint y: 432, endPoint x: 702, endPoint y: 473, distance: 228.6
click at [702, 473] on app-calendar-viewport "Wed 6 1/1 1 Job Thu 7 1/1 1 Job Fri 8 2/2 2 Jobs Sat 9 2/2 2 Jobs Sun 10 2/2 2 …" at bounding box center [567, 321] width 1134 height 433
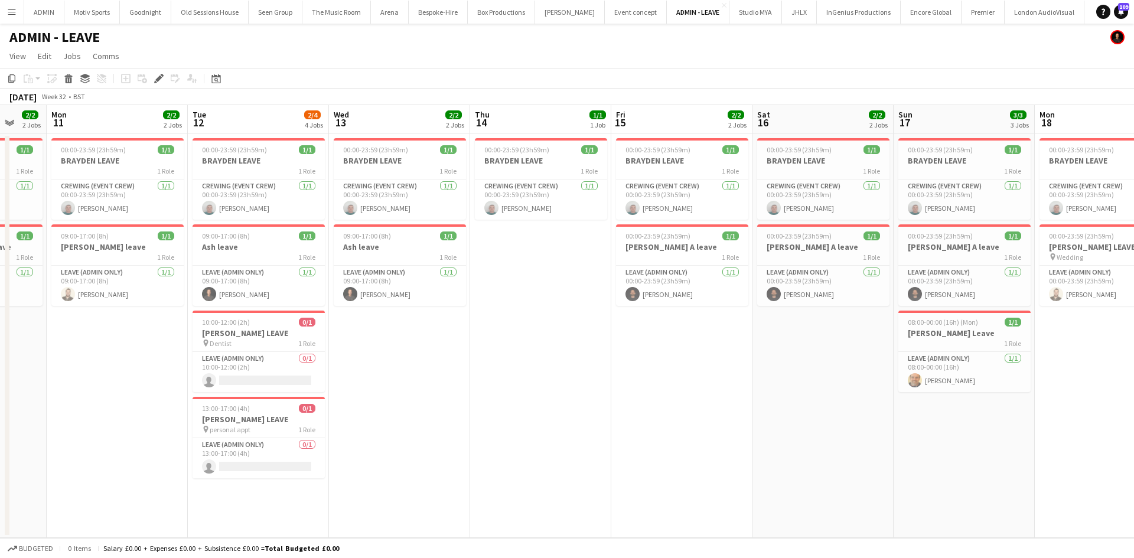
drag, startPoint x: 954, startPoint y: 432, endPoint x: 749, endPoint y: 436, distance: 205.0
click at [749, 436] on app-calendar-viewport "Fri 8 2/2 2 Jobs Sat 9 2/2 2 Jobs Sun 10 2/2 2 Jobs Mon 11 2/2 2 Jobs Tue 12 2/…" at bounding box center [567, 321] width 1134 height 433
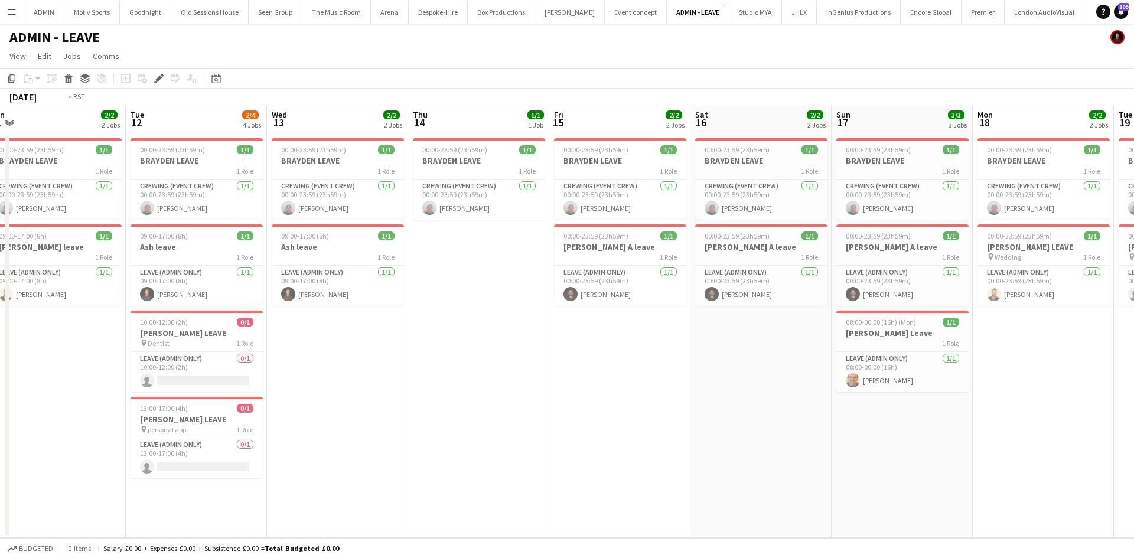
scroll to position [0, 483]
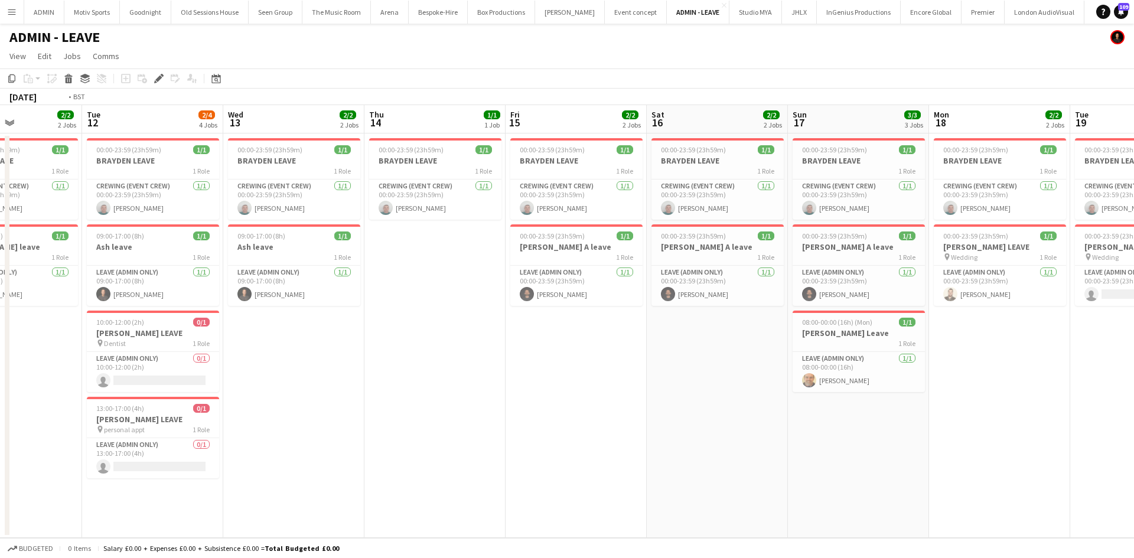
drag, startPoint x: 1003, startPoint y: 448, endPoint x: 898, endPoint y: 458, distance: 105.6
click at [898, 458] on app-calendar-viewport "Fri 8 2/2 2 Jobs Sat 9 2/2 2 Jobs Sun 10 2/2 2 Jobs Mon 11 2/2 2 Jobs Tue 12 2/…" at bounding box center [567, 321] width 1134 height 433
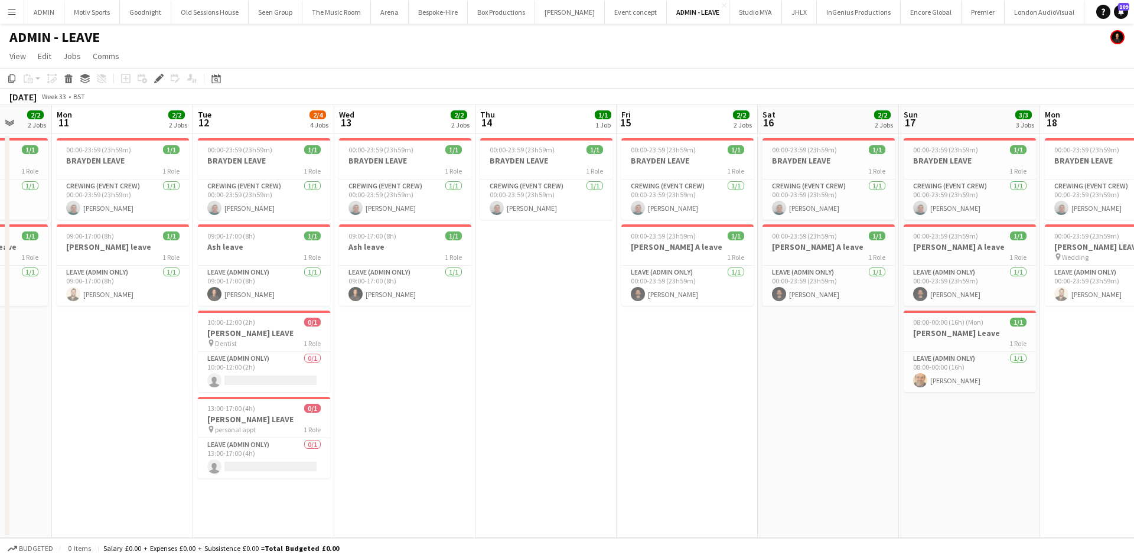
drag, startPoint x: 964, startPoint y: 484, endPoint x: 779, endPoint y: 486, distance: 184.9
click at [779, 486] on app-calendar-viewport "Fri 8 2/2 2 Jobs Sat 9 2/2 2 Jobs Sun 10 2/2 2 Jobs Mon 11 2/2 2 Jobs Tue 12 2/…" at bounding box center [567, 321] width 1134 height 433
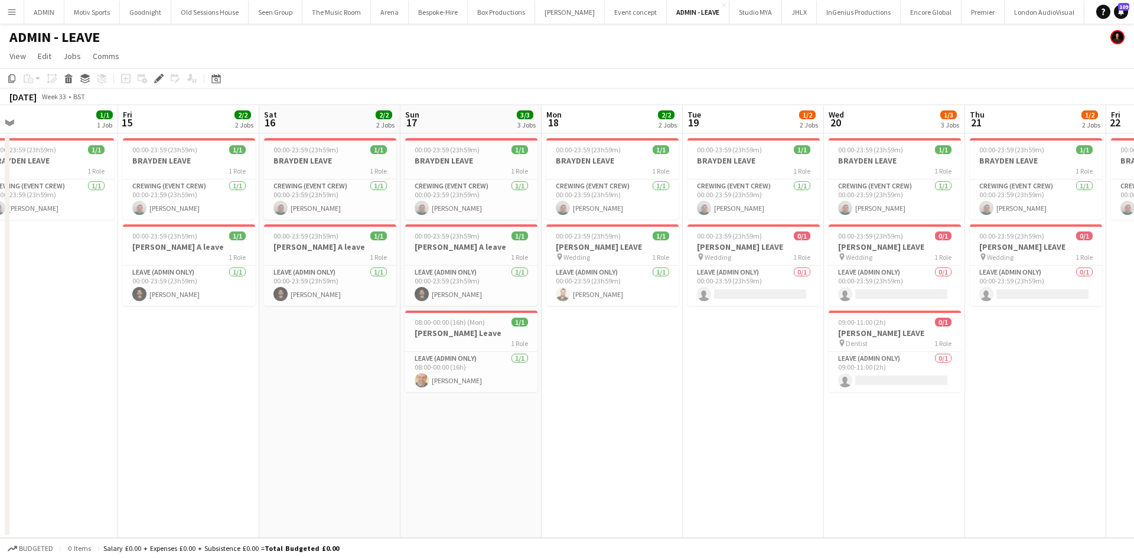
drag, startPoint x: 834, startPoint y: 470, endPoint x: 642, endPoint y: 470, distance: 192.0
click at [647, 470] on app-calendar-viewport "Sun 10 2/2 2 Jobs Mon 11 2/2 2 Jobs Tue 12 2/4 4 Jobs Wed 13 2/2 2 Jobs Thu 14 …" at bounding box center [567, 321] width 1134 height 433
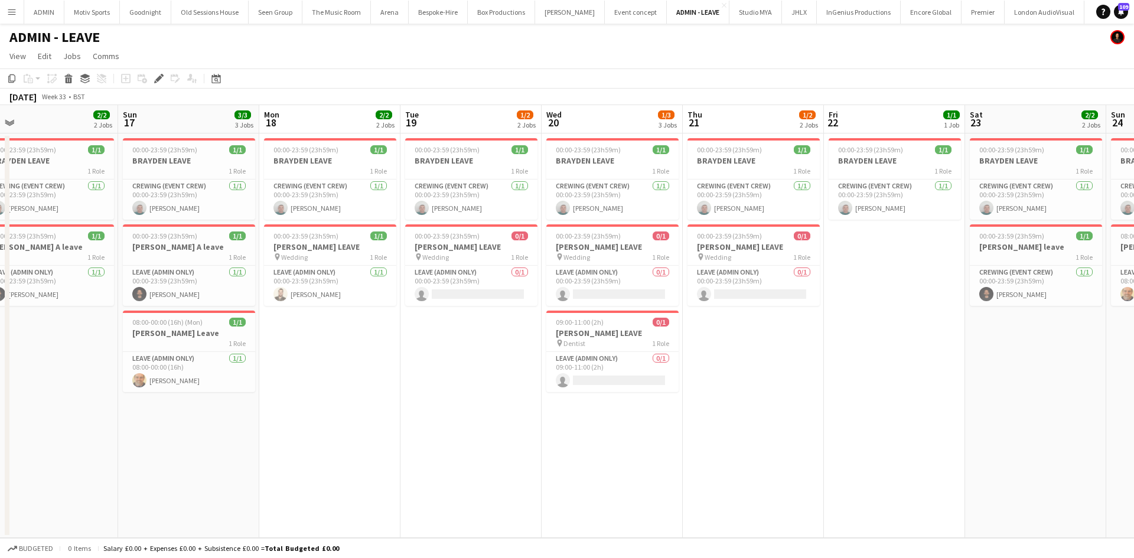
scroll to position [0, 333]
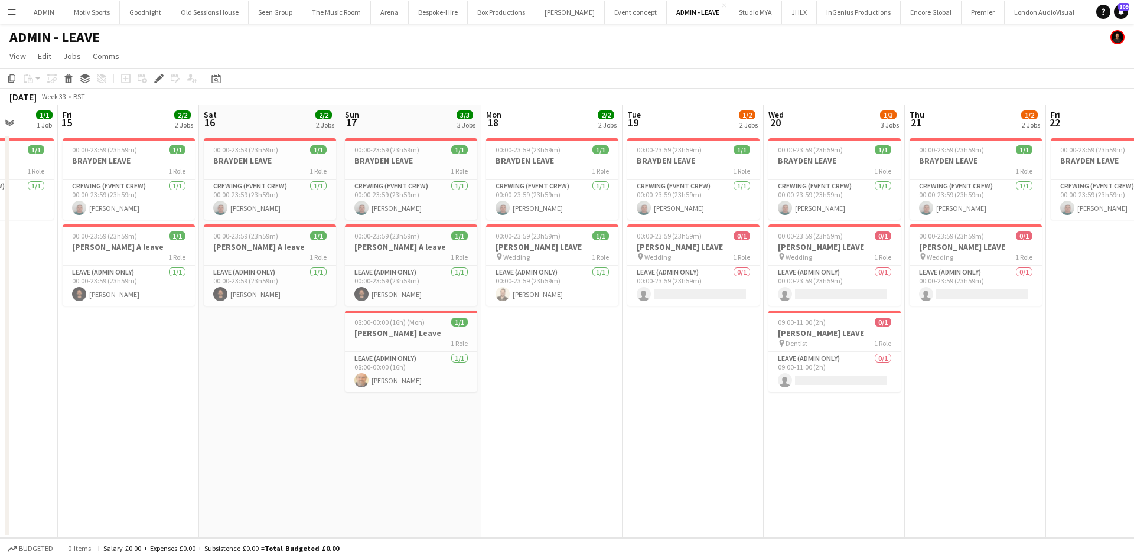
drag, startPoint x: 770, startPoint y: 470, endPoint x: 753, endPoint y: 470, distance: 17.1
click at [753, 470] on app-calendar-viewport "Tue 12 2/4 4 Jobs Wed 13 2/2 2 Jobs Thu 14 1/1 1 Job Fri 15 2/2 2 Jobs Sat 16 2…" at bounding box center [567, 321] width 1134 height 433
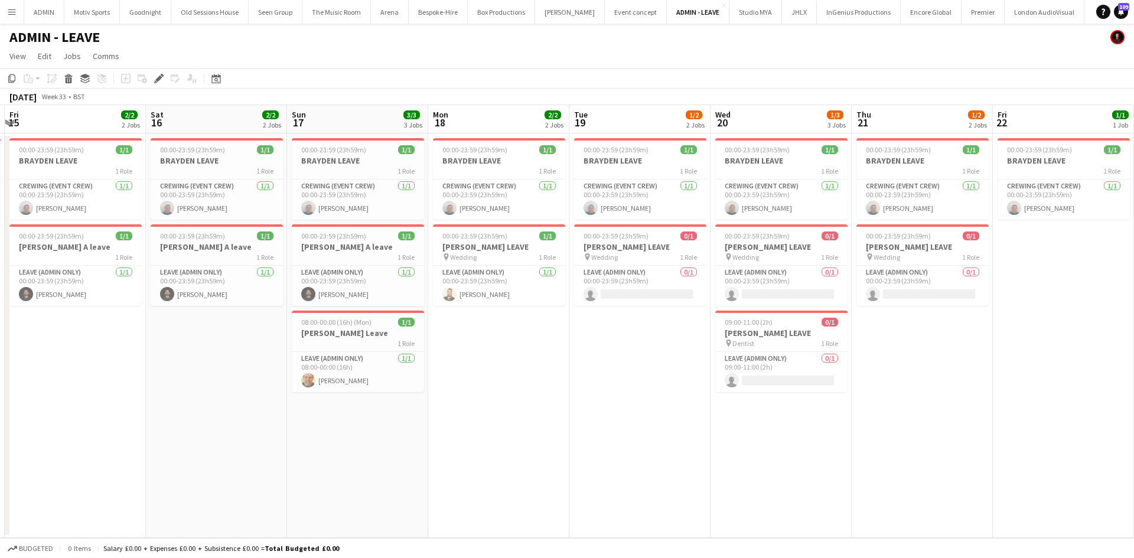
drag, startPoint x: 708, startPoint y: 474, endPoint x: 606, endPoint y: 485, distance: 103.4
click at [606, 485] on app-calendar-viewport "Tue 12 2/4 4 Jobs Wed 13 2/2 2 Jobs Thu 14 1/1 1 Job Fri 15 2/2 2 Jobs Sat 16 2…" at bounding box center [567, 321] width 1134 height 433
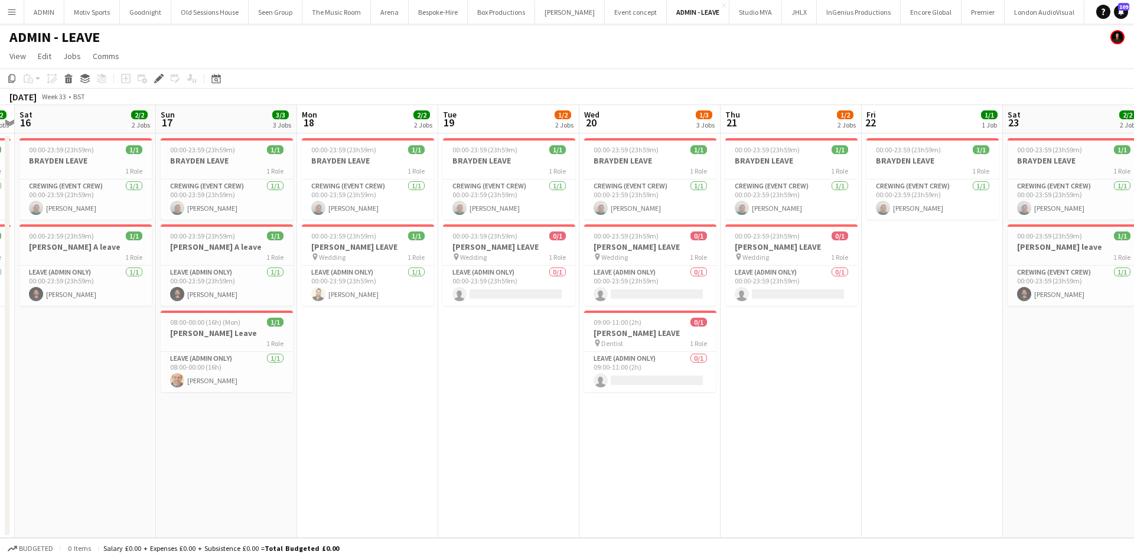
drag, startPoint x: 690, startPoint y: 483, endPoint x: 549, endPoint y: 481, distance: 141.2
click at [546, 483] on app-calendar-viewport "Tue 12 2/4 4 Jobs Wed 13 2/2 2 Jobs Thu 14 1/1 1 Job Fri 15 2/2 2 Jobs Sat 16 2…" at bounding box center [567, 321] width 1134 height 433
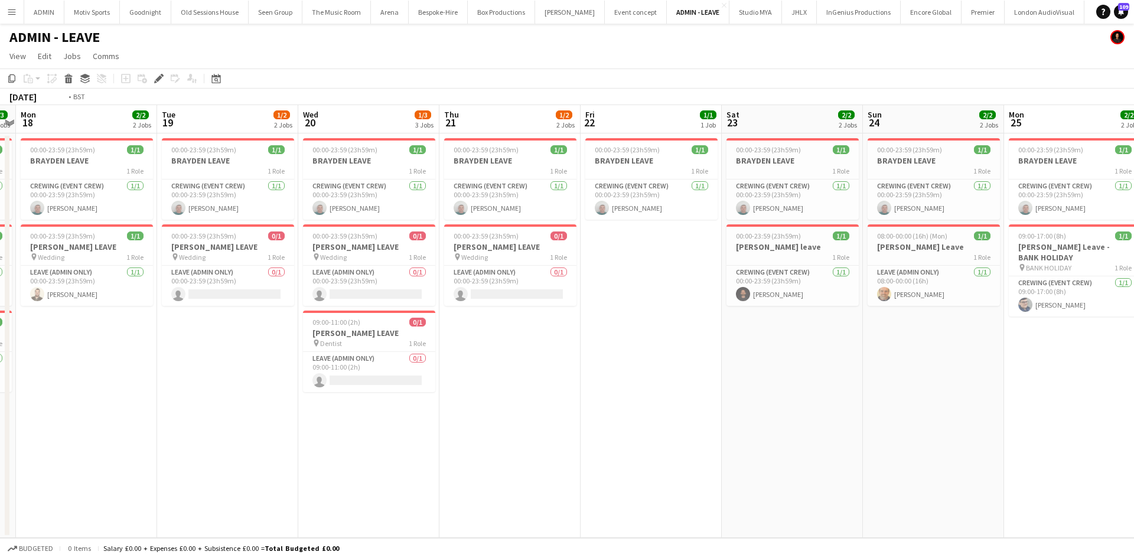
drag, startPoint x: 783, startPoint y: 468, endPoint x: 552, endPoint y: 488, distance: 231.3
click at [552, 488] on app-calendar-viewport "Thu 14 1/1 1 Job Fri 15 2/2 2 Jobs Sat 16 2/2 2 Jobs Sun 17 3/3 3 Jobs Mon 18 2…" at bounding box center [567, 321] width 1134 height 433
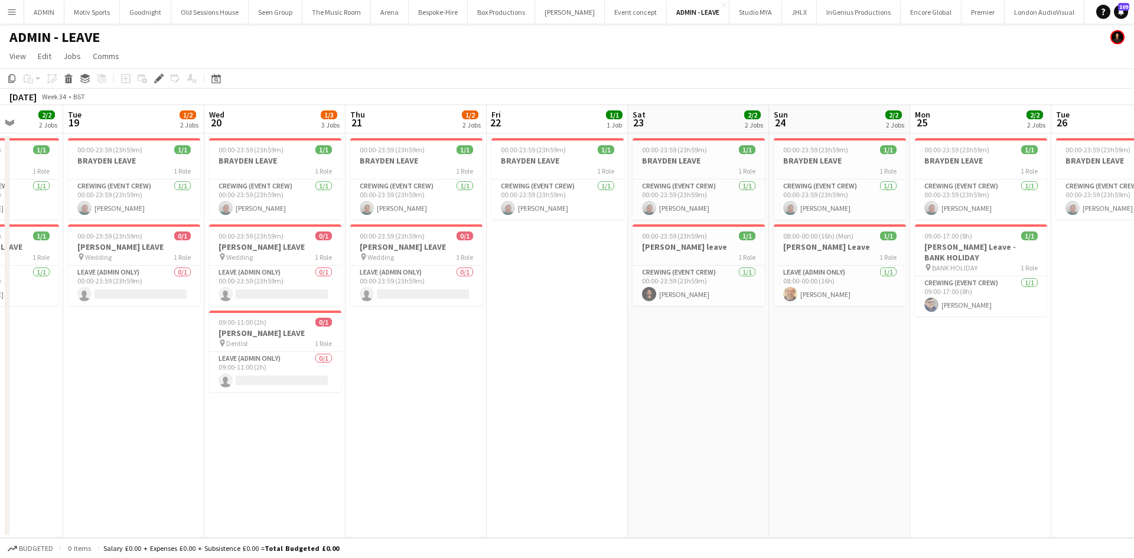
scroll to position [0, 375]
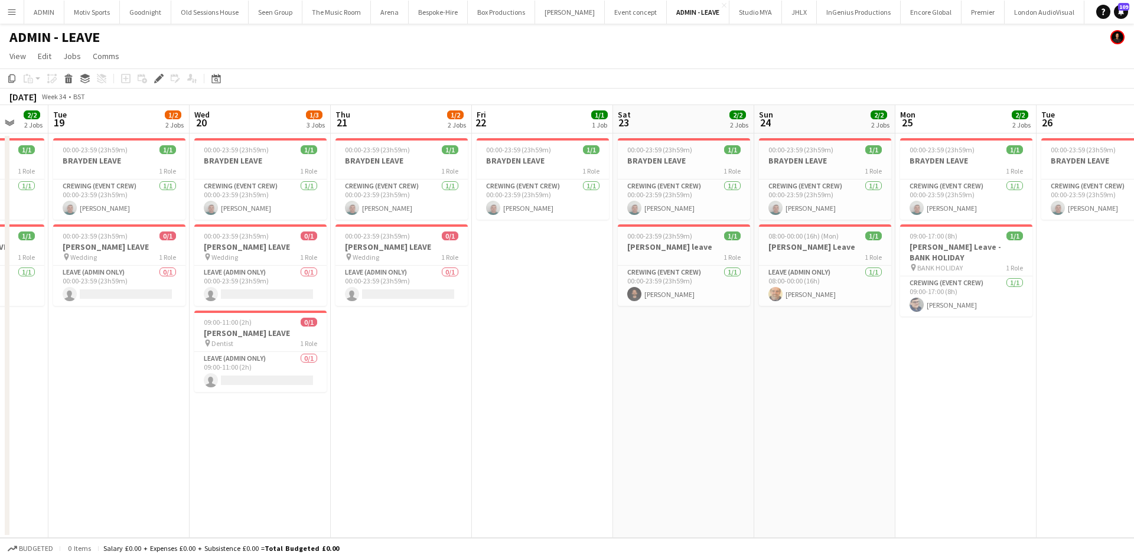
drag, startPoint x: 816, startPoint y: 460, endPoint x: 753, endPoint y: 460, distance: 63.2
click at [753, 460] on app-calendar-viewport "Sat 16 2/2 2 Jobs Sun 17 3/3 3 Jobs Mon 18 2/2 2 Jobs Tue 19 1/2 2 Jobs Wed 20 …" at bounding box center [567, 321] width 1134 height 433
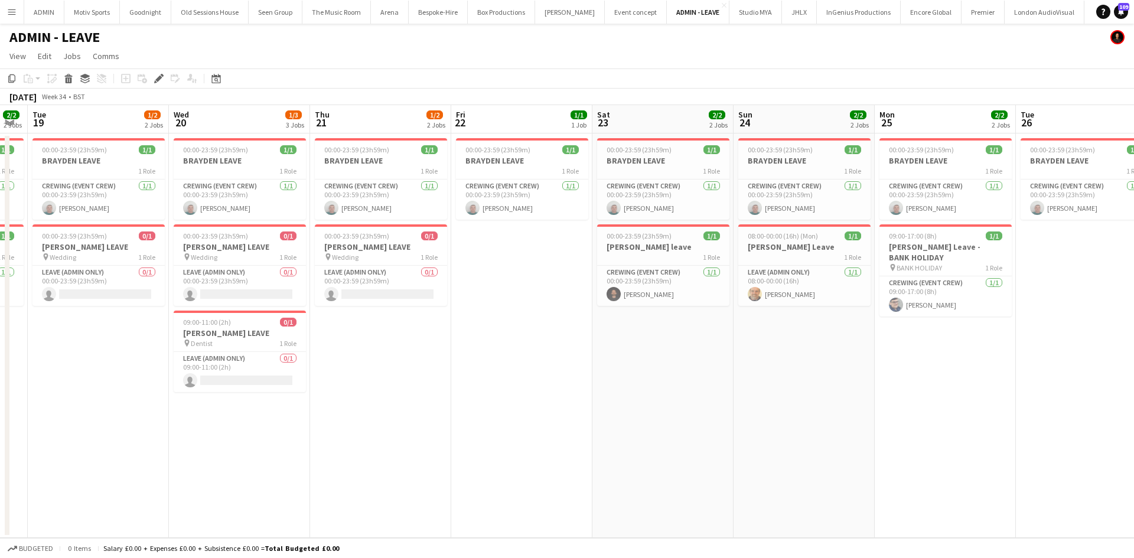
scroll to position [0, 396]
drag, startPoint x: 854, startPoint y: 409, endPoint x: 833, endPoint y: 416, distance: 22.4
click at [833, 416] on app-calendar-viewport "Sat 16 2/2 2 Jobs Sun 17 3/3 3 Jobs Mon 18 2/2 2 Jobs Tue 19 1/2 2 Jobs Wed 20 …" at bounding box center [567, 321] width 1134 height 433
drag, startPoint x: 686, startPoint y: 431, endPoint x: 679, endPoint y: 432, distance: 7.8
click at [679, 432] on app-calendar-viewport "Sat 16 2/2 2 Jobs Sun 17 3/3 3 Jobs Mon 18 2/2 2 Jobs Tue 19 1/2 2 Jobs Wed 20 …" at bounding box center [567, 321] width 1134 height 433
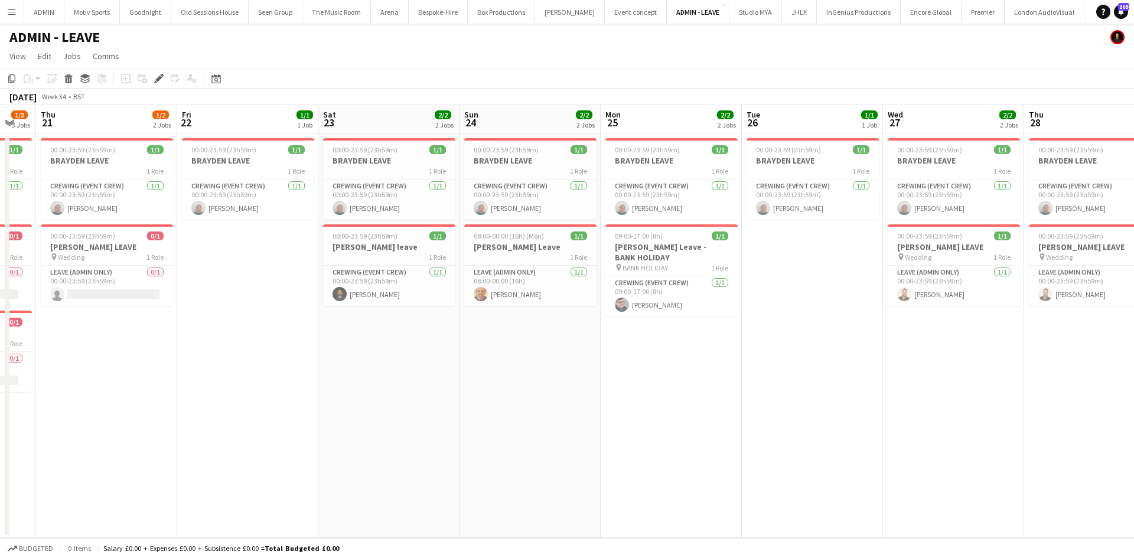
drag, startPoint x: 777, startPoint y: 428, endPoint x: 522, endPoint y: 444, distance: 255.7
click at [522, 444] on app-calendar-viewport "Mon 18 2/2 2 Jobs Tue 19 1/2 2 Jobs Wed 20 1/3 3 Jobs Thu 21 1/2 2 Jobs Fri 22 …" at bounding box center [567, 321] width 1134 height 433
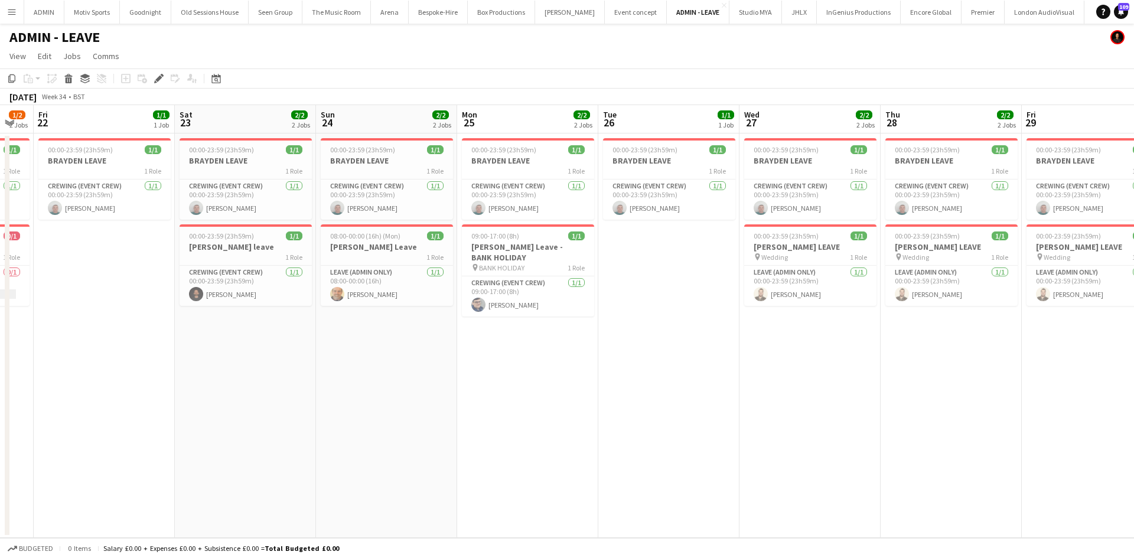
drag, startPoint x: 828, startPoint y: 417, endPoint x: 544, endPoint y: 437, distance: 284.2
click at [544, 437] on app-calendar-viewport "Mon 18 2/2 2 Jobs Tue 19 1/2 2 Jobs Wed 20 1/3 3 Jobs Thu 21 1/2 2 Jobs Fri 22 …" at bounding box center [567, 321] width 1134 height 433
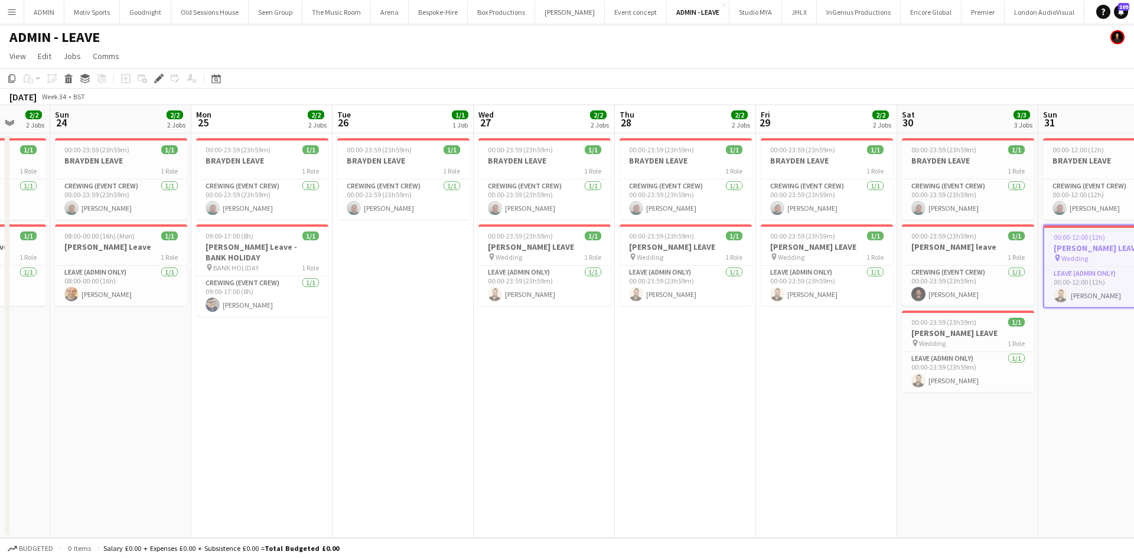
drag, startPoint x: 700, startPoint y: 411, endPoint x: 566, endPoint y: 434, distance: 136.2
click at [566, 434] on app-calendar-viewport "Wed 20 1/3 3 Jobs Thu 21 1/2 2 Jobs Fri 22 1/1 1 Job Sat 23 2/2 2 Jobs Sun 24 2…" at bounding box center [567, 321] width 1134 height 433
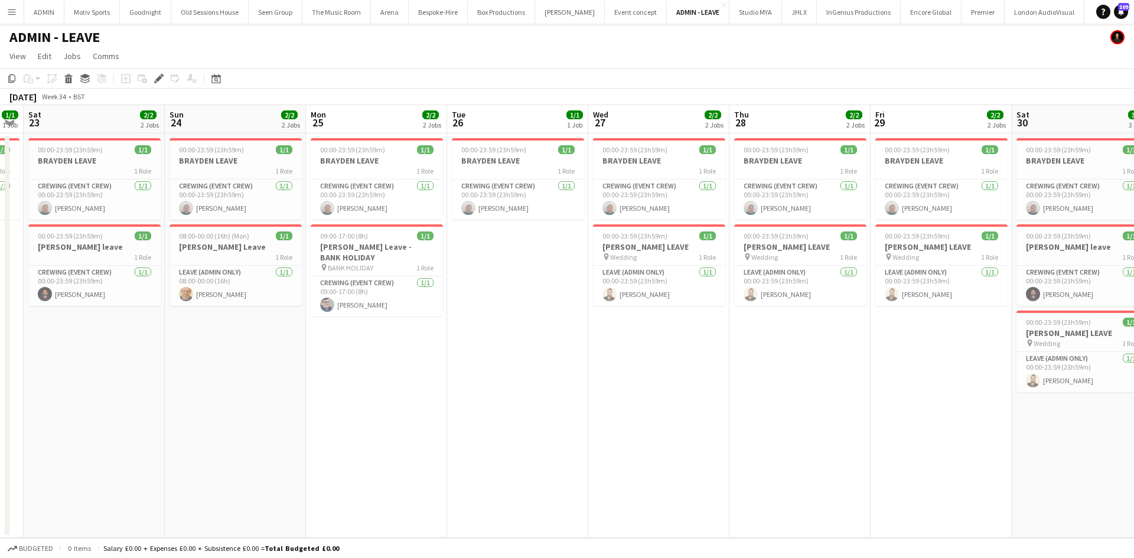
drag, startPoint x: 626, startPoint y: 433, endPoint x: 754, endPoint y: 434, distance: 127.6
click at [754, 434] on app-calendar-viewport "Wed 20 1/3 3 Jobs Thu 21 1/2 2 Jobs Fri 22 1/1 1 Job Sat 23 2/2 2 Jobs Sun 24 2…" at bounding box center [567, 321] width 1134 height 433
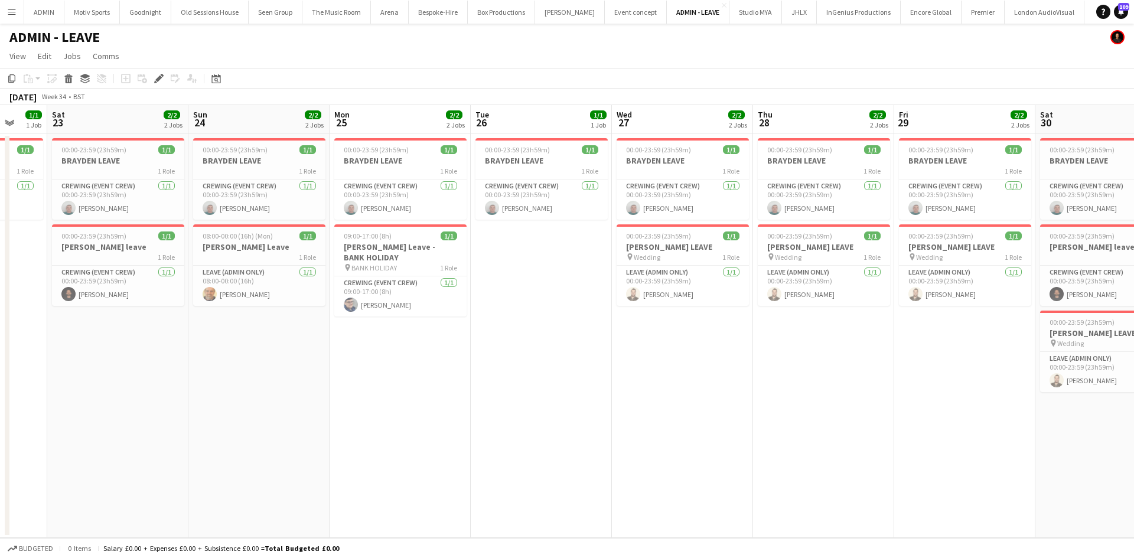
drag, startPoint x: 642, startPoint y: 438, endPoint x: 806, endPoint y: 442, distance: 164.9
click at [806, 442] on app-calendar-viewport "Wed 20 1/3 3 Jobs Thu 21 1/2 2 Jobs Fri 22 1/1 1 Job Sat 23 2/2 2 Jobs Sun 24 2…" at bounding box center [567, 321] width 1134 height 433
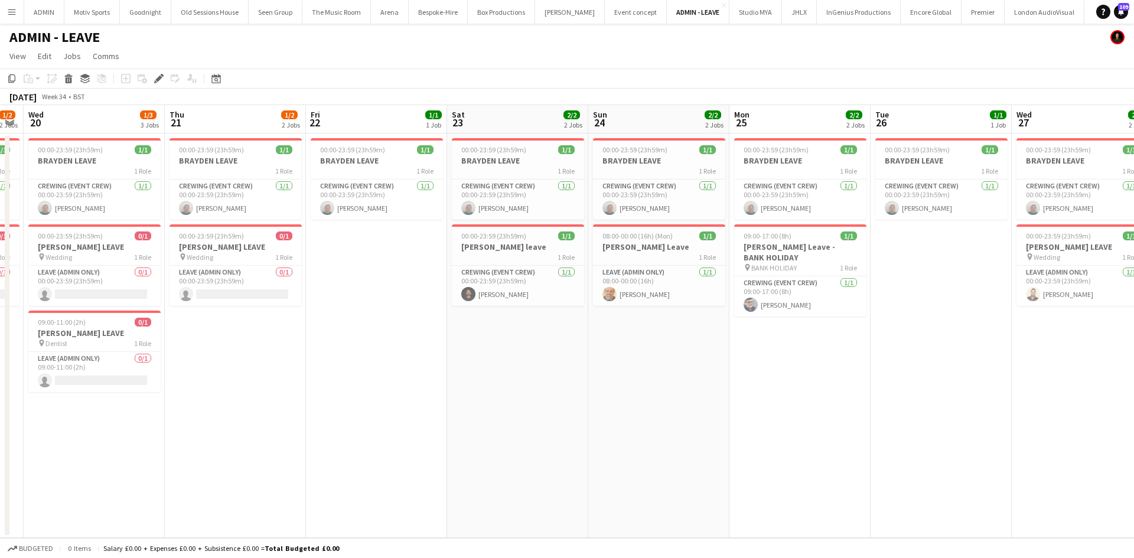
drag, startPoint x: 784, startPoint y: 447, endPoint x: 809, endPoint y: 447, distance: 25.4
click at [809, 447] on app-calendar-viewport "Mon 18 2/2 2 Jobs Tue 19 1/2 2 Jobs Wed 20 1/3 3 Jobs Thu 21 1/2 2 Jobs Fri 22 …" at bounding box center [567, 321] width 1134 height 433
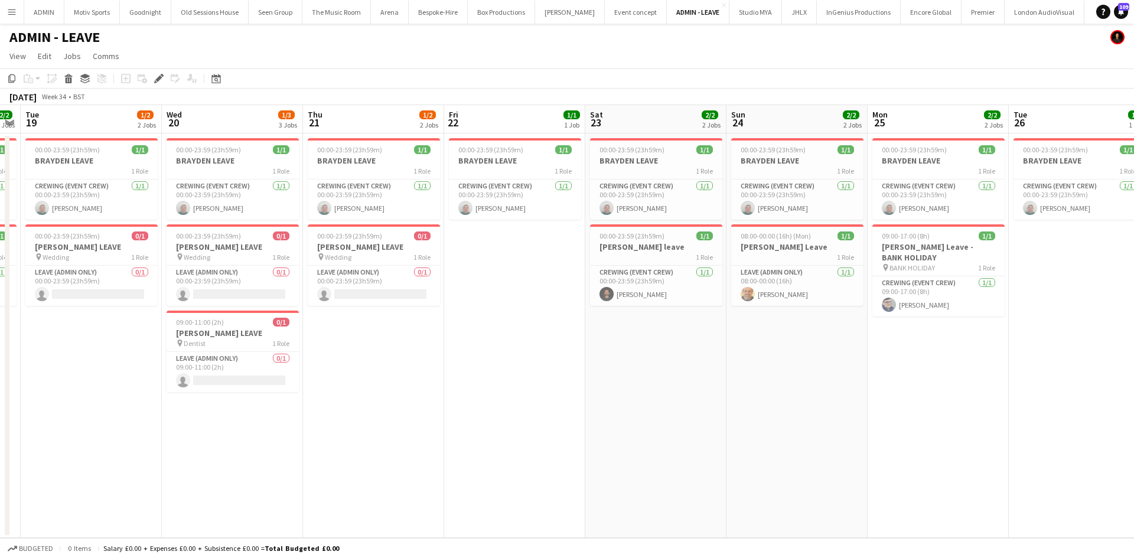
drag, startPoint x: 506, startPoint y: 444, endPoint x: 742, endPoint y: 444, distance: 235.7
click at [742, 444] on app-calendar-viewport "Sun 17 3/3 3 Jobs Mon 18 2/2 2 Jobs Tue 19 1/2 2 Jobs Wed 20 1/3 3 Jobs Thu 21 …" at bounding box center [567, 321] width 1134 height 433
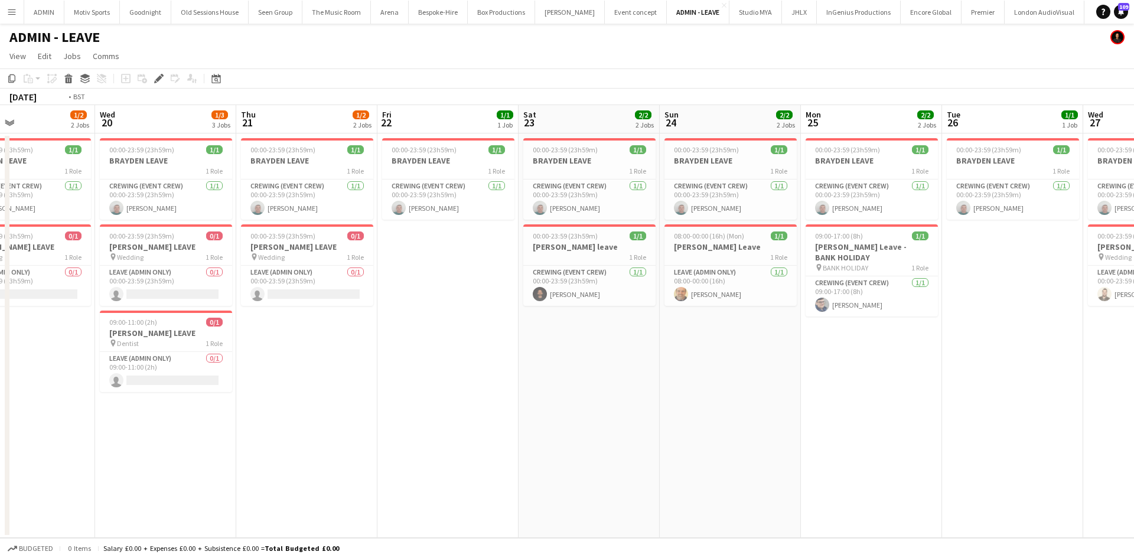
drag, startPoint x: 536, startPoint y: 442, endPoint x: 823, endPoint y: 440, distance: 287.1
click at [823, 440] on app-calendar-viewport "Sun 17 3/3 3 Jobs Mon 18 2/2 2 Jobs Tue 19 1/2 2 Jobs Wed 20 1/3 3 Jobs Thu 21 …" at bounding box center [567, 321] width 1134 height 433
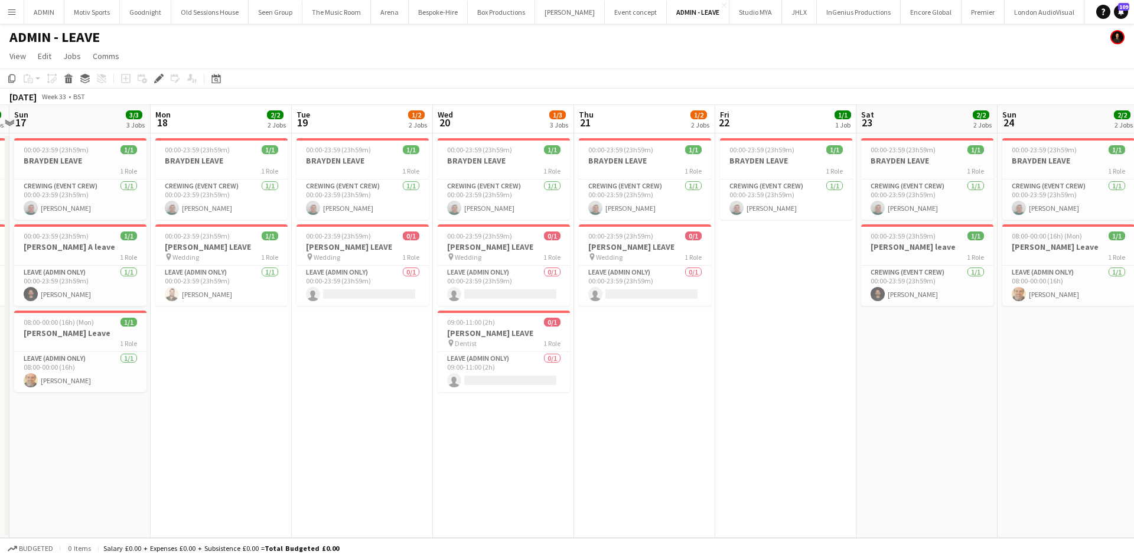
drag, startPoint x: 375, startPoint y: 476, endPoint x: 828, endPoint y: 461, distance: 453.3
click at [828, 461] on app-calendar-viewport "Fri 15 2/2 2 Jobs Sat 16 2/2 2 Jobs Sun 17 3/3 3 Jobs Mon 18 2/2 2 Jobs Tue 19 …" at bounding box center [567, 321] width 1134 height 433
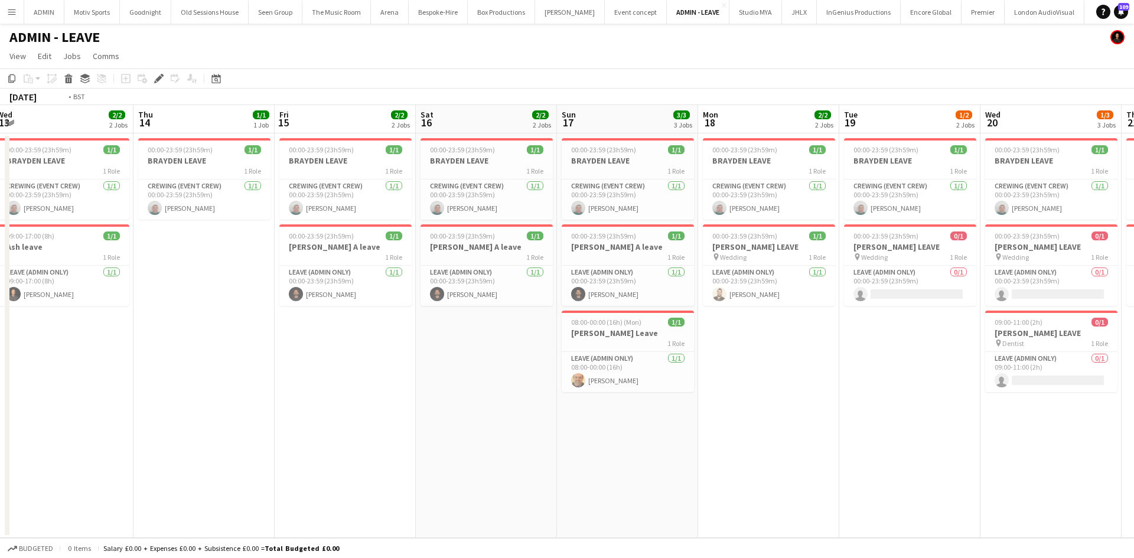
drag, startPoint x: 852, startPoint y: 467, endPoint x: 866, endPoint y: 461, distance: 15.1
click at [868, 465] on app-calendar-viewport "Mon 11 2/2 2 Jobs Tue 12 2/4 4 Jobs Wed 13 2/2 2 Jobs Thu 14 1/1 1 Job Fri 15 2…" at bounding box center [567, 321] width 1134 height 433
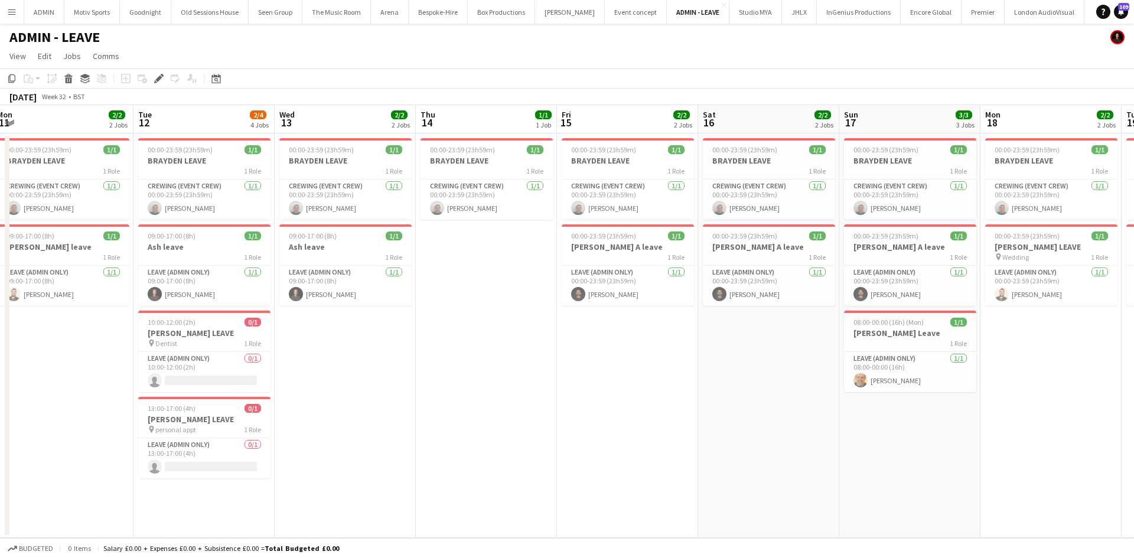
scroll to position [0, 274]
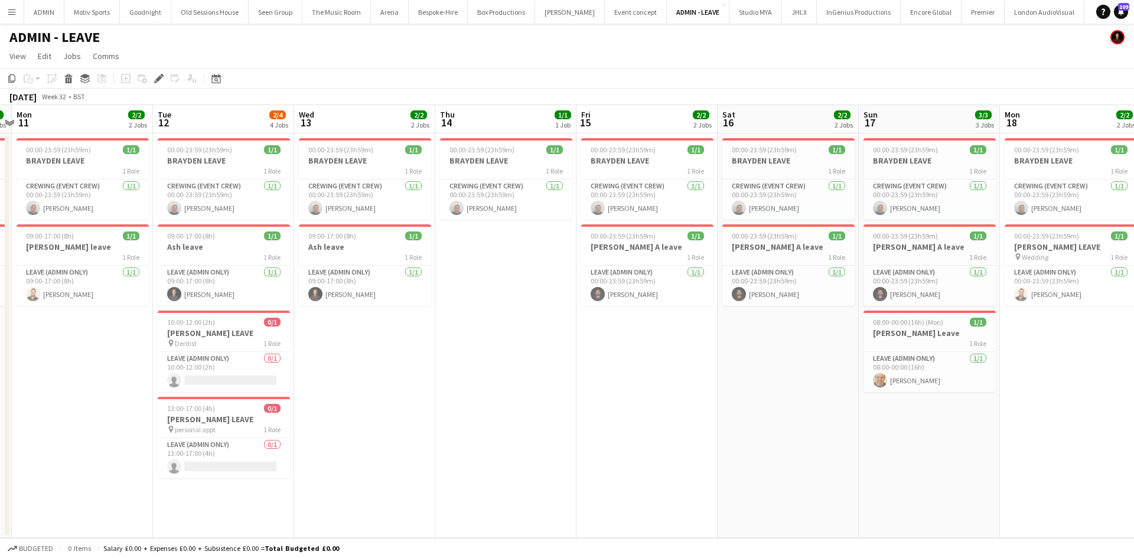
click at [835, 451] on app-calendar-viewport "Sat 9 2/2 2 Jobs Sun 10 2/2 2 Jobs Mon 11 2/2 2 Jobs Tue 12 2/4 4 Jobs Wed 13 2…" at bounding box center [567, 321] width 1134 height 433
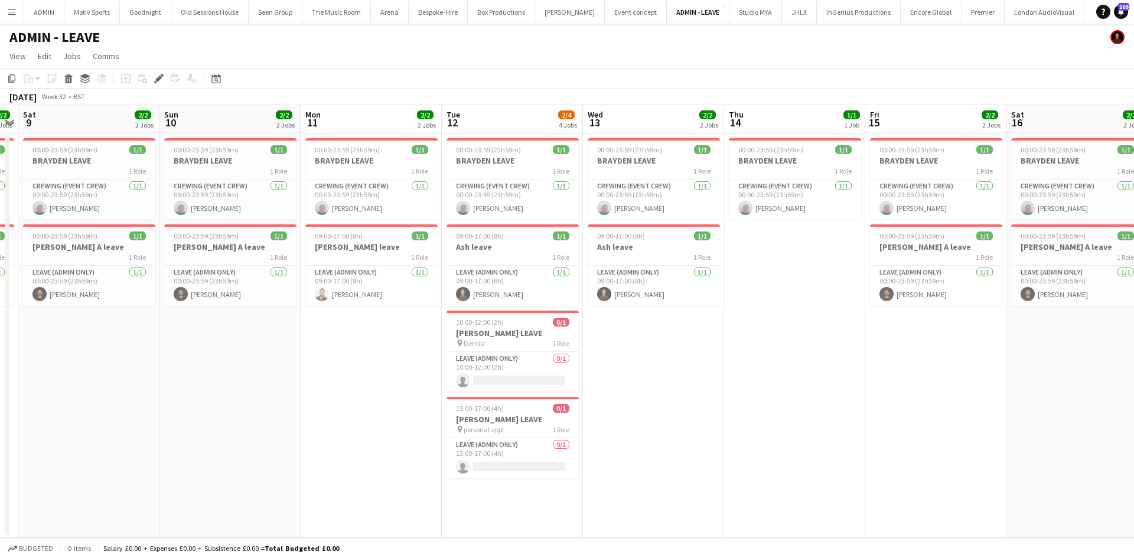
drag, startPoint x: 592, startPoint y: 450, endPoint x: 932, endPoint y: 453, distance: 340.3
click at [932, 453] on app-calendar-viewport "Thu 7 1/1 1 Job Fri 8 2/2 2 Jobs Sat 9 2/2 2 Jobs Sun 10 2/2 2 Jobs Mon 11 2/2 …" at bounding box center [567, 321] width 1134 height 433
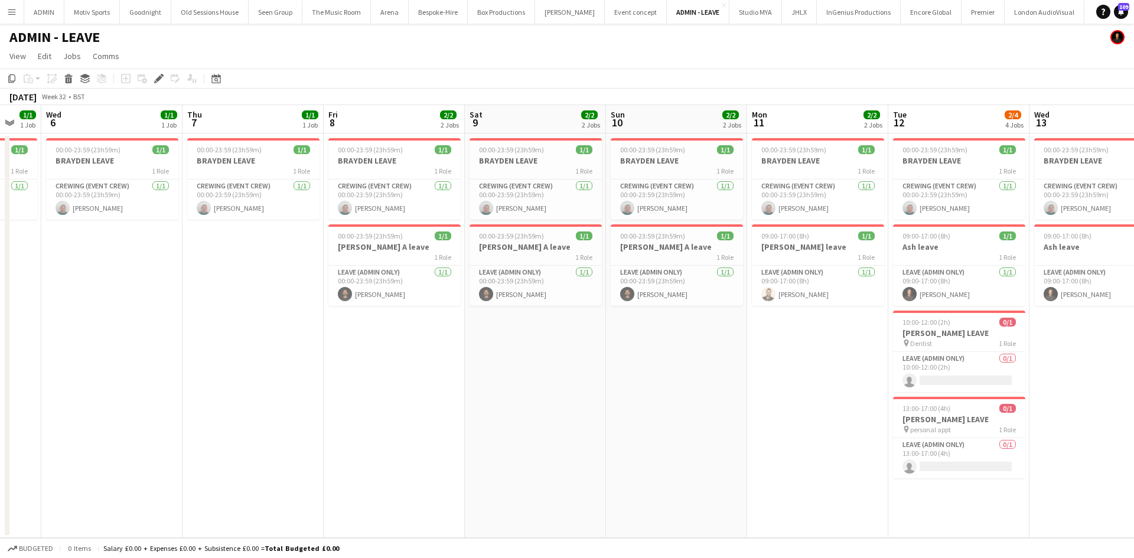
drag, startPoint x: 414, startPoint y: 470, endPoint x: 583, endPoint y: 461, distance: 169.2
click at [571, 463] on app-calendar-viewport "Mon 4 Tue 5 1/1 1 Job Wed 6 1/1 1 Job Thu 7 1/1 1 Job Fri 8 2/2 2 Jobs Sat 9 2/…" at bounding box center [567, 321] width 1134 height 433
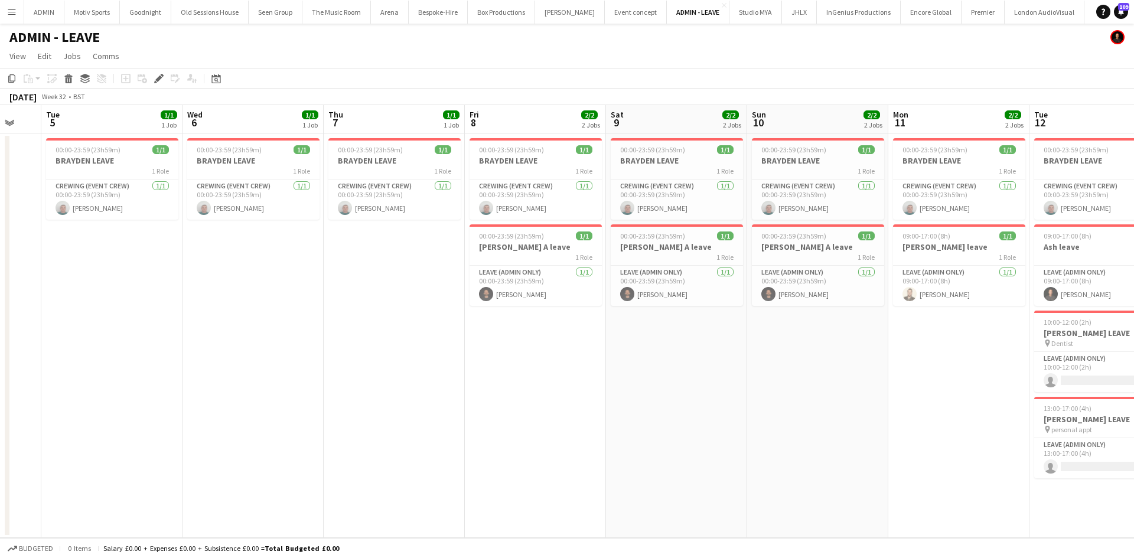
scroll to position [0, 305]
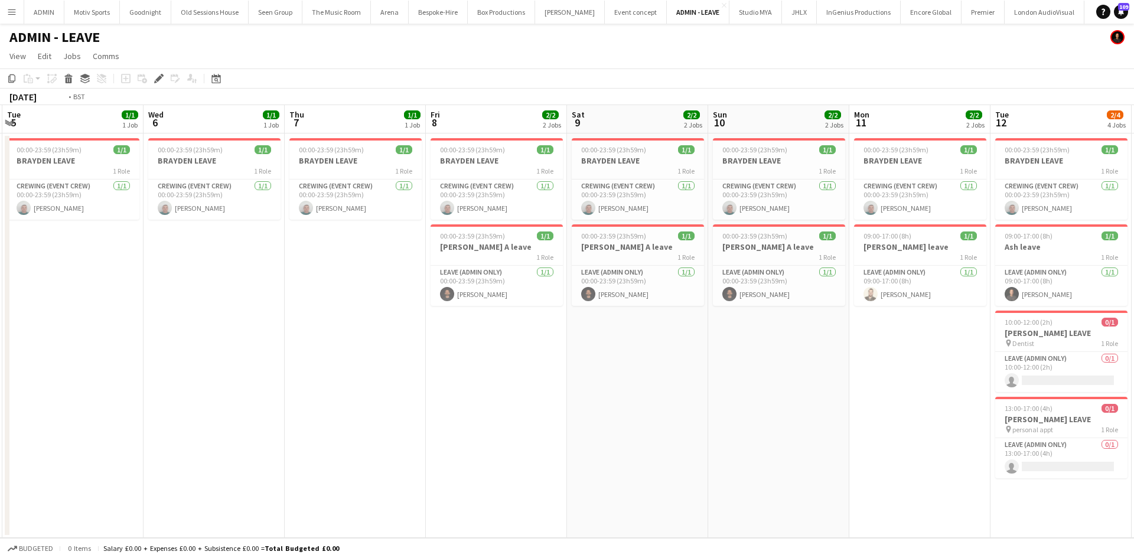
drag, startPoint x: 576, startPoint y: 450, endPoint x: 757, endPoint y: 461, distance: 181.7
click at [757, 461] on app-calendar-viewport "Sun 3 Mon 4 Tue 5 1/1 1 Job Wed 6 1/1 1 Job Thu 7 1/1 1 Job Fri 8 2/2 2 Jobs Sa…" at bounding box center [567, 321] width 1134 height 433
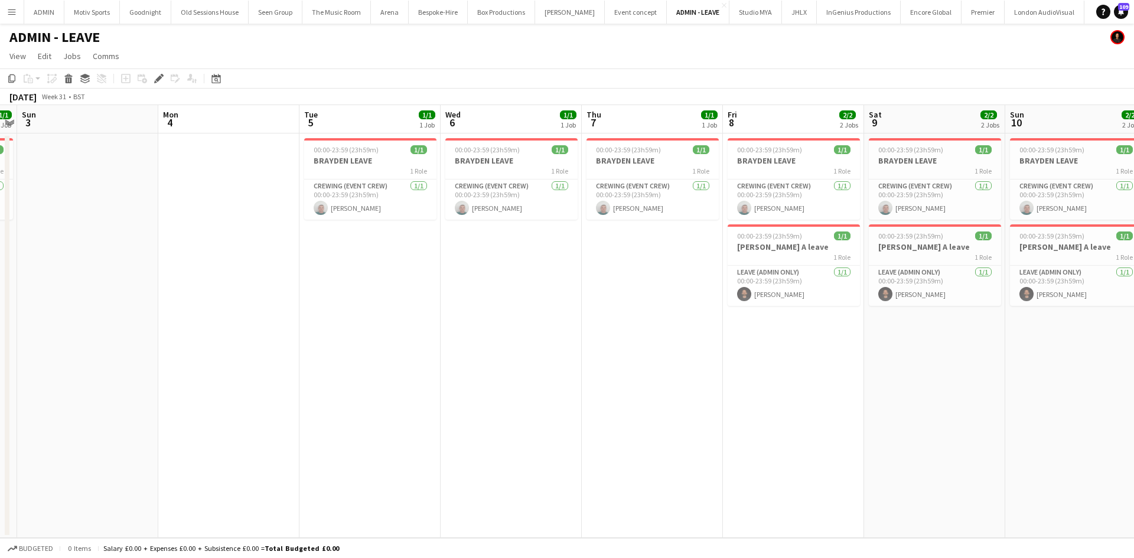
drag, startPoint x: 569, startPoint y: 469, endPoint x: 681, endPoint y: 457, distance: 111.8
click at [671, 458] on app-calendar-viewport "Fri 1 Sat 2 1/1 1 Job Sun 3 Mon 4 Tue 5 1/1 1 Job Wed 6 1/1 1 Job Thu 7 1/1 1 J…" at bounding box center [567, 321] width 1134 height 433
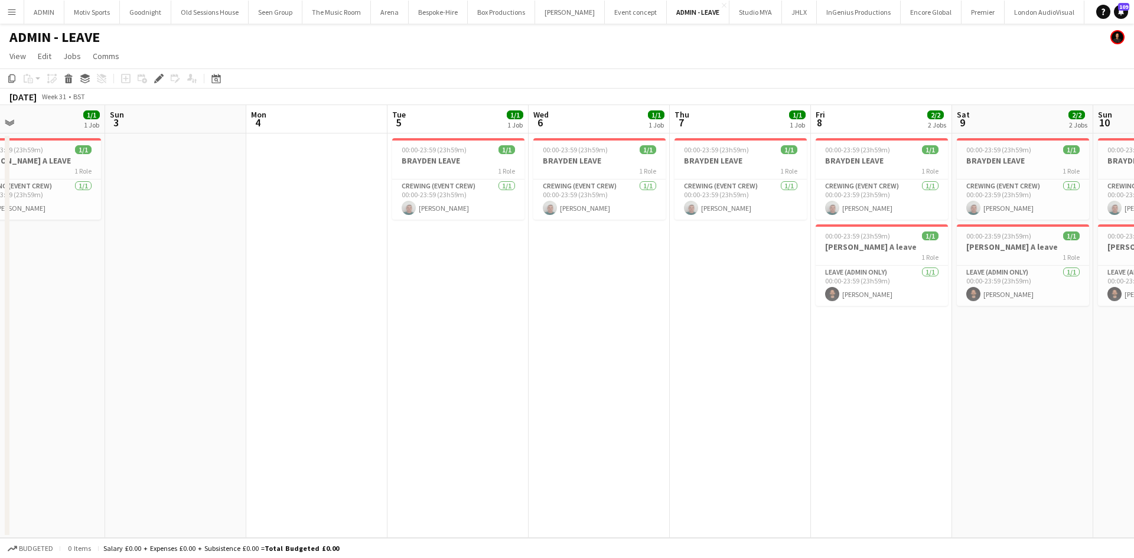
drag, startPoint x: 455, startPoint y: 457, endPoint x: 731, endPoint y: 452, distance: 275.9
click at [651, 457] on app-calendar-viewport "Thu 31 Fri 1 Sat 2 1/1 1 Job Sun 3 Mon 4 Tue 5 1/1 1 Job Wed 6 1/1 1 Job Thu 7 …" at bounding box center [567, 321] width 1134 height 433
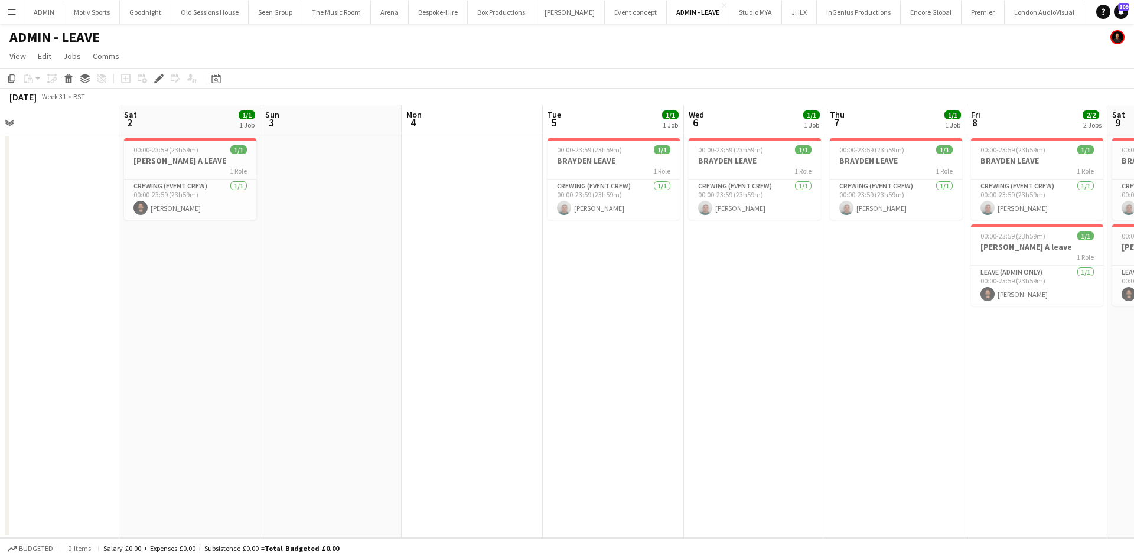
drag, startPoint x: 653, startPoint y: 441, endPoint x: 701, endPoint y: 441, distance: 47.9
click at [696, 441] on app-calendar-viewport "Wed 30 Thu 31 Fri 1 Sat 2 1/1 1 Job Sun 3 Mon 4 Tue 5 1/1 1 Job Wed 6 1/1 1 Job…" at bounding box center [567, 321] width 1134 height 433
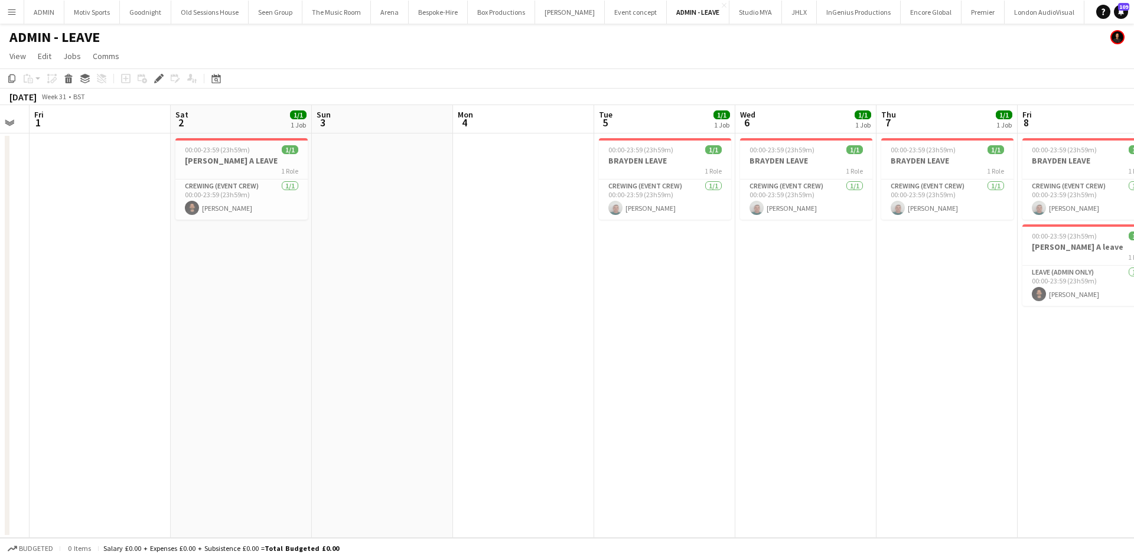
scroll to position [0, 402]
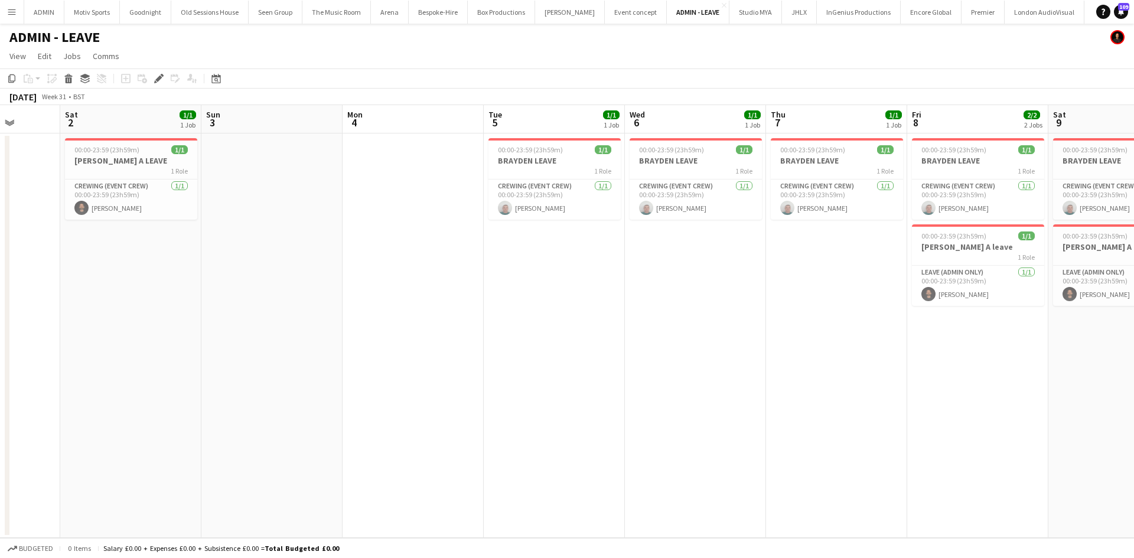
drag, startPoint x: 455, startPoint y: 388, endPoint x: 305, endPoint y: 377, distance: 150.5
click at [314, 389] on app-calendar-viewport "Wed 30 Thu 31 Fri 1 Sat 2 1/1 1 Job Sun 3 Mon 4 Tue 5 1/1 1 Job Wed 6 1/1 1 Job…" at bounding box center [567, 321] width 1134 height 433
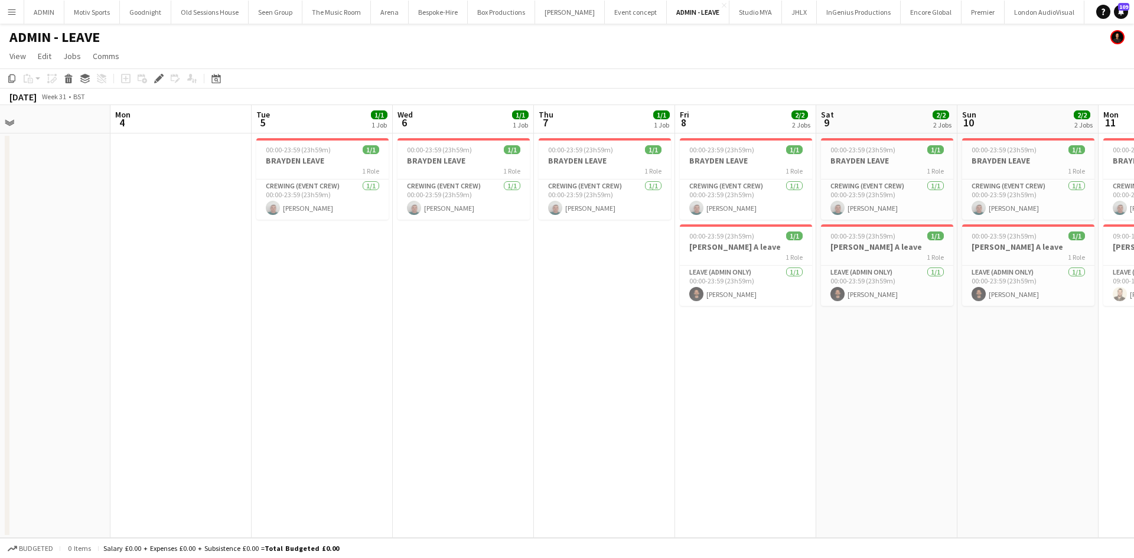
drag, startPoint x: 803, startPoint y: 508, endPoint x: 562, endPoint y: 498, distance: 241.2
click at [562, 498] on app-calendar-viewport "Wed 30 Thu 31 Fri 1 Sat 2 1/1 1 Job Sun 3 Mon 4 Tue 5 1/1 1 Job Wed 6 1/1 1 Job…" at bounding box center [567, 321] width 1134 height 433
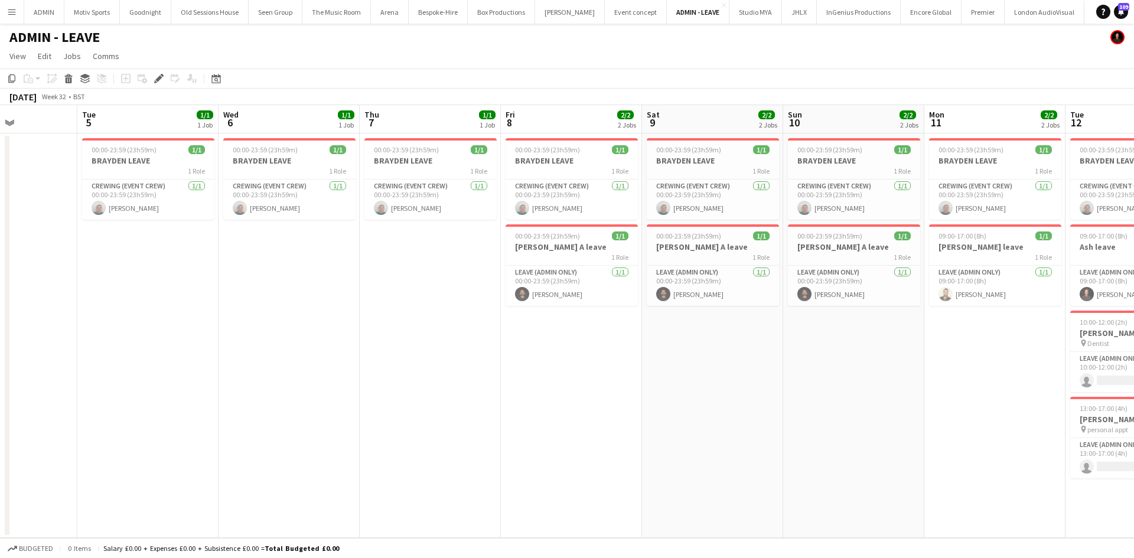
drag, startPoint x: 807, startPoint y: 477, endPoint x: 699, endPoint y: 493, distance: 108.7
click at [698, 493] on app-calendar-viewport "Fri 1 Sat 2 1/1 1 Job Sun 3 Mon 4 Tue 5 1/1 1 Job Wed 6 1/1 1 Job Thu 7 1/1 1 J…" at bounding box center [567, 321] width 1134 height 433
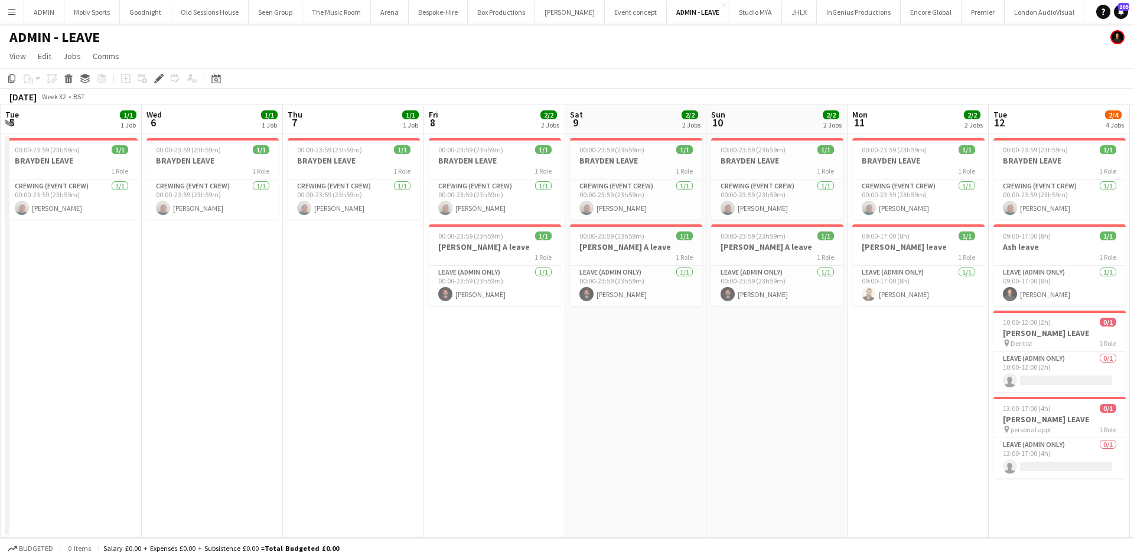
scroll to position [0, 431]
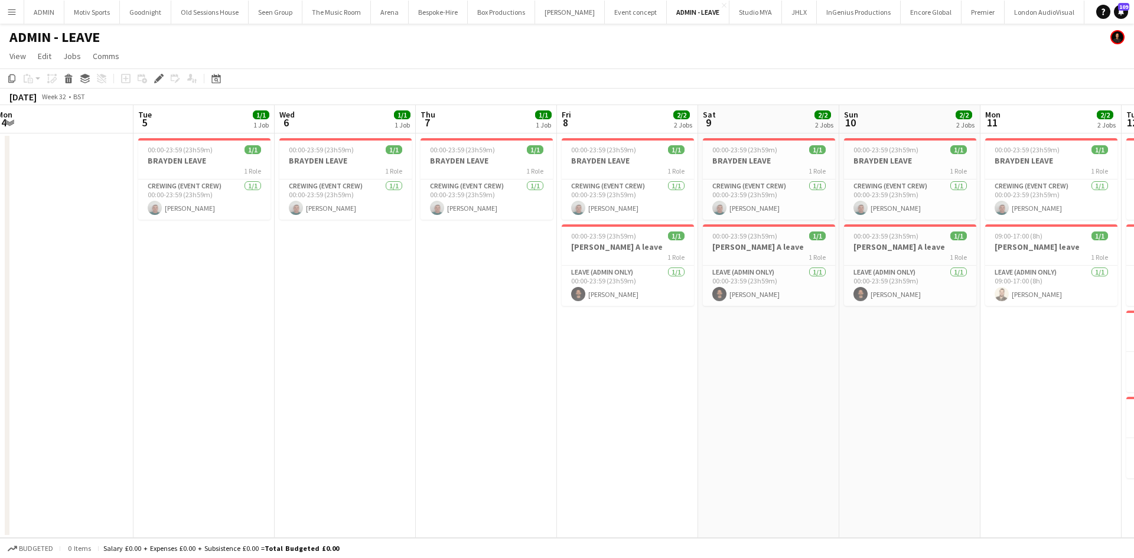
drag, startPoint x: 871, startPoint y: 482, endPoint x: 722, endPoint y: 490, distance: 149.7
click at [722, 490] on app-calendar-viewport "Fri 1 Sat 2 1/1 1 Job Sun 3 Mon 4 Tue 5 1/1 1 Job Wed 6 1/1 1 Job Thu 7 1/1 1 J…" at bounding box center [567, 321] width 1134 height 433
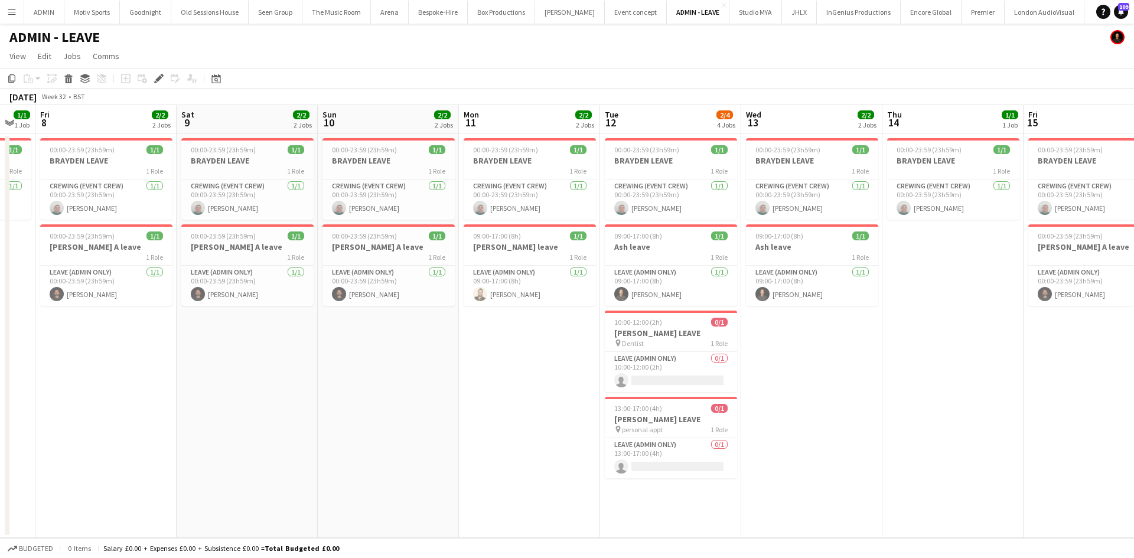
drag, startPoint x: 1014, startPoint y: 511, endPoint x: 774, endPoint y: 510, distance: 239.8
click at [774, 510] on app-calendar-viewport "Tue 5 1/1 1 Job Wed 6 1/1 1 Job Thu 7 1/1 1 Job Fri 8 2/2 2 Jobs Sat 9 2/2 2 Jo…" at bounding box center [567, 321] width 1134 height 433
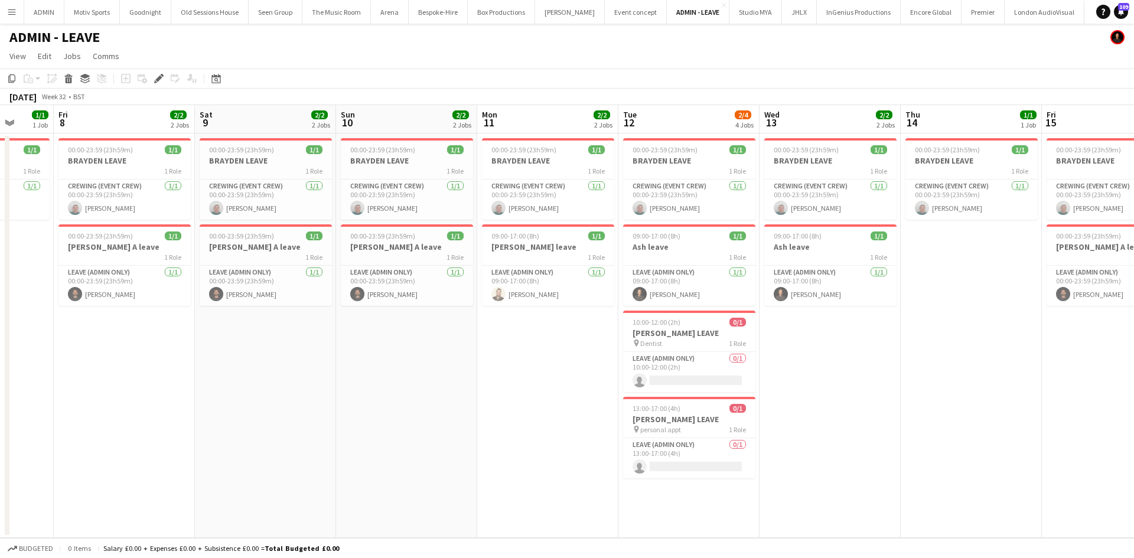
drag, startPoint x: 995, startPoint y: 492, endPoint x: 774, endPoint y: 520, distance: 223.4
click at [774, 520] on app-calendar-viewport "Tue 5 1/1 1 Job Wed 6 1/1 1 Job Thu 7 1/1 1 Job Fri 8 2/2 2 Jobs Sat 9 2/2 2 Jo…" at bounding box center [567, 321] width 1134 height 433
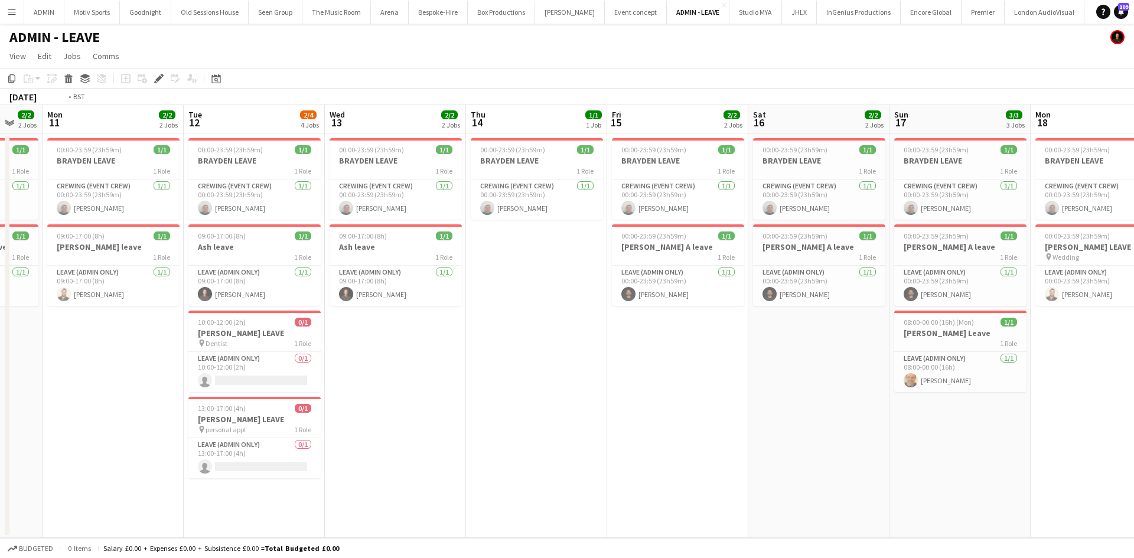
drag, startPoint x: 956, startPoint y: 493, endPoint x: 731, endPoint y: 526, distance: 227.6
click at [724, 526] on app-calendar-viewport "Thu 7 1/1 1 Job Fri 8 2/2 2 Jobs Sat 9 2/2 2 Jobs Sun 10 2/2 2 Jobs Mon 11 2/2 …" at bounding box center [567, 321] width 1134 height 433
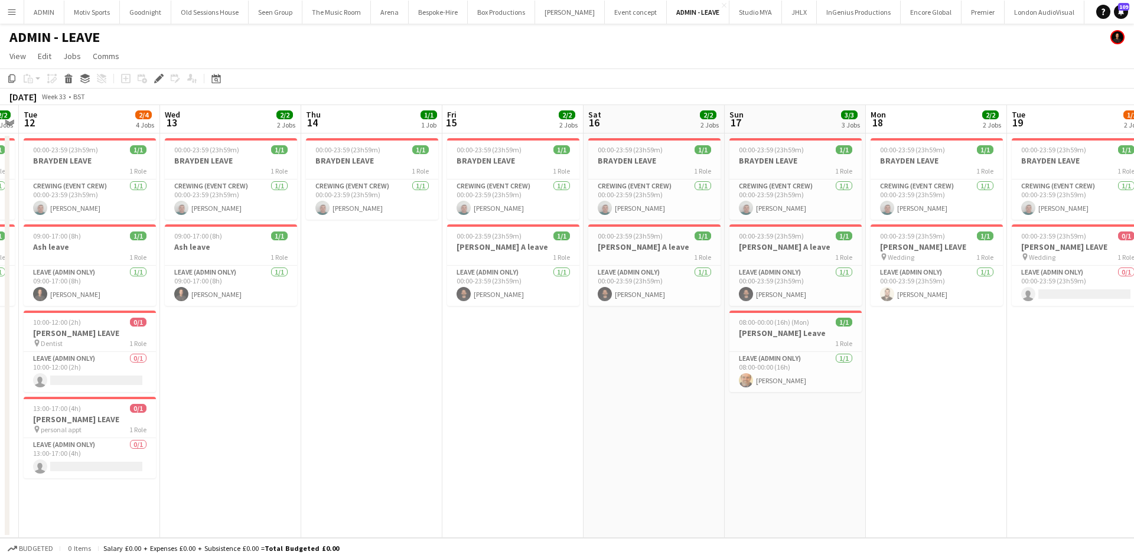
scroll to position [0, 507]
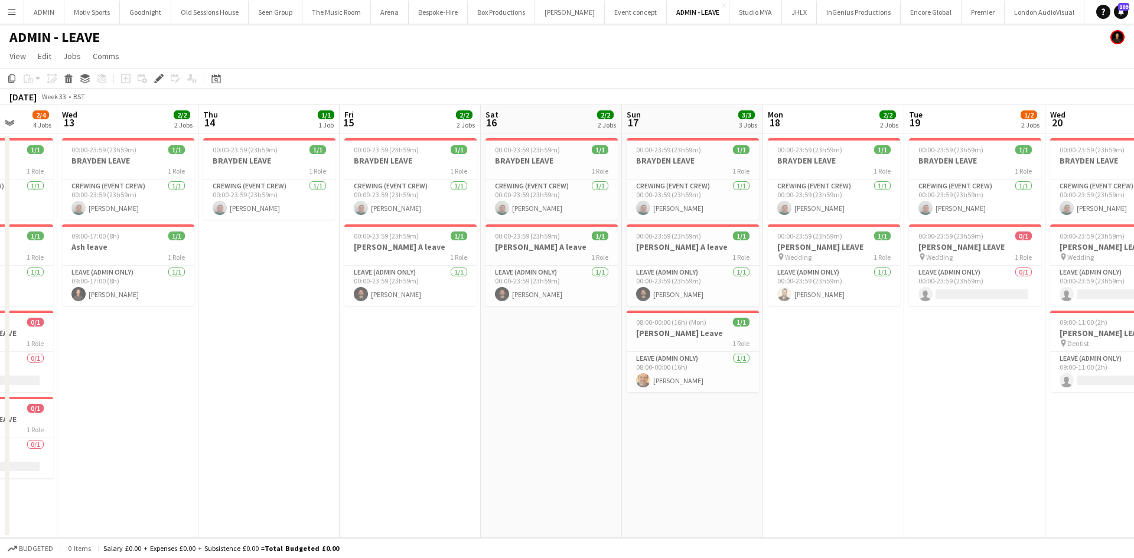
drag, startPoint x: 882, startPoint y: 499, endPoint x: 752, endPoint y: 500, distance: 130.0
click at [752, 500] on app-calendar-viewport "Sat 9 2/2 2 Jobs Sun 10 2/2 2 Jobs Mon 11 2/2 2 Jobs Tue 12 2/4 4 Jobs Wed 13 2…" at bounding box center [567, 321] width 1134 height 433
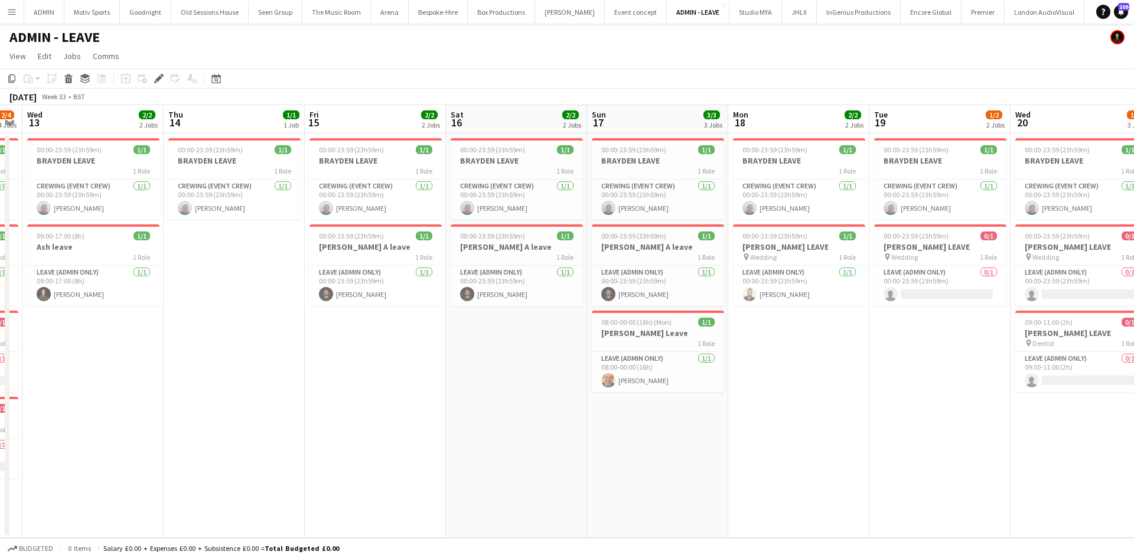
drag, startPoint x: 934, startPoint y: 477, endPoint x: 734, endPoint y: 474, distance: 200.3
click at [734, 474] on app-calendar-viewport "Sat 9 2/2 2 Jobs Sun 10 2/2 2 Jobs Mon 11 2/2 2 Jobs Tue 12 2/4 4 Jobs Wed 13 2…" at bounding box center [567, 321] width 1134 height 433
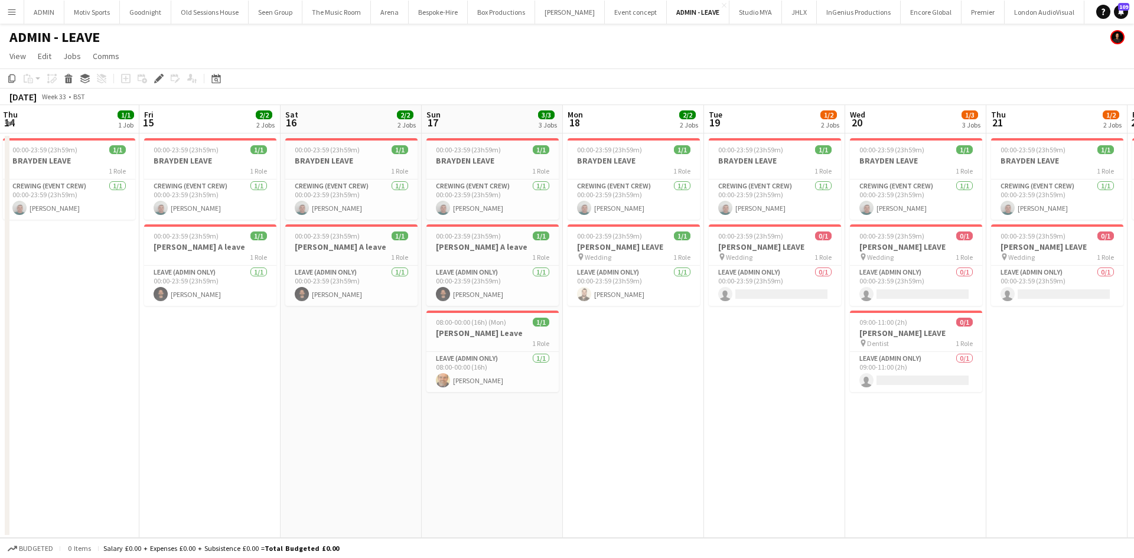
drag, startPoint x: 897, startPoint y: 470, endPoint x: 635, endPoint y: 479, distance: 261.9
click at [635, 479] on app-calendar-viewport "Mon 11 2/2 2 Jobs Tue 12 2/4 4 Jobs Wed 13 2/2 2 Jobs Thu 14 1/1 1 Job Fri 15 2…" at bounding box center [567, 321] width 1134 height 433
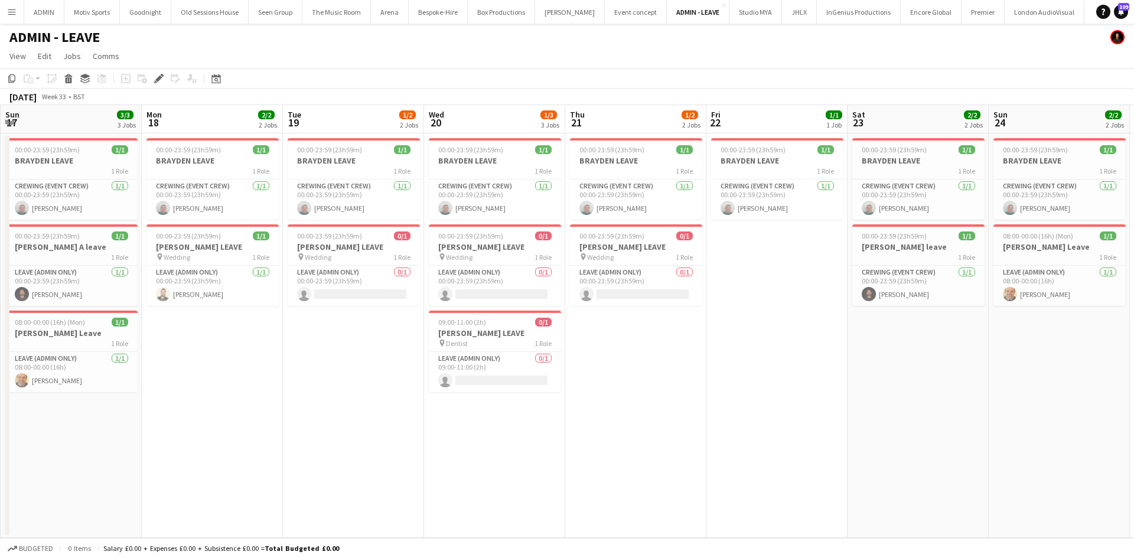
drag, startPoint x: 919, startPoint y: 477, endPoint x: 701, endPoint y: 500, distance: 219.2
click at [730, 496] on app-calendar-viewport "Wed 13 2/2 2 Jobs Thu 14 1/1 1 Job Fri 15 2/2 2 Jobs Sat 16 2/2 2 Jobs Sun 17 3…" at bounding box center [567, 321] width 1134 height 433
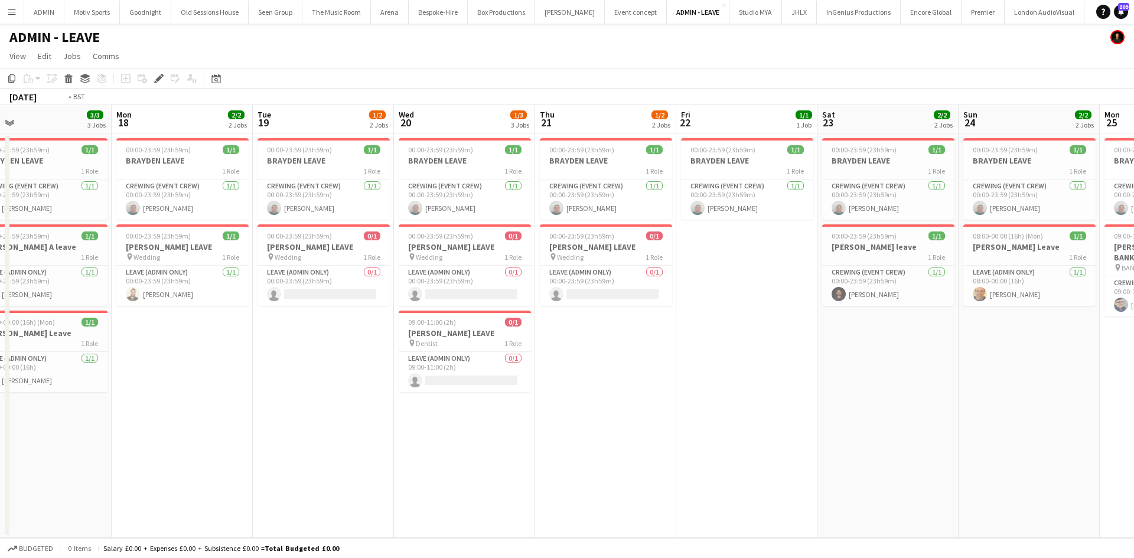
drag, startPoint x: 876, startPoint y: 503, endPoint x: 625, endPoint y: 551, distance: 255.6
click at [625, 551] on app-board "ADMIN - LEAVE View Day view expanded Day view collapsed Month view Date picker …" at bounding box center [567, 291] width 1134 height 535
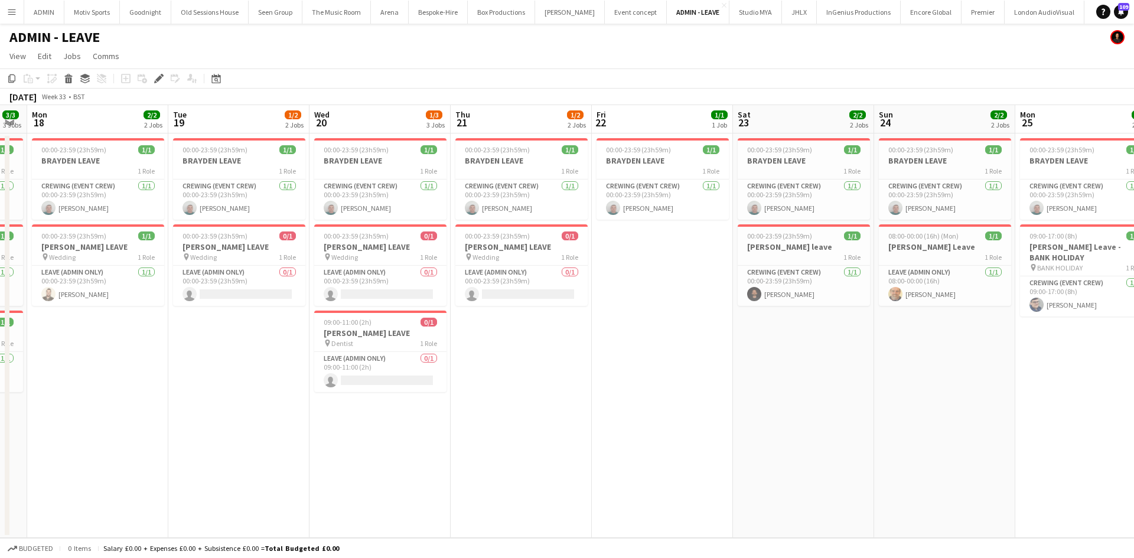
drag, startPoint x: 852, startPoint y: 516, endPoint x: 761, endPoint y: 524, distance: 91.9
click at [708, 543] on app-board "ADMIN - LEAVE View Day view expanded Day view collapsed Month view Date picker …" at bounding box center [567, 291] width 1134 height 535
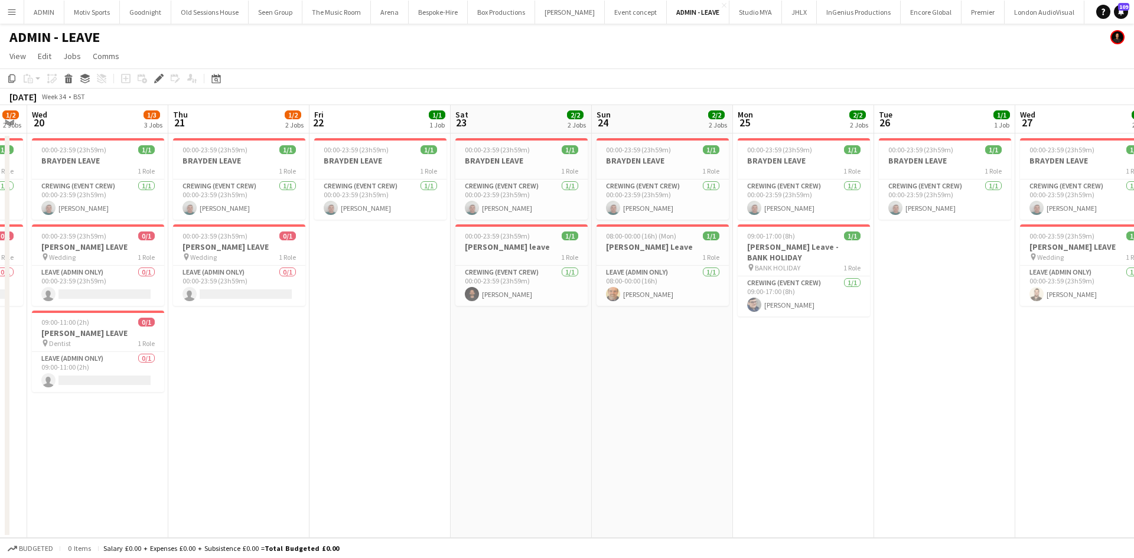
drag, startPoint x: 831, startPoint y: 502, endPoint x: 626, endPoint y: 523, distance: 206.2
click at [604, 528] on app-calendar-viewport "Sun 17 3/3 3 Jobs Mon 18 2/2 2 Jobs Tue 19 1/2 2 Jobs Wed 20 1/3 3 Jobs Thu 21 …" at bounding box center [567, 321] width 1134 height 433
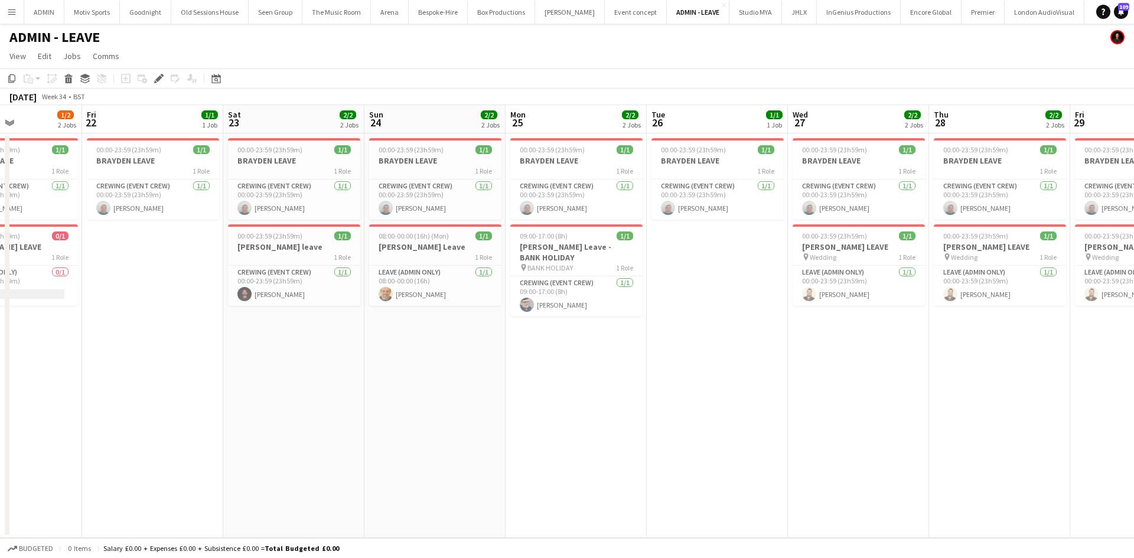
drag, startPoint x: 1000, startPoint y: 459, endPoint x: 778, endPoint y: 499, distance: 225.1
click at [776, 500] on app-calendar-viewport "Tue 19 1/2 2 Jobs Wed 20 1/3 3 Jobs Thu 21 1/2 2 Jobs Fri 22 1/1 1 Job Sat 23 2…" at bounding box center [567, 321] width 1134 height 433
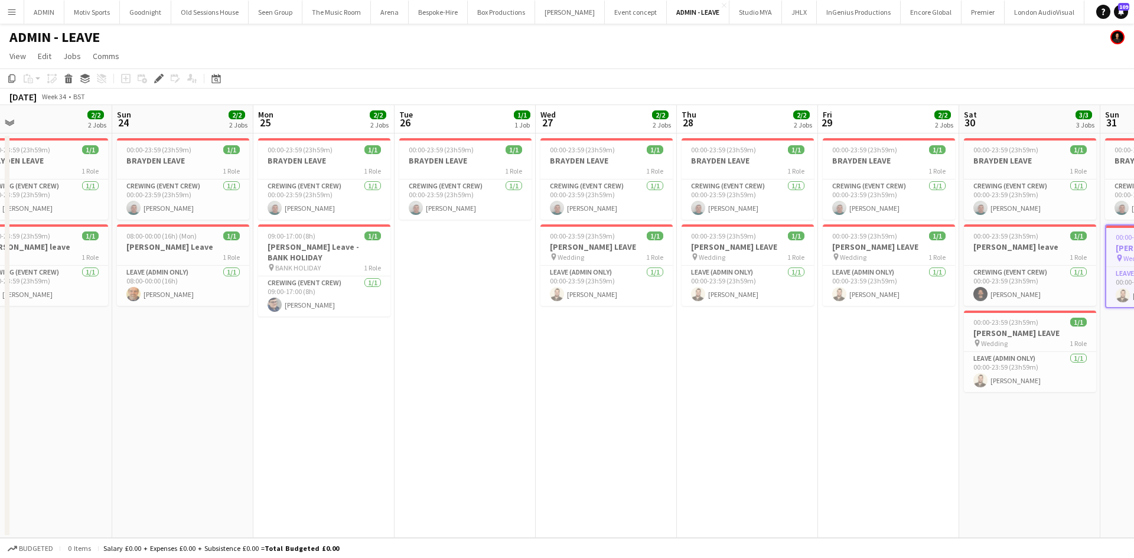
click at [663, 510] on app-calendar-viewport "Tue 19 1/2 2 Jobs Wed 20 1/3 3 Jobs Thu 21 1/2 2 Jobs Fri 22 1/1 1 Job Sat 23 2…" at bounding box center [567, 321] width 1134 height 433
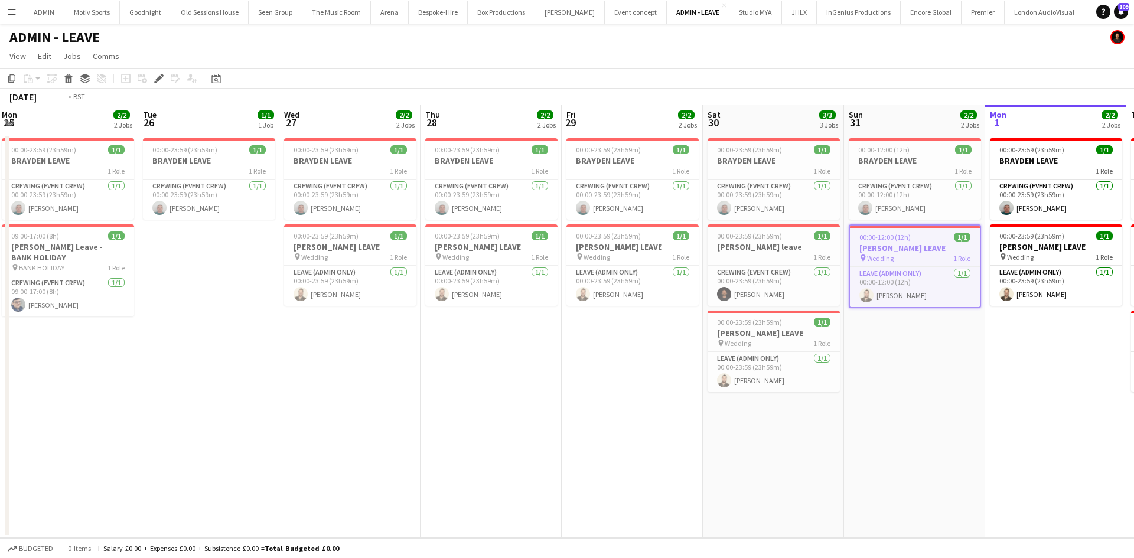
drag, startPoint x: 912, startPoint y: 471, endPoint x: 537, endPoint y: 500, distance: 375.6
click at [537, 500] on app-calendar-viewport "Thu 21 1/2 2 Jobs Fri 22 1/1 1 Job Sat 23 2/2 2 Jobs Sun 24 2/2 2 Jobs Mon 25 2…" at bounding box center [567, 321] width 1134 height 433
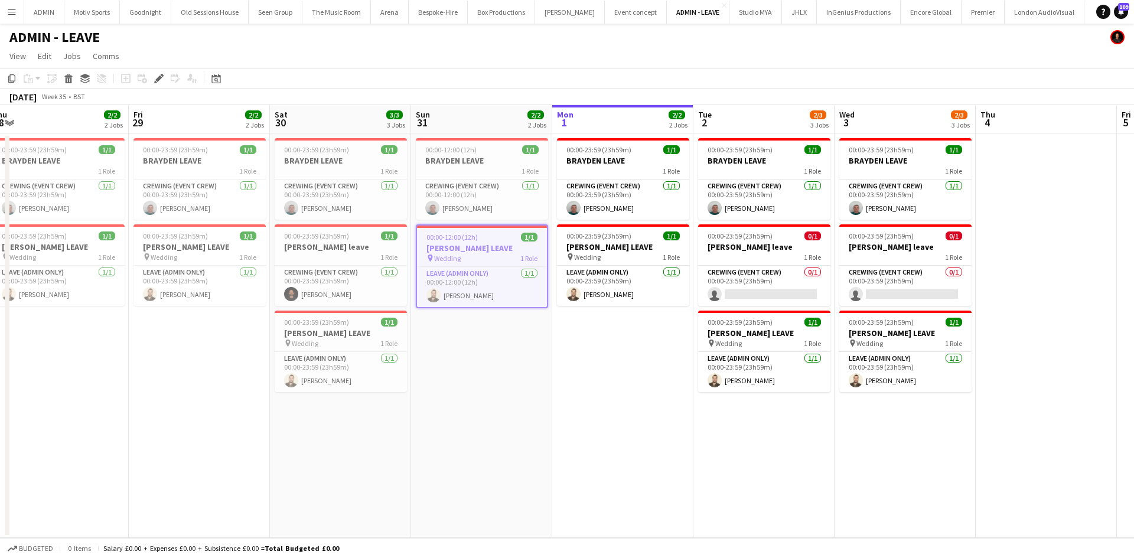
drag, startPoint x: 832, startPoint y: 460, endPoint x: 682, endPoint y: 490, distance: 153.7
click at [682, 490] on app-calendar-viewport "Mon 25 2/2 2 Jobs Tue 26 1/1 1 Job Wed 27 2/2 2 Jobs Thu 28 2/2 2 Jobs Fri 29 2…" at bounding box center [567, 321] width 1134 height 433
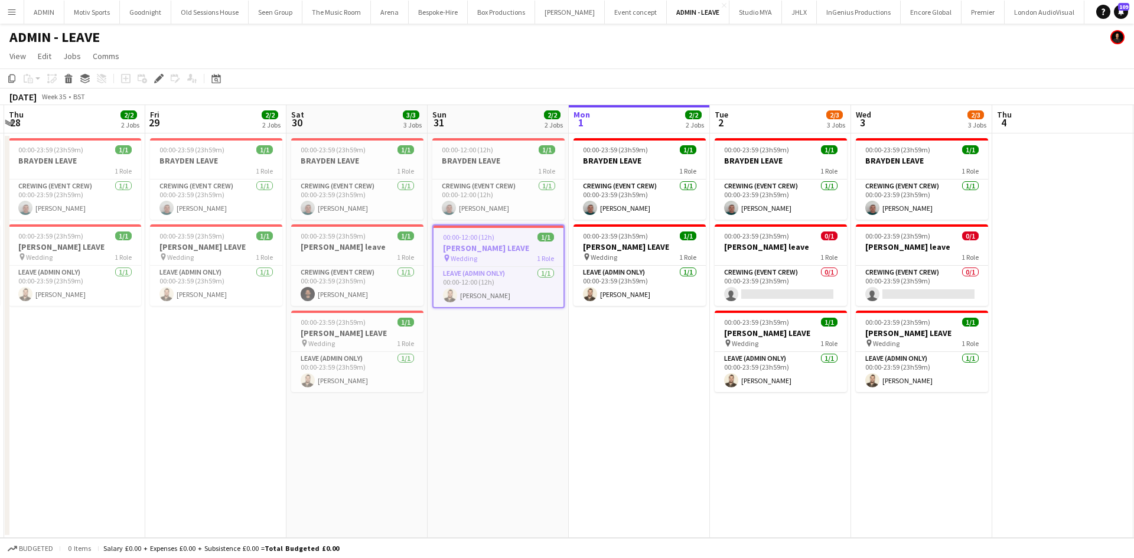
scroll to position [0, 380]
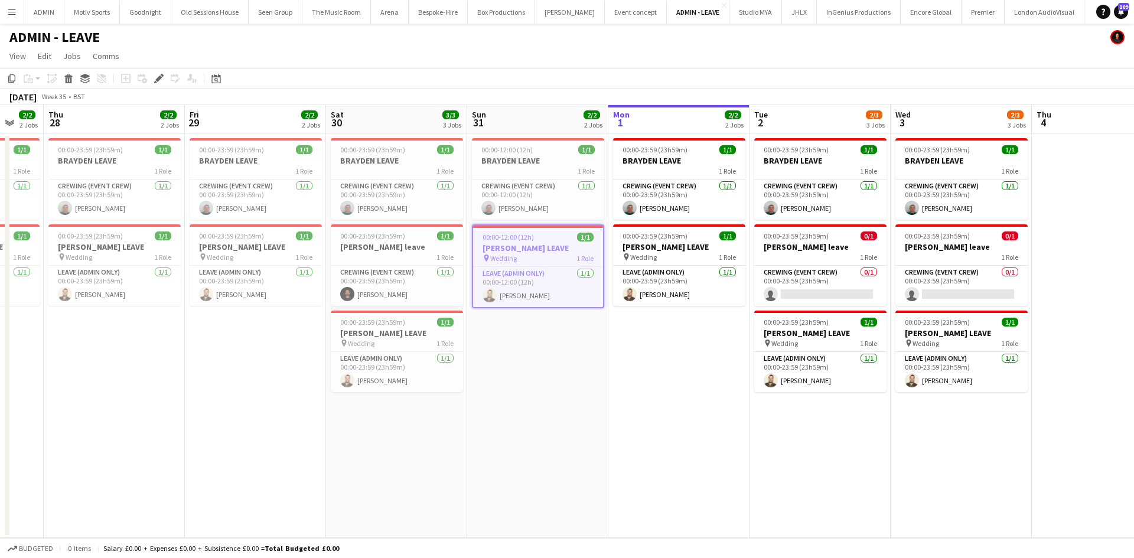
drag, startPoint x: 686, startPoint y: 477, endPoint x: 742, endPoint y: 477, distance: 56.1
click at [742, 477] on app-calendar-viewport "Mon 25 2/2 2 Jobs Tue 26 1/1 1 Job Wed 27 2/2 2 Jobs Thu 28 2/2 2 Jobs Fri 29 2…" at bounding box center [567, 321] width 1134 height 433
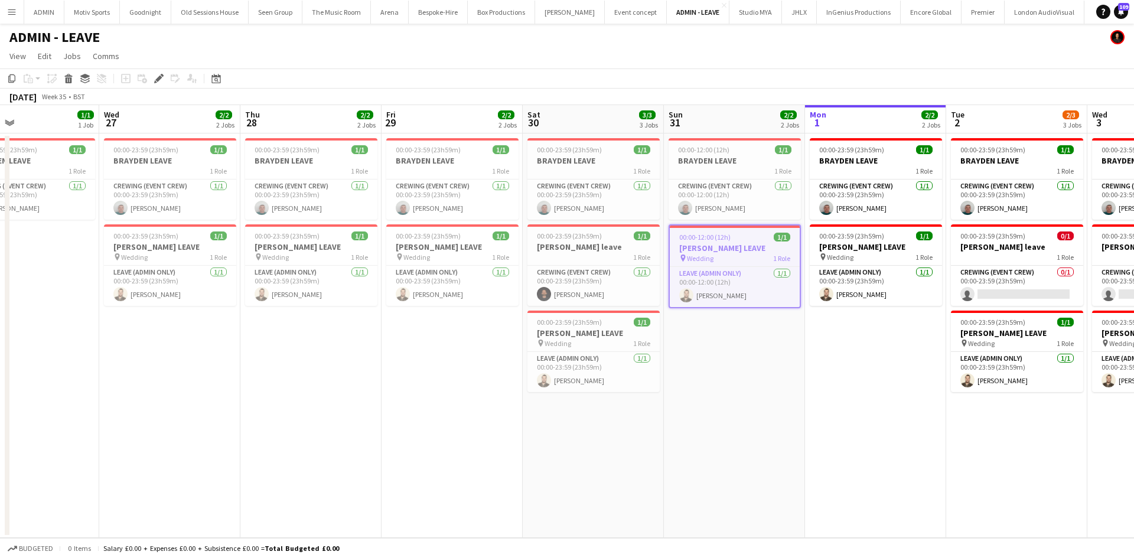
drag, startPoint x: 494, startPoint y: 481, endPoint x: 691, endPoint y: 473, distance: 197.5
click at [691, 474] on app-calendar-viewport "Sun 24 2/2 2 Jobs Mon 25 2/2 2 Jobs Tue 26 1/1 1 Job Wed 27 2/2 2 Jobs Thu 28 2…" at bounding box center [567, 321] width 1134 height 433
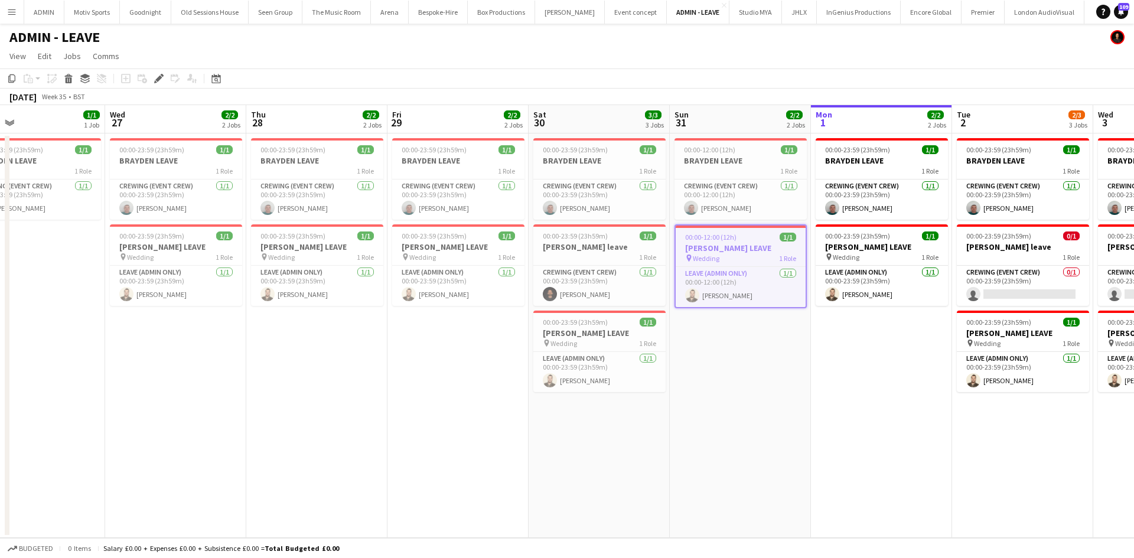
drag, startPoint x: 459, startPoint y: 535, endPoint x: 714, endPoint y: 539, distance: 255.2
click at [714, 539] on app-board "ADMIN - LEAVE View Day view expanded Day view collapsed Month view Date picker …" at bounding box center [567, 291] width 1134 height 535
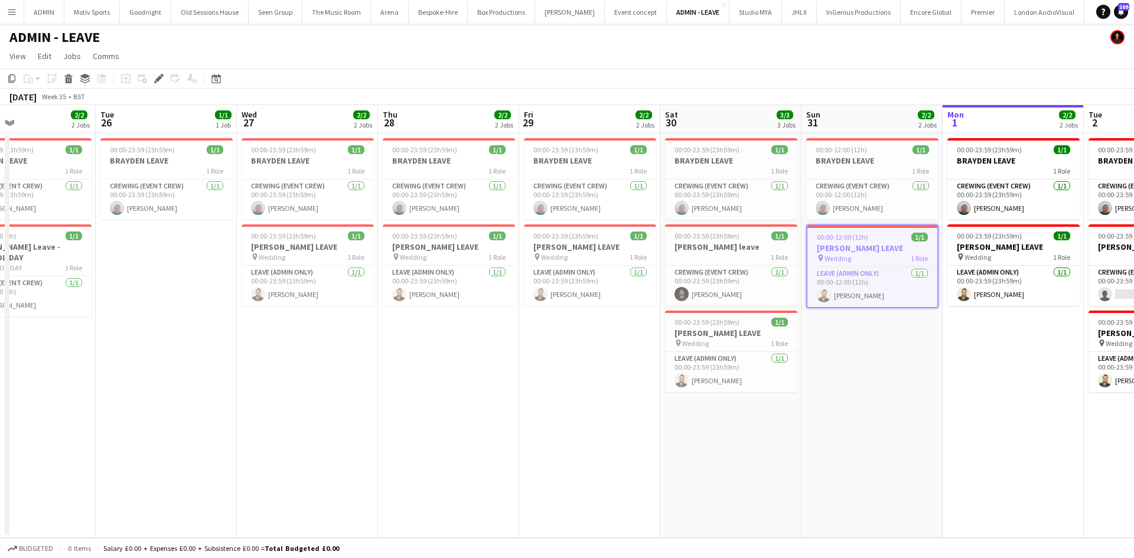
drag, startPoint x: 578, startPoint y: 467, endPoint x: 746, endPoint y: 467, distance: 167.8
click at [746, 467] on app-calendar-viewport "Sat 23 2/2 2 Jobs Sun 24 2/2 2 Jobs Mon 25 2/2 2 Jobs Tue 26 1/1 1 Job Wed 27 2…" at bounding box center [567, 321] width 1134 height 433
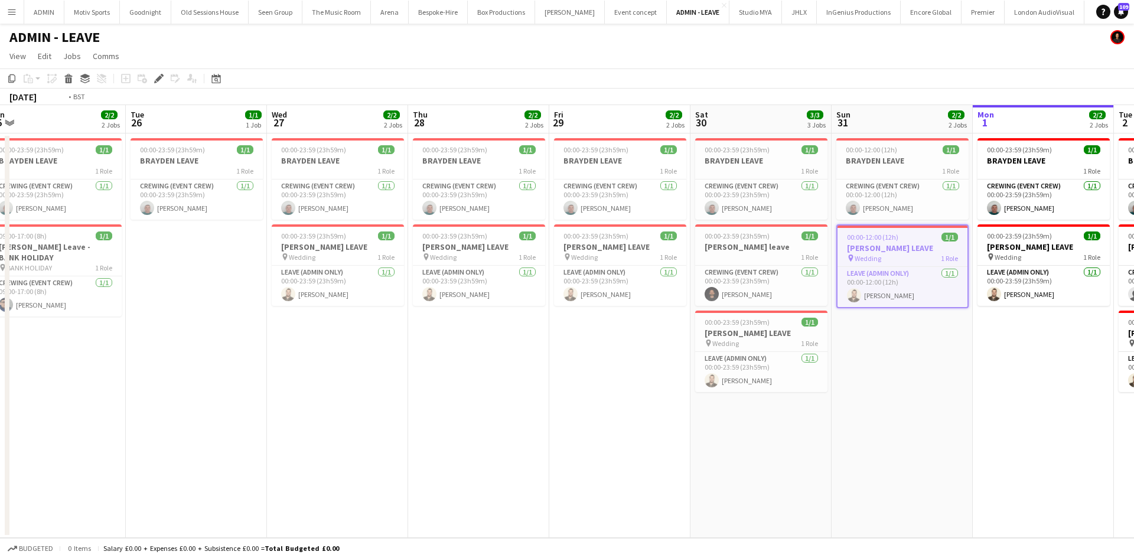
drag, startPoint x: 666, startPoint y: 472, endPoint x: 769, endPoint y: 463, distance: 102.6
click at [769, 463] on app-calendar-viewport "Sat 23 2/2 2 Jobs Sun 24 2/2 2 Jobs Mon 25 2/2 2 Jobs Tue 26 1/1 1 Job Wed 27 2…" at bounding box center [567, 321] width 1134 height 433
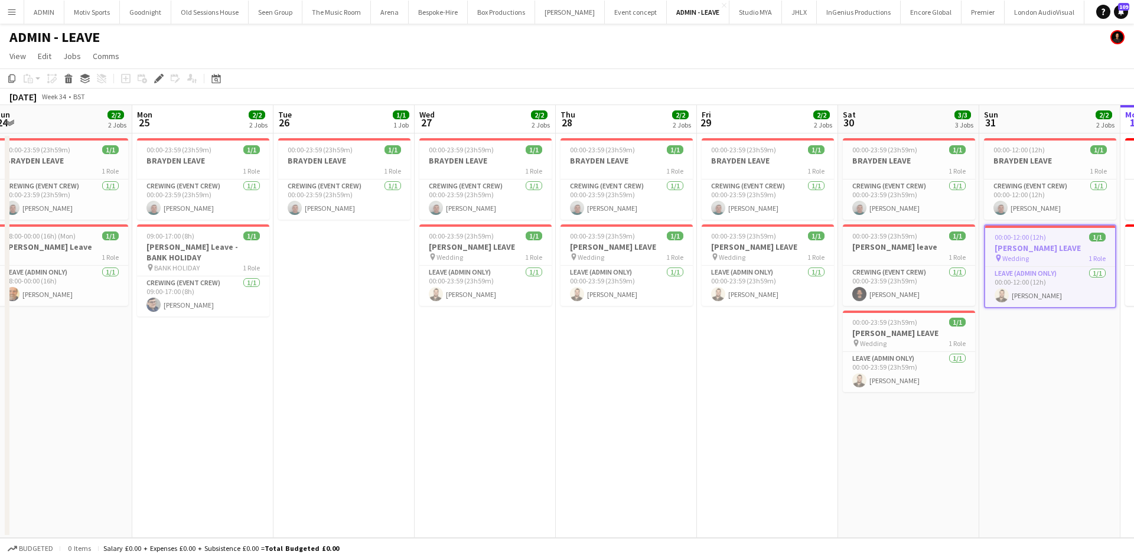
click at [644, 463] on app-date-cell "00:00-23:59 (23h59m) 1/1 BRAYDEN LEAVE 1 Role Crewing (Event Crew) 1/1 00:00-23…" at bounding box center [626, 336] width 141 height 405
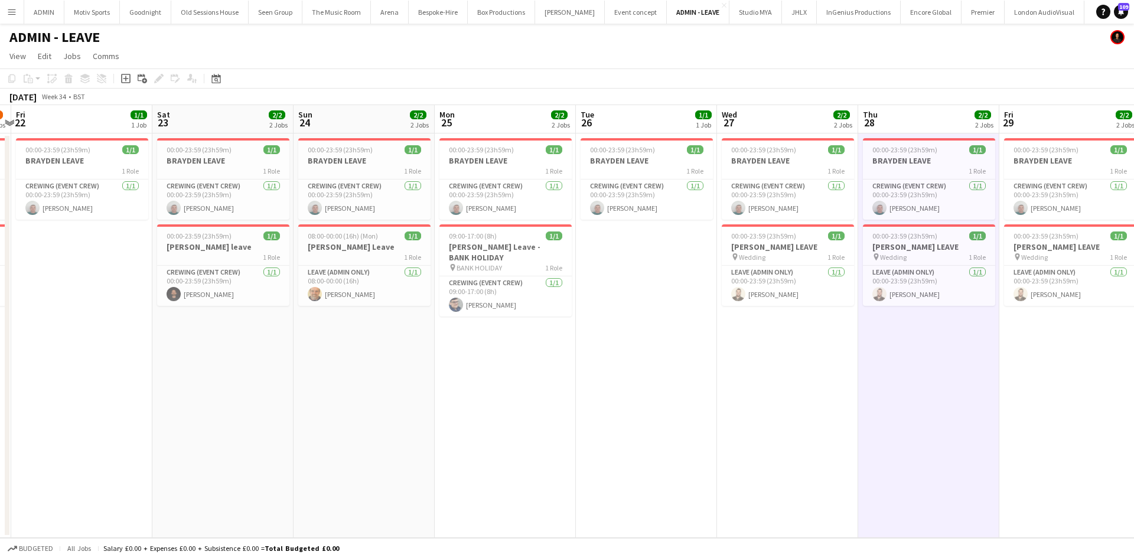
drag, startPoint x: 577, startPoint y: 463, endPoint x: 881, endPoint y: 439, distance: 304.6
click at [881, 439] on app-calendar-viewport "Wed 20 1/3 3 Jobs Thu 21 1/2 2 Jobs Fri 22 1/1 1 Job Sat 23 2/2 2 Jobs Sun 24 2…" at bounding box center [567, 321] width 1134 height 433
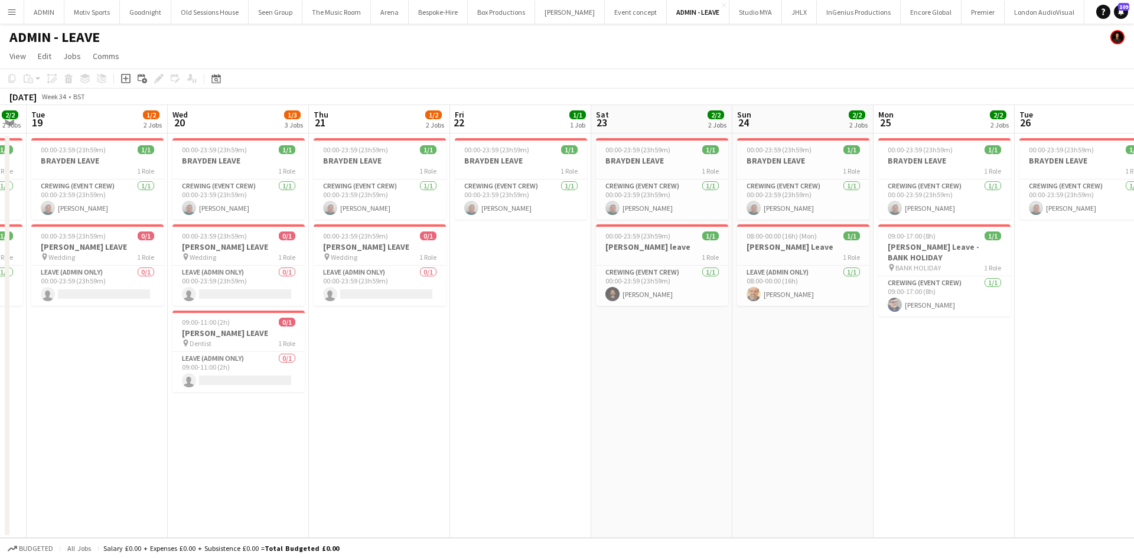
scroll to position [0, 369]
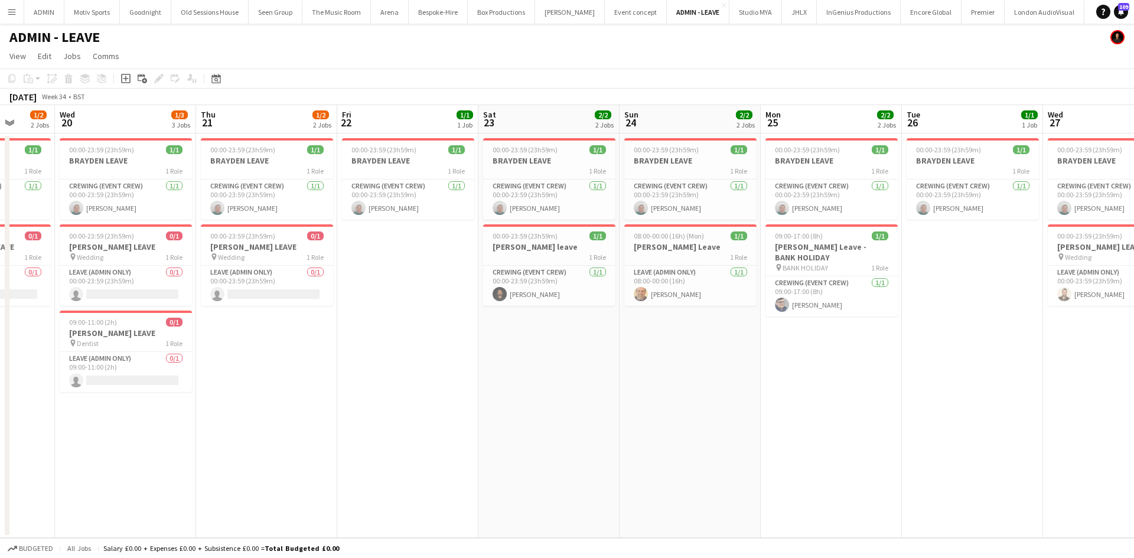
drag, startPoint x: 515, startPoint y: 454, endPoint x: 839, endPoint y: 441, distance: 325.2
click at [839, 441] on app-calendar-viewport "Sun 17 3/3 3 Jobs Mon 18 2/2 2 Jobs Tue 19 1/2 2 Jobs Wed 20 1/3 3 Jobs Thu 21 …" at bounding box center [567, 321] width 1134 height 433
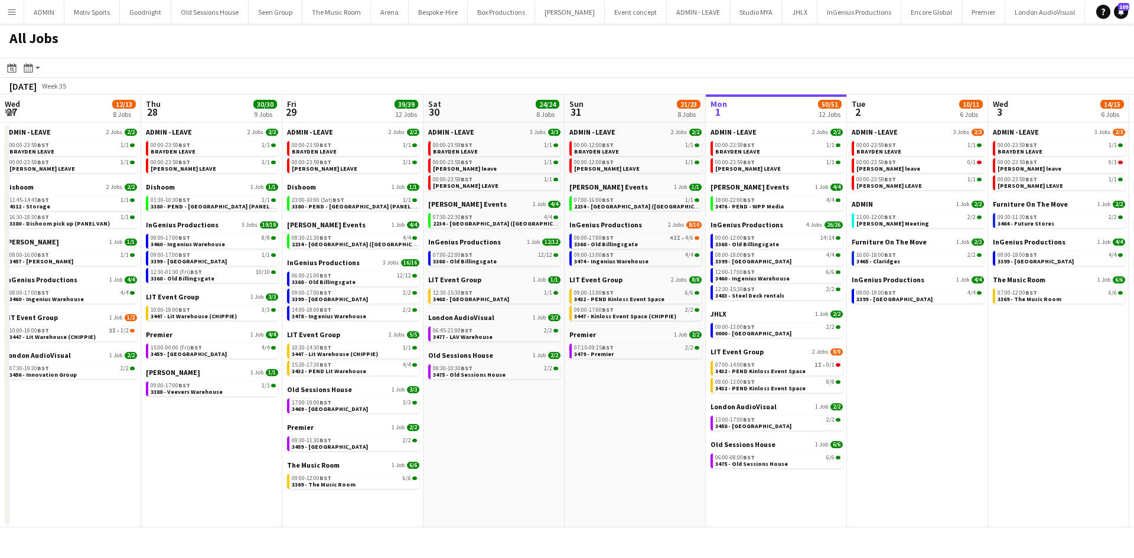
scroll to position [0, 284]
